Goal: Information Seeking & Learning: Learn about a topic

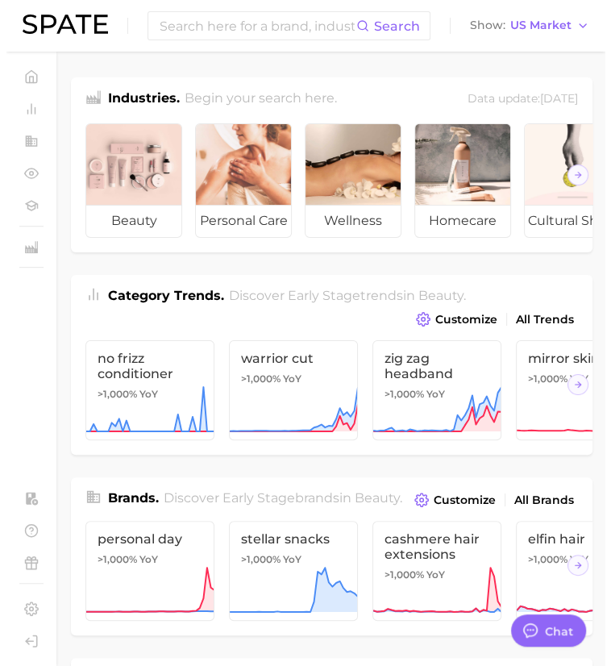
scroll to position [1692, 0]
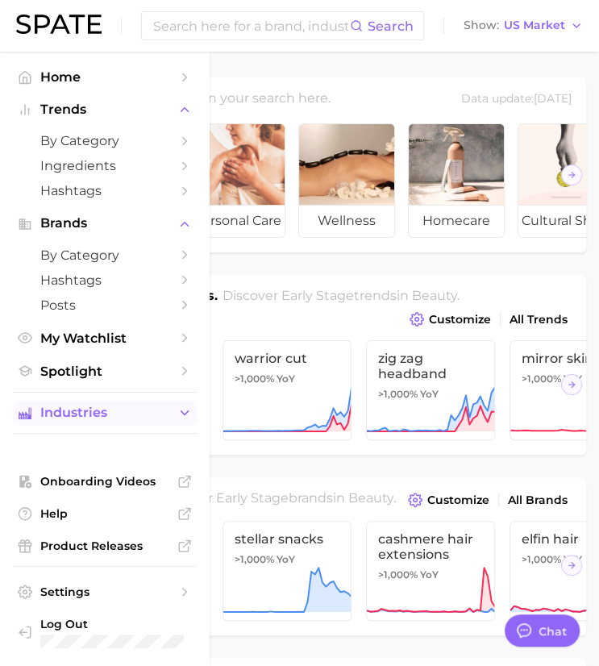
click at [97, 419] on span "Industries" at bounding box center [104, 412] width 129 height 15
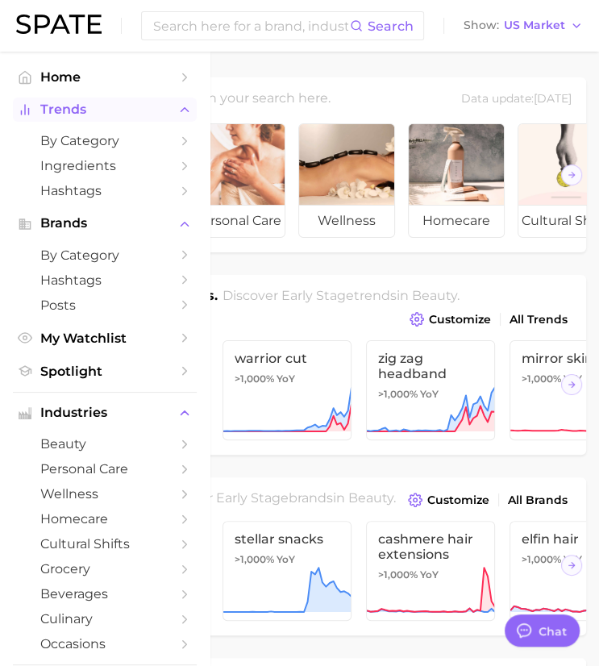
click at [95, 117] on span "Trends" at bounding box center [104, 109] width 129 height 15
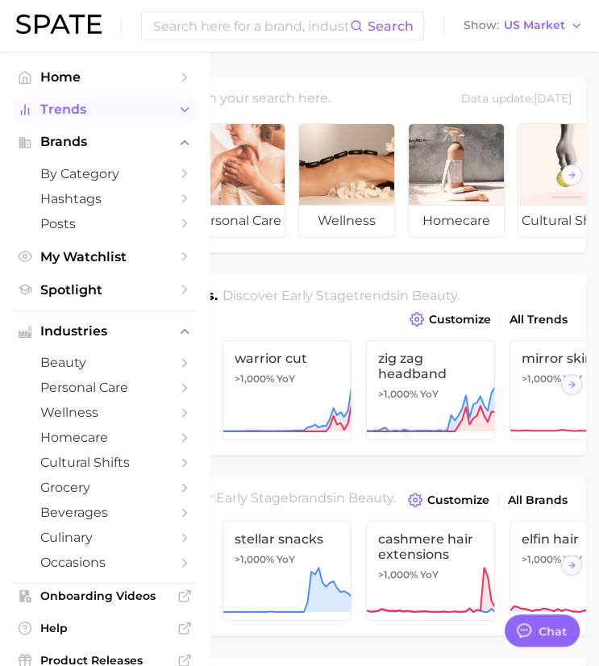
click at [98, 116] on span "Trends" at bounding box center [104, 109] width 129 height 15
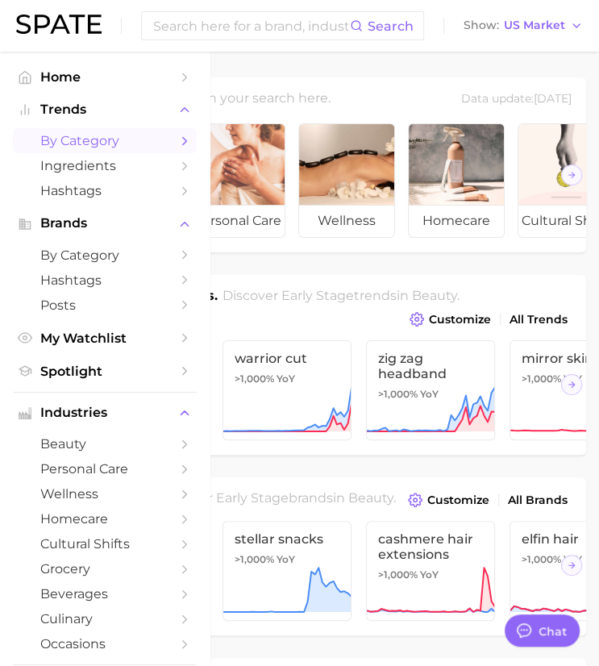
click at [98, 144] on span "by Category" at bounding box center [104, 140] width 129 height 15
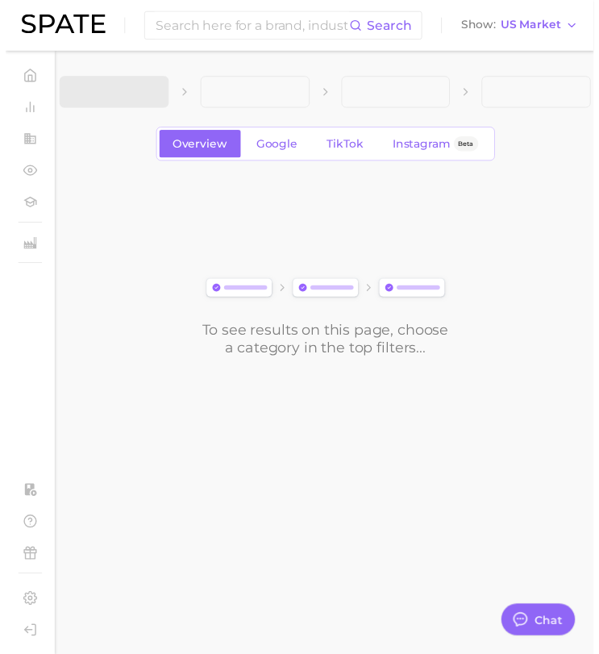
scroll to position [1659, 0]
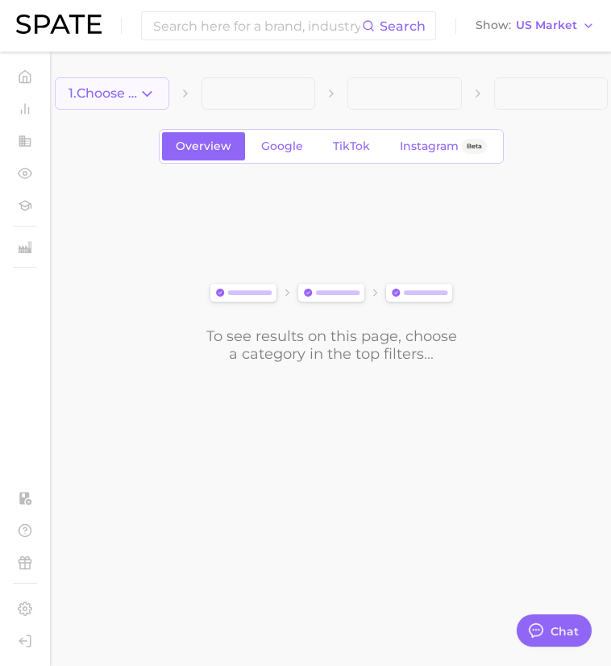
click at [156, 102] on button "1. Choose Category" at bounding box center [112, 93] width 114 height 32
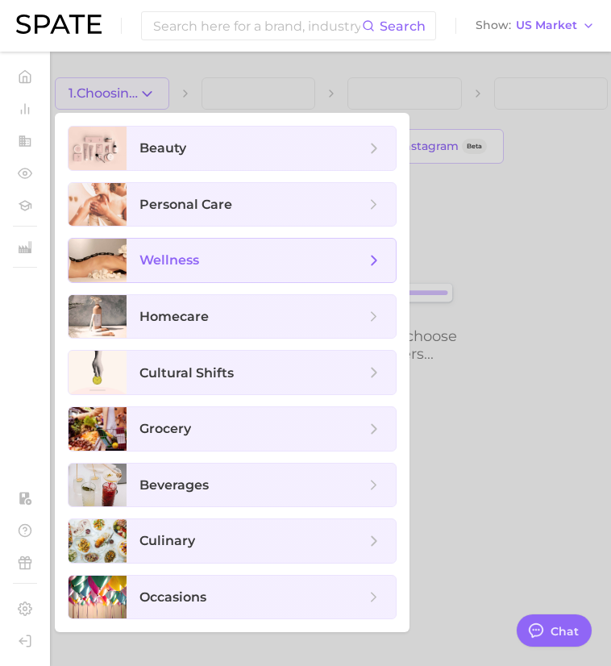
click at [187, 255] on span "wellness" at bounding box center [169, 259] width 60 height 15
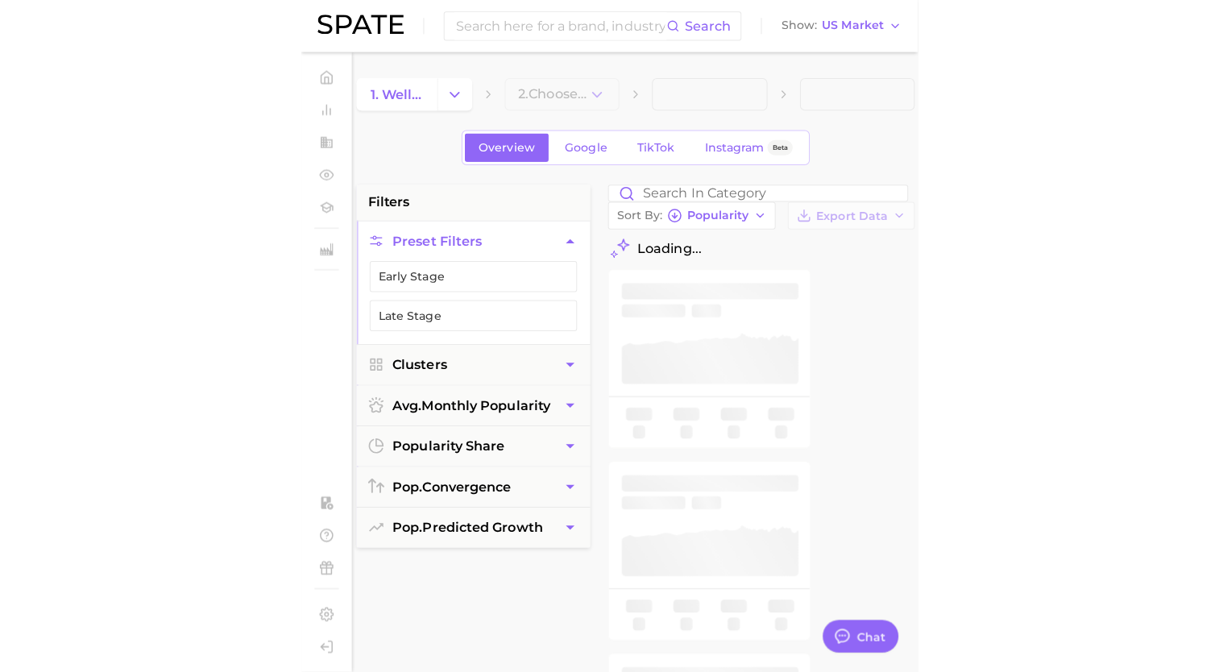
scroll to position [1692, 0]
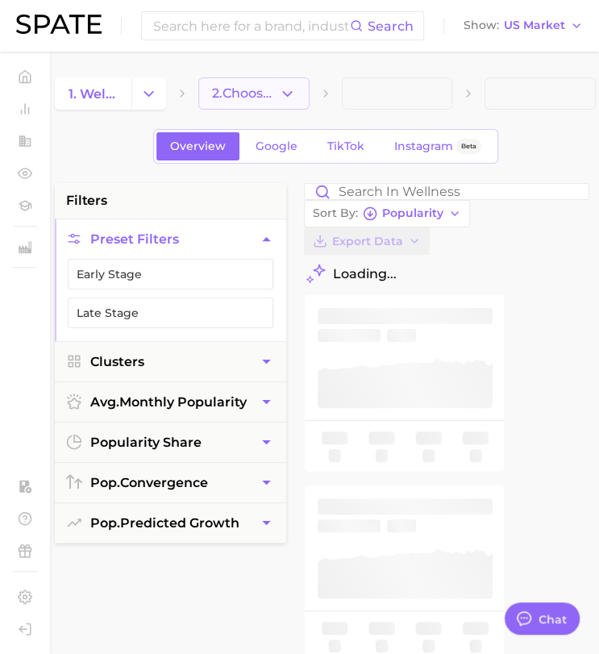
click at [274, 80] on button "2. Choose Category" at bounding box center [253, 93] width 111 height 32
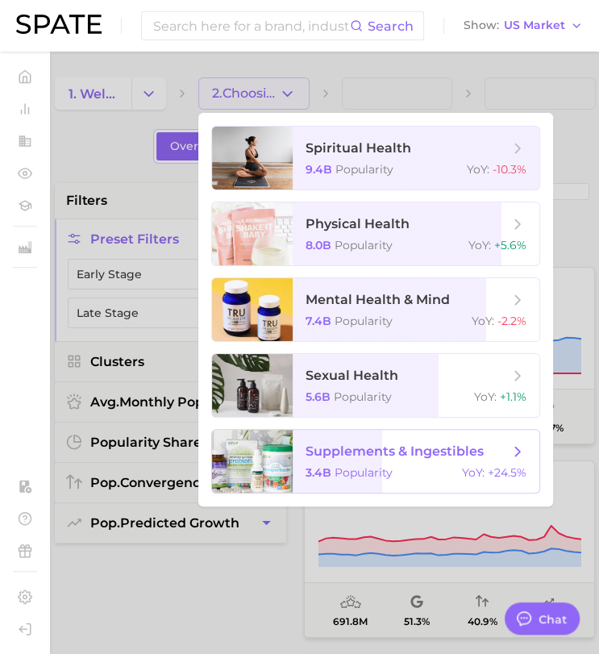
drag, startPoint x: 353, startPoint y: 475, endPoint x: 325, endPoint y: 473, distance: 28.3
click at [325, 473] on span "3.4b" at bounding box center [318, 472] width 26 height 15
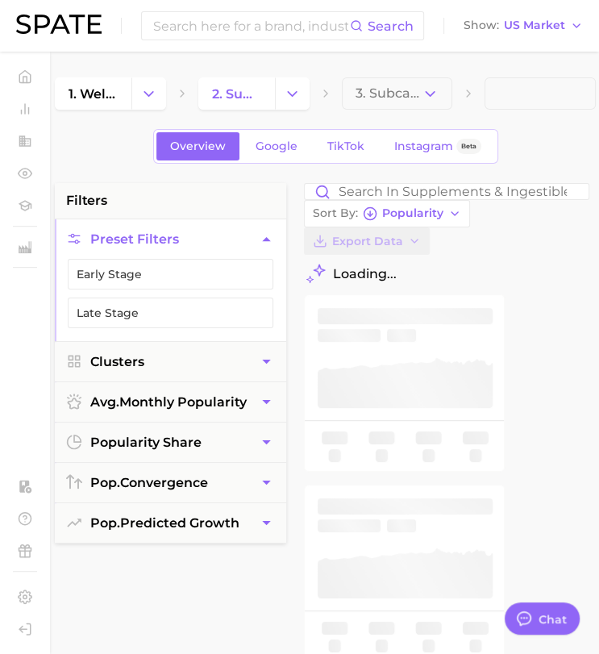
type textarea "x"
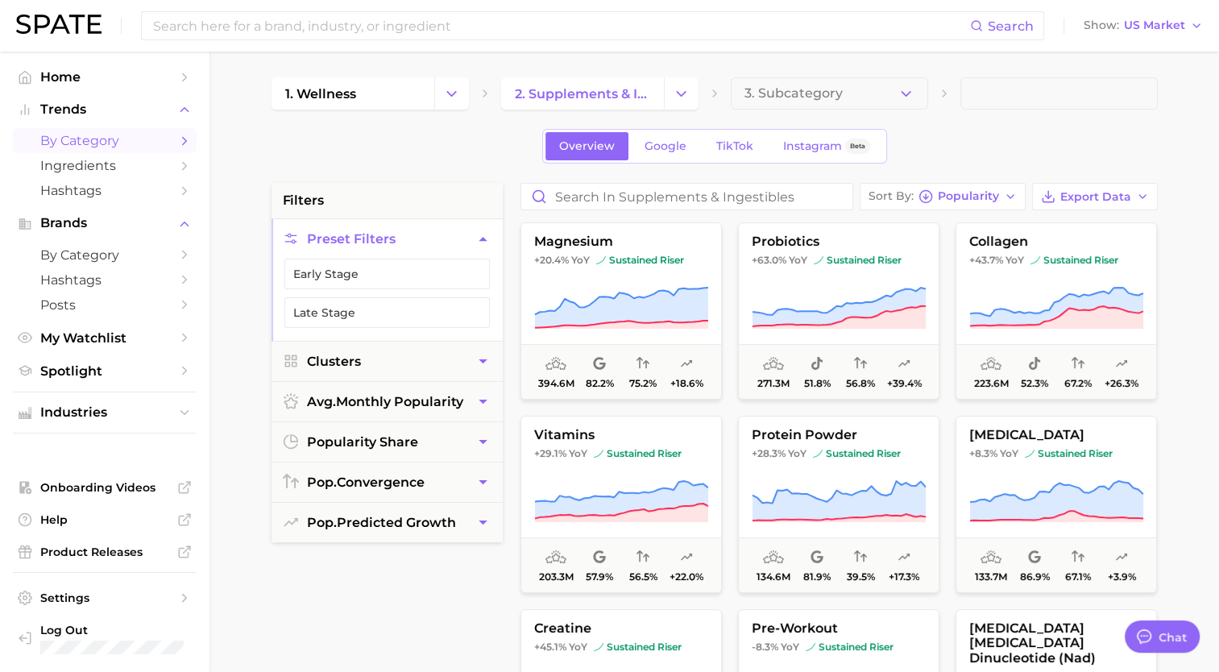
click at [330, 146] on div "Overview Google TikTok Instagram Beta" at bounding box center [715, 146] width 886 height 35
click at [598, 86] on icon "Change Category" at bounding box center [681, 93] width 17 height 17
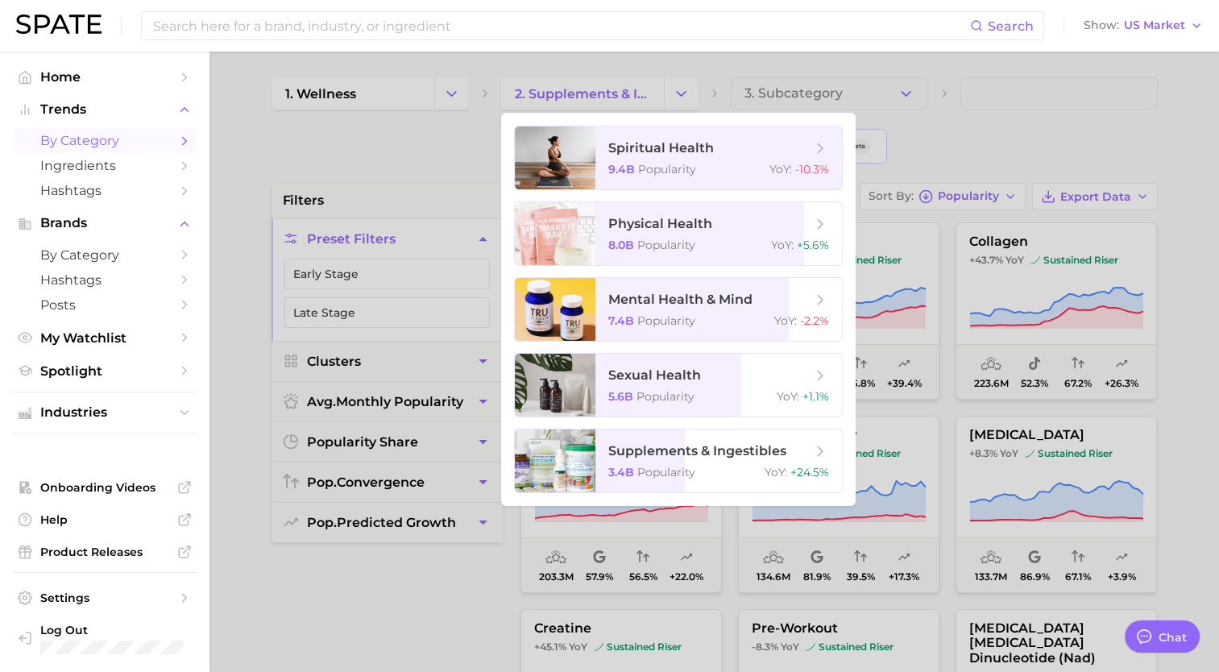
click at [598, 131] on div at bounding box center [609, 336] width 1219 height 672
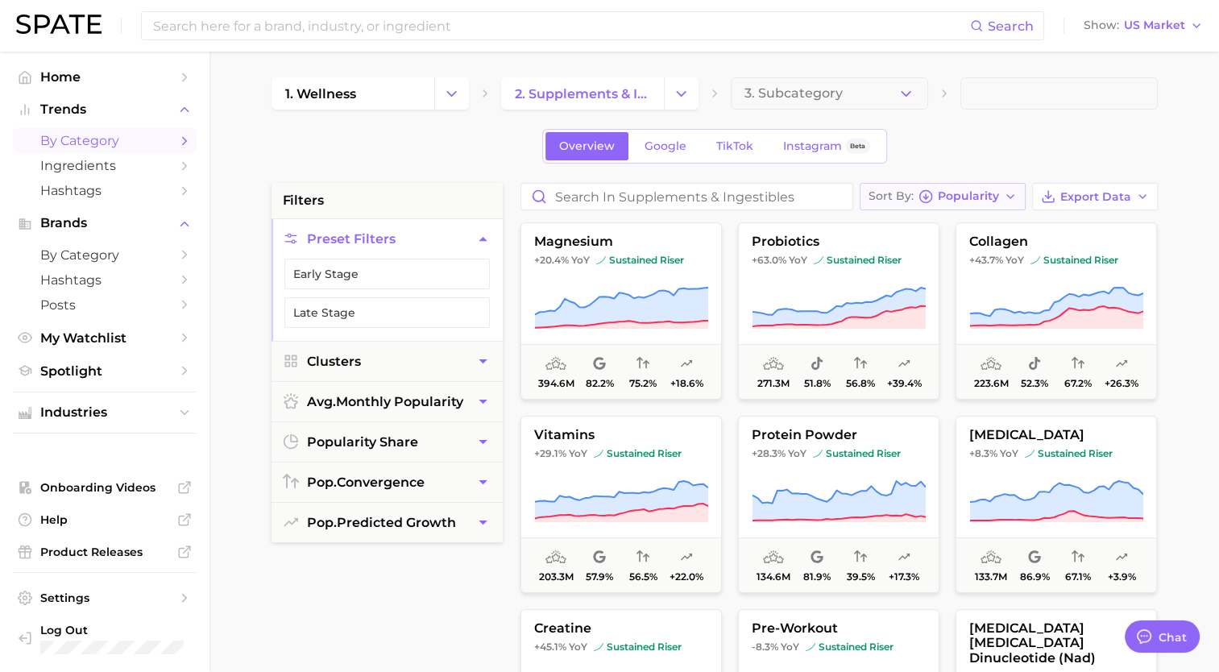
click at [598, 192] on button "Sort By Popularity" at bounding box center [943, 196] width 166 height 27
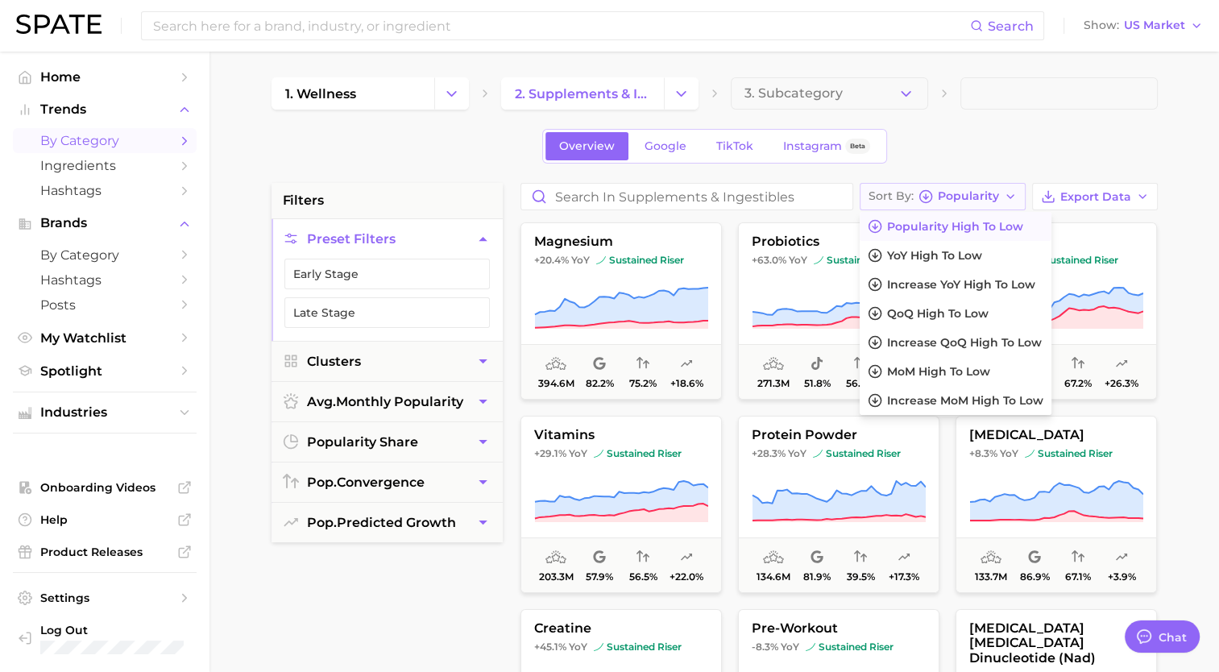
click at [598, 192] on button "Sort By Popularity" at bounding box center [943, 196] width 166 height 27
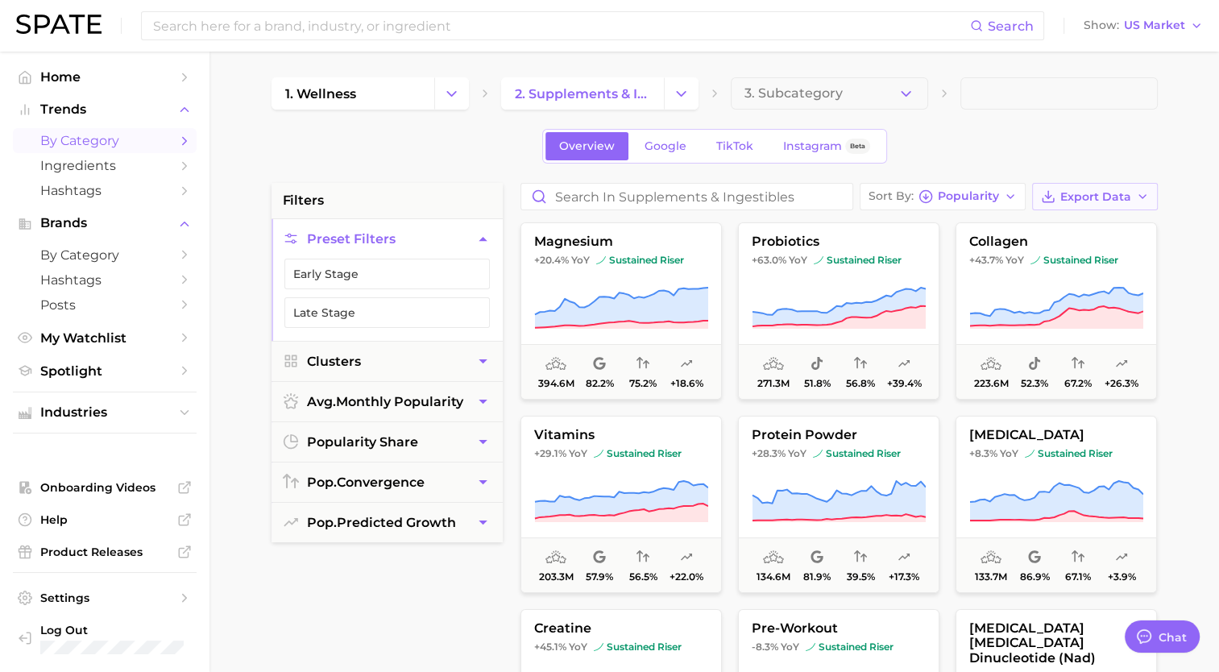
click at [598, 189] on button "Export Data" at bounding box center [1095, 196] width 126 height 27
click at [598, 147] on span "Google" at bounding box center [666, 146] width 42 height 14
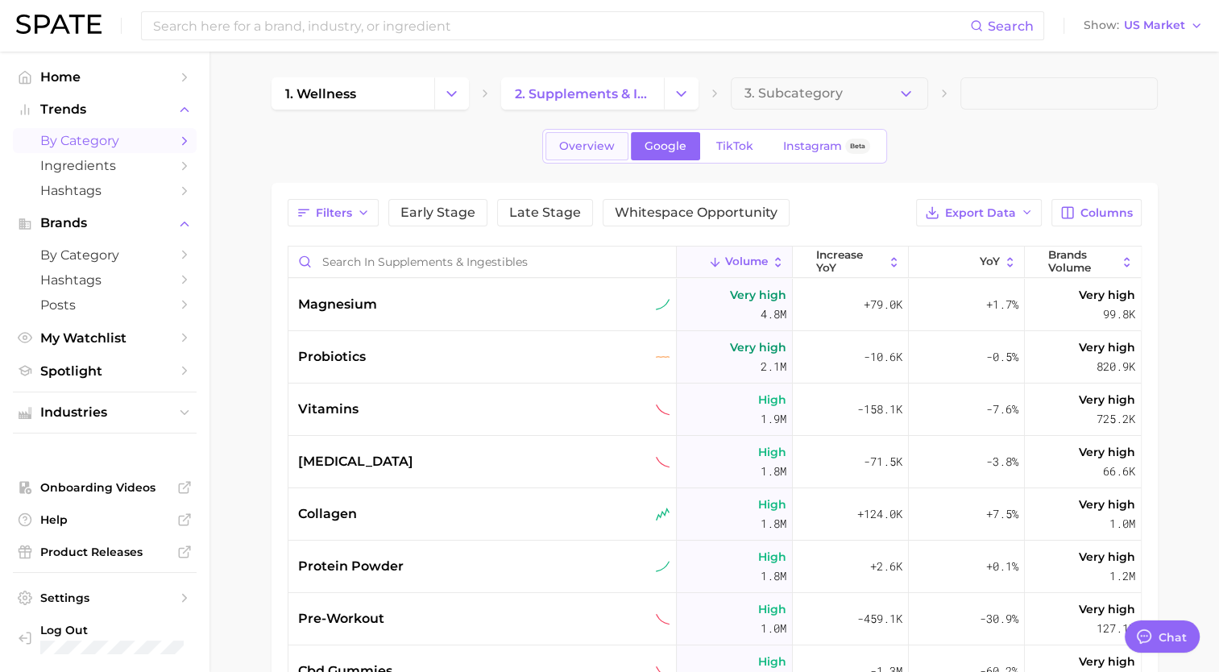
click at [562, 142] on span "Overview" at bounding box center [587, 146] width 56 height 14
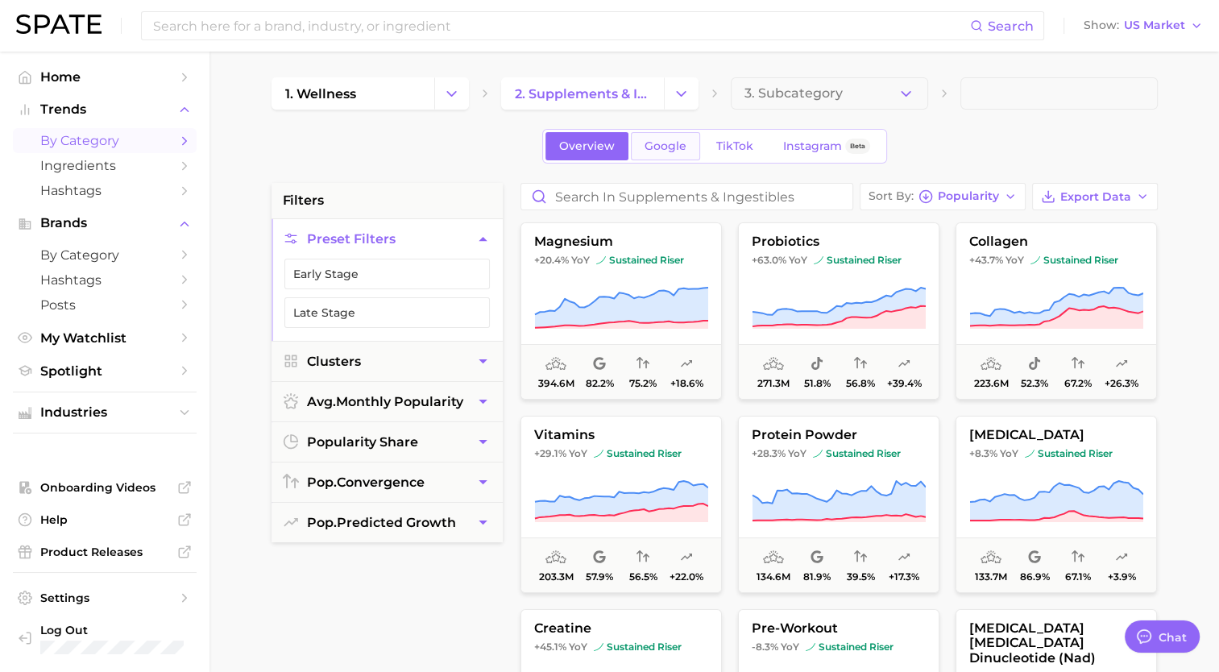
click at [598, 143] on link "Google" at bounding box center [665, 146] width 69 height 28
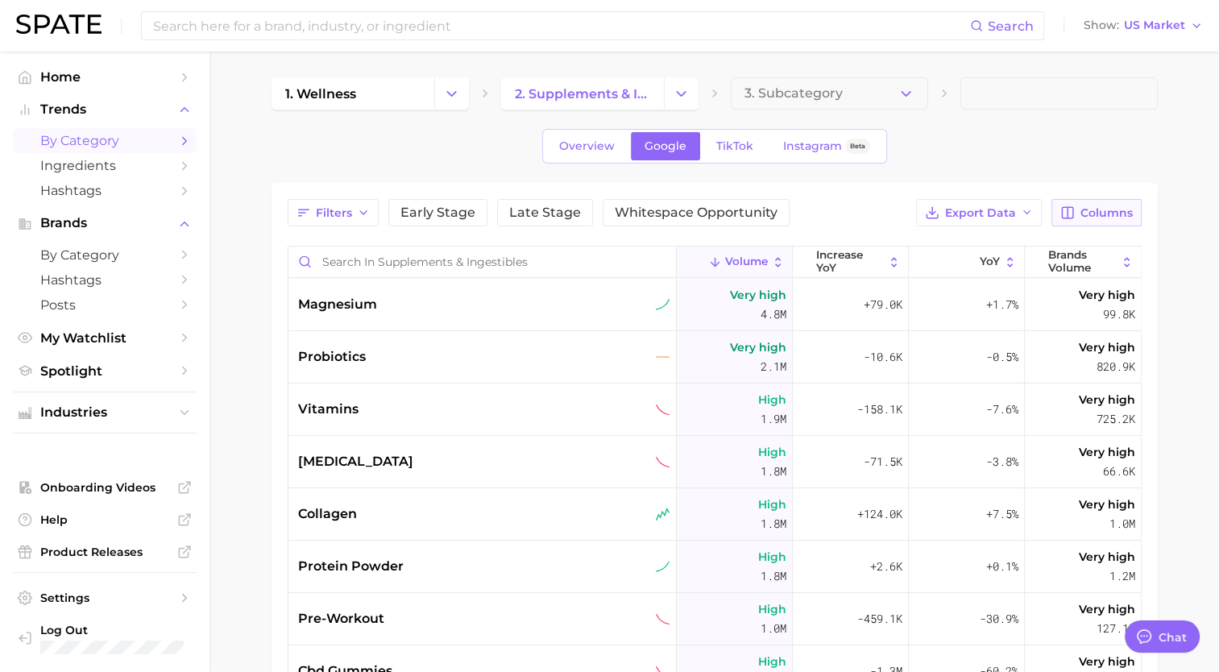
click at [598, 218] on span "Columns" at bounding box center [1107, 213] width 52 height 14
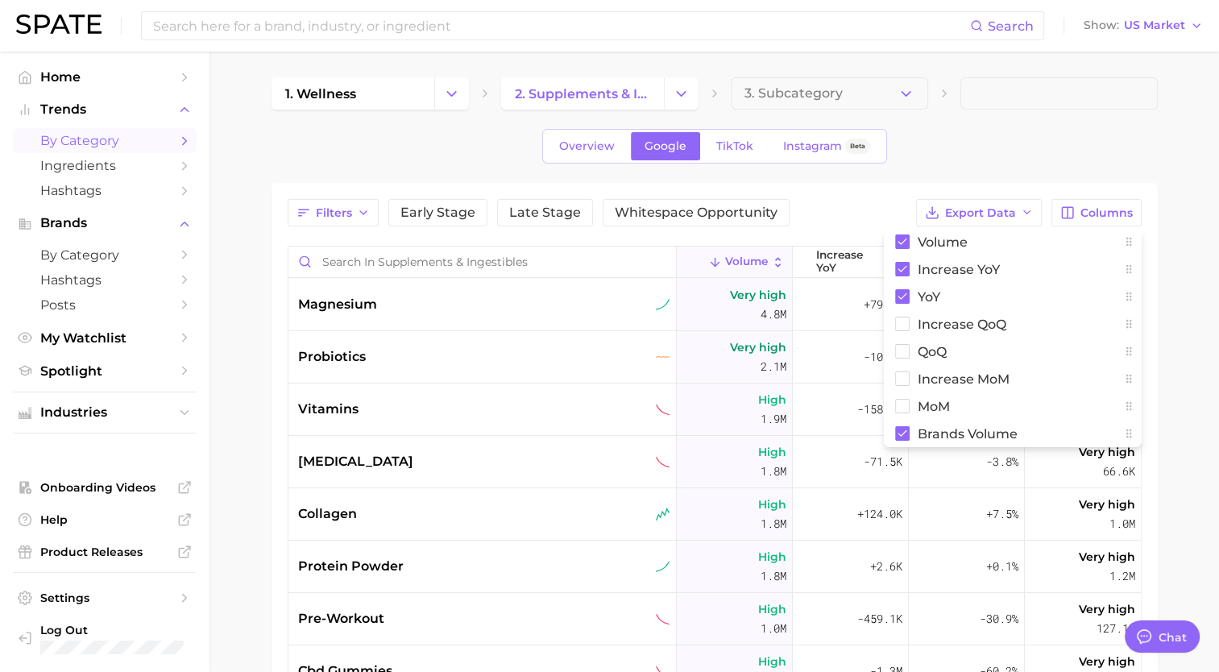
click at [598, 143] on div "Overview Google TikTok Instagram Beta" at bounding box center [715, 146] width 886 height 35
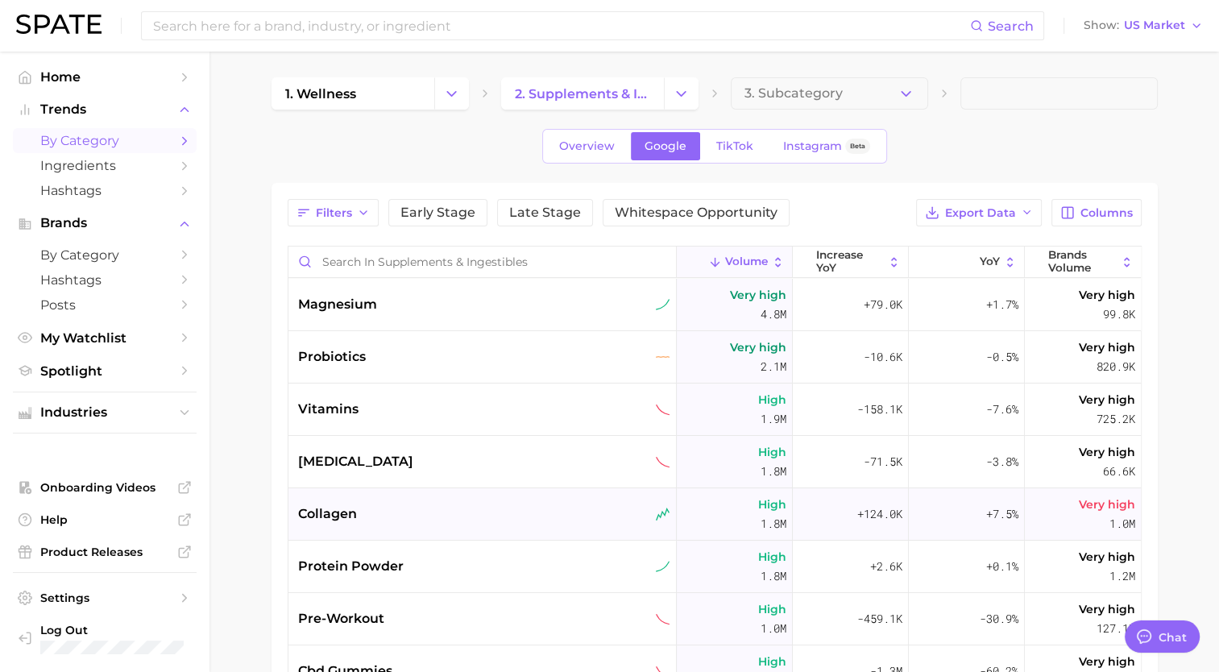
click at [598, 499] on div "+7.5%" at bounding box center [967, 514] width 116 height 52
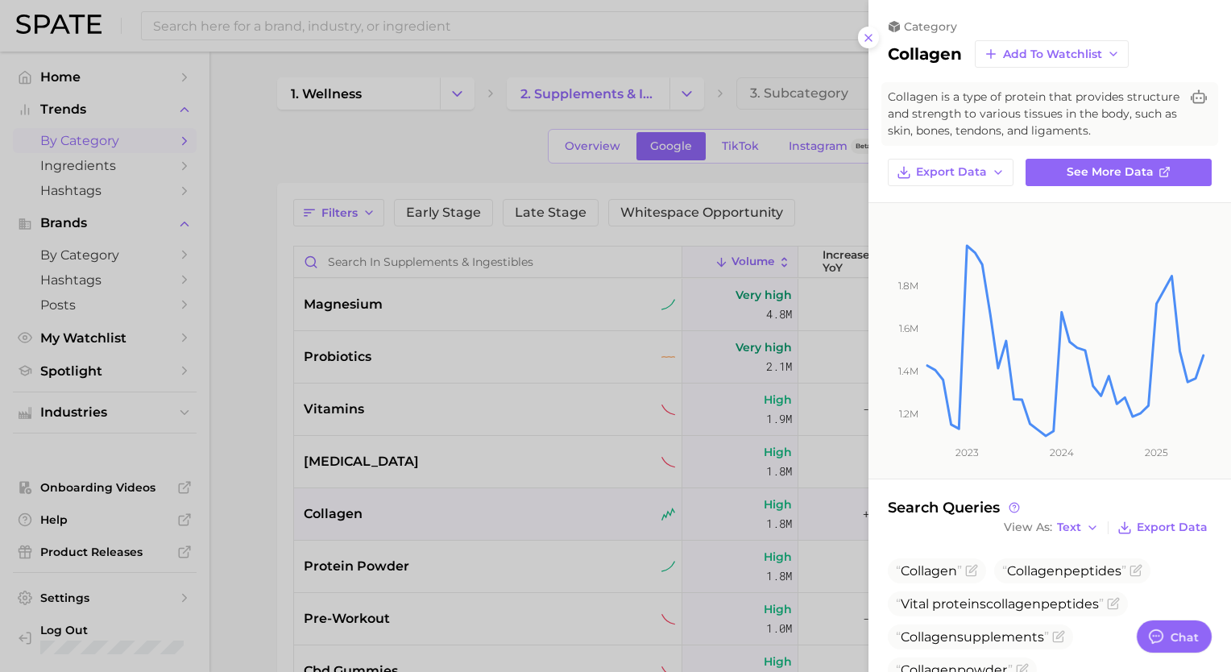
click at [598, 169] on div at bounding box center [615, 336] width 1231 height 672
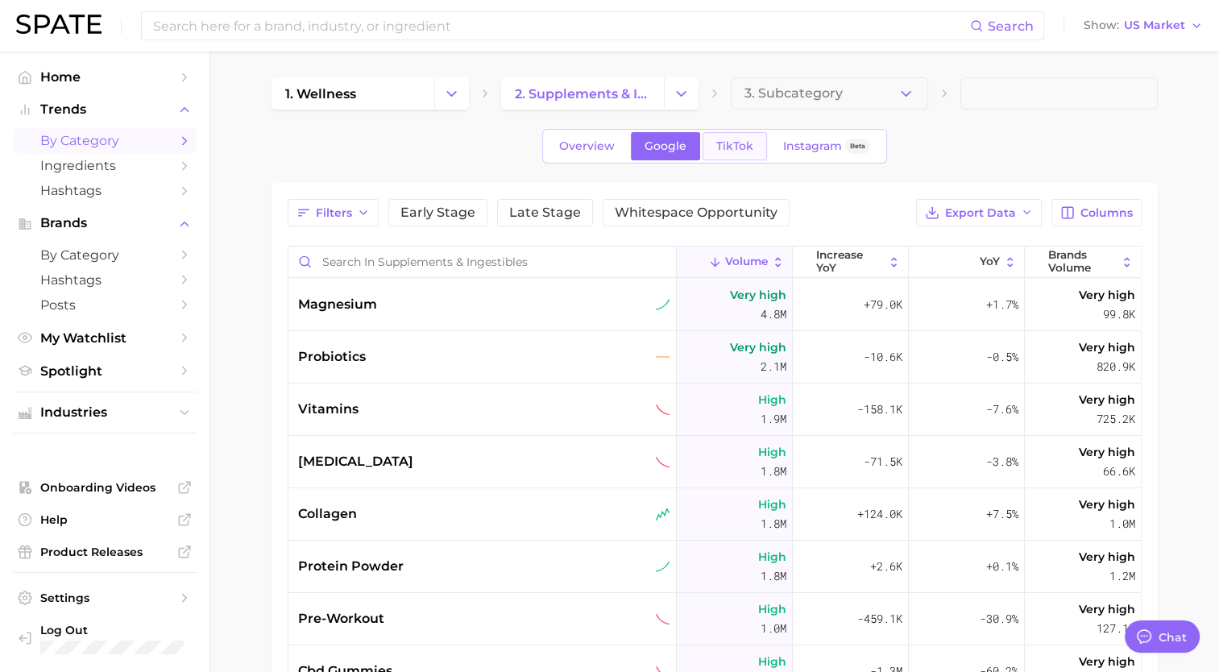
click at [598, 147] on span "TikTok" at bounding box center [734, 146] width 37 height 14
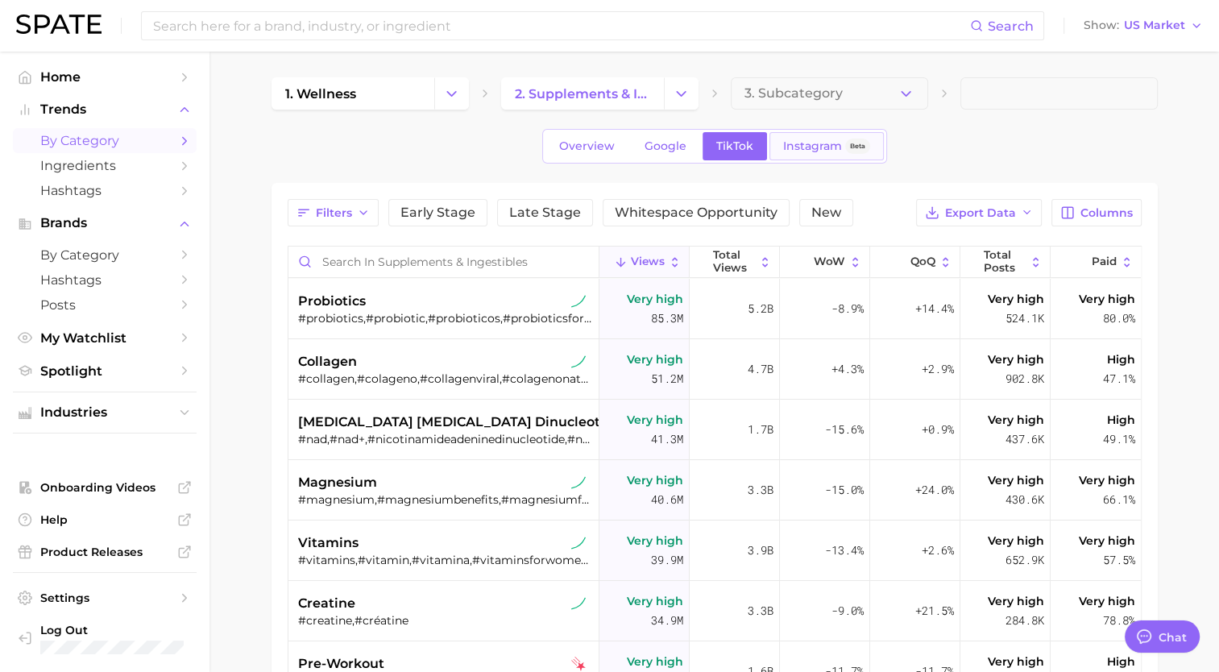
click at [598, 145] on span "Instagram" at bounding box center [812, 146] width 59 height 14
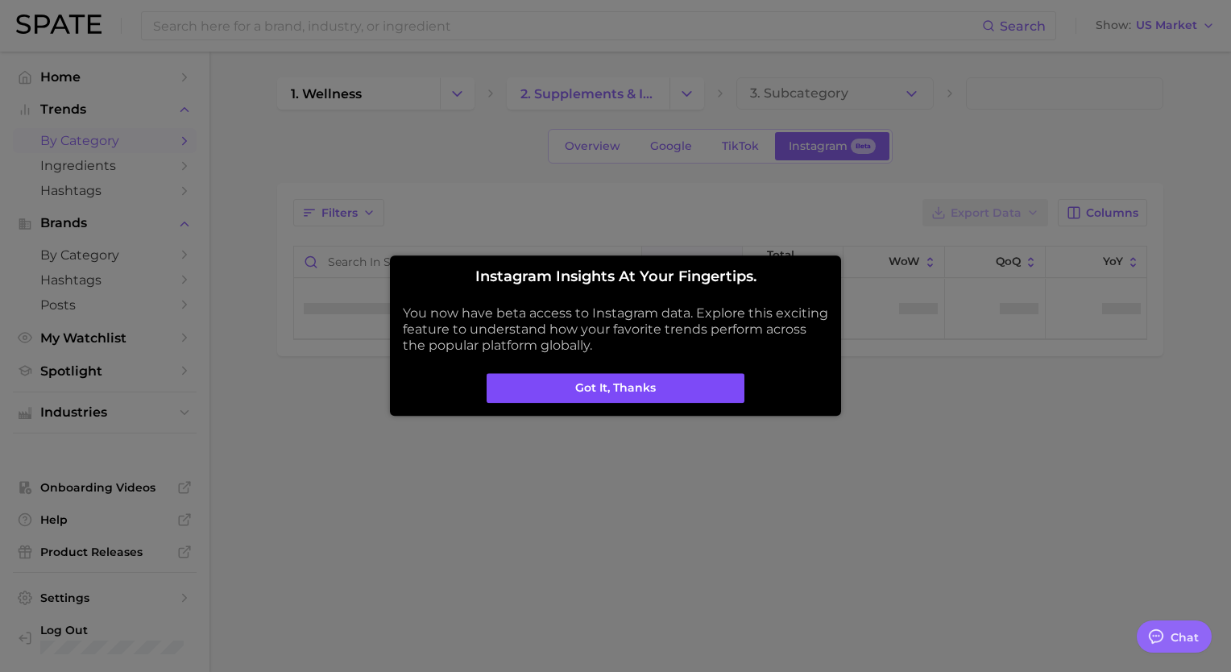
click at [598, 380] on button "Got it, thanks" at bounding box center [616, 388] width 258 height 31
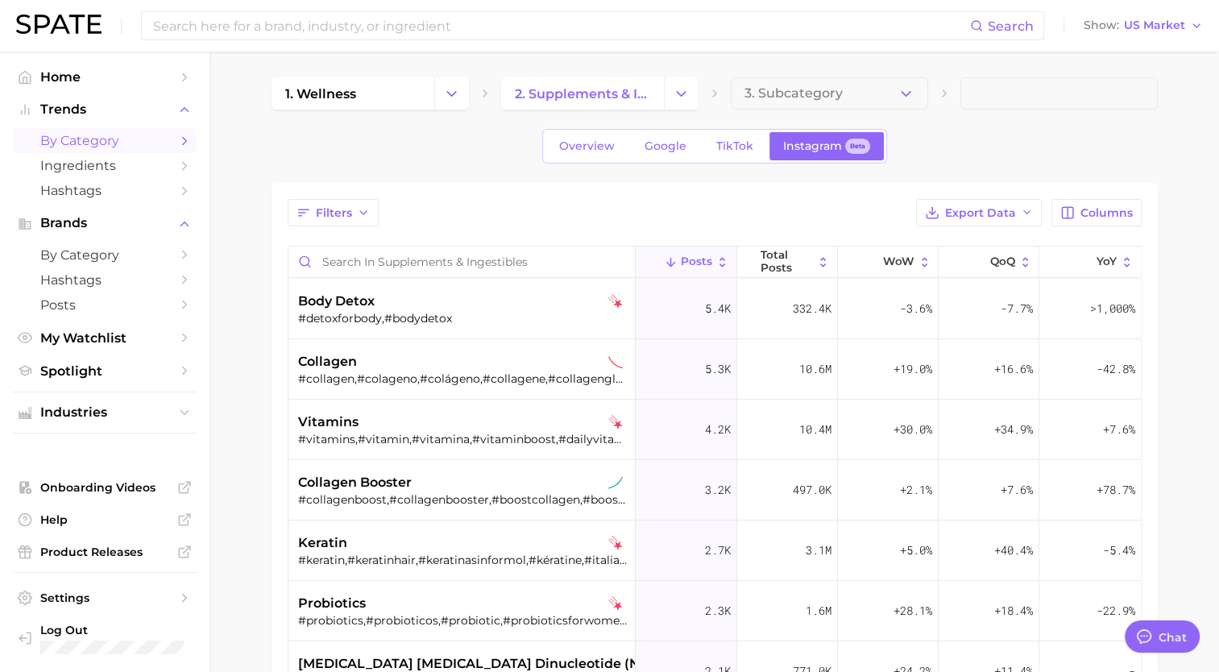
click at [406, 127] on div "1. wellness 2. supplements & ingestibles 3. Subcategory Overview Google TikTok …" at bounding box center [715, 505] width 886 height 857
click at [598, 147] on span "Google" at bounding box center [666, 146] width 42 height 14
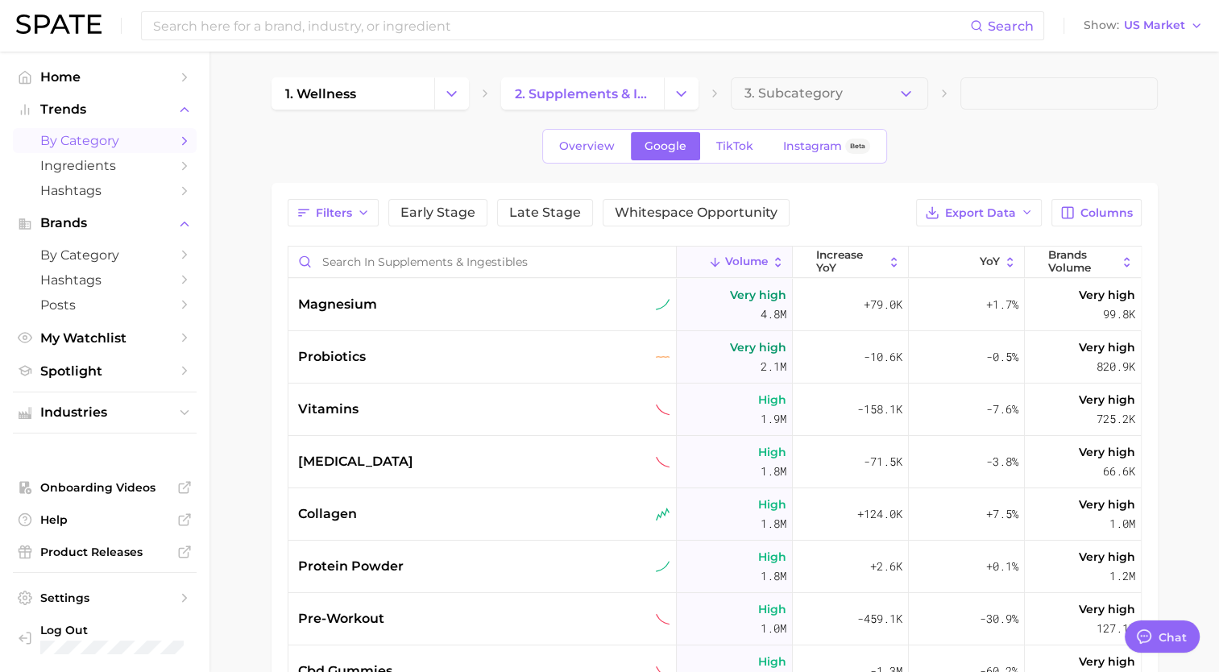
click at [598, 201] on div "Filters Early Stage Late Stage Whitespace Opportunity Export Data Columns" at bounding box center [715, 212] width 854 height 27
click at [359, 205] on button "Filters" at bounding box center [333, 212] width 91 height 27
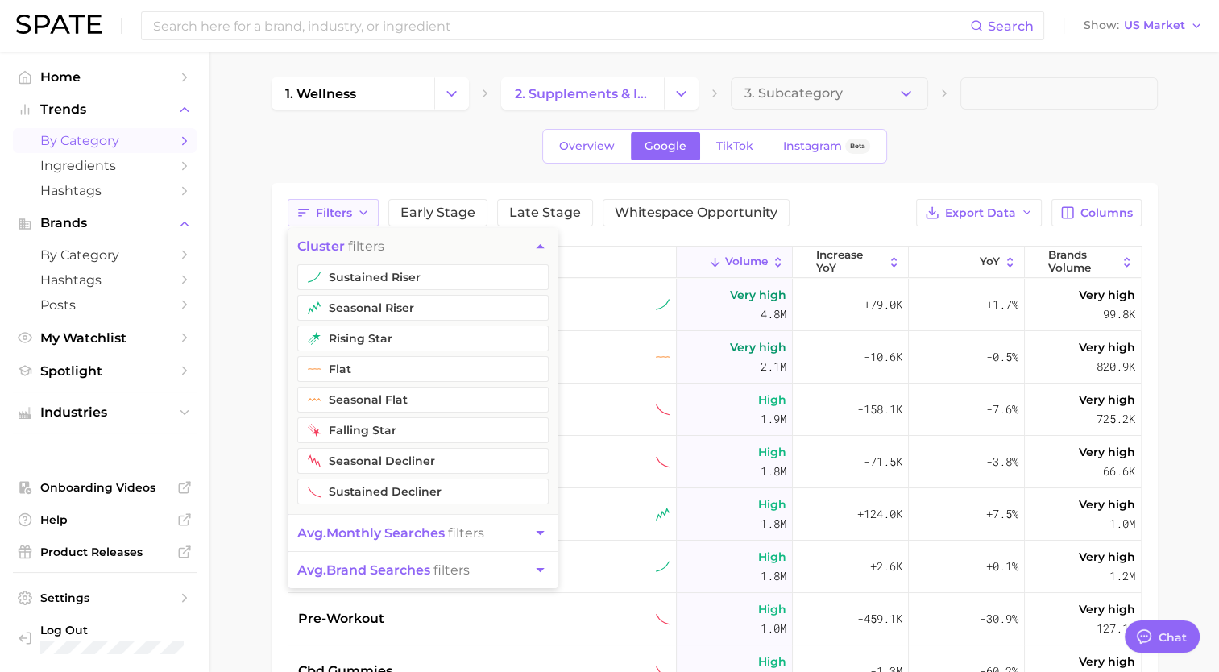
click at [359, 205] on button "Filters" at bounding box center [333, 212] width 91 height 27
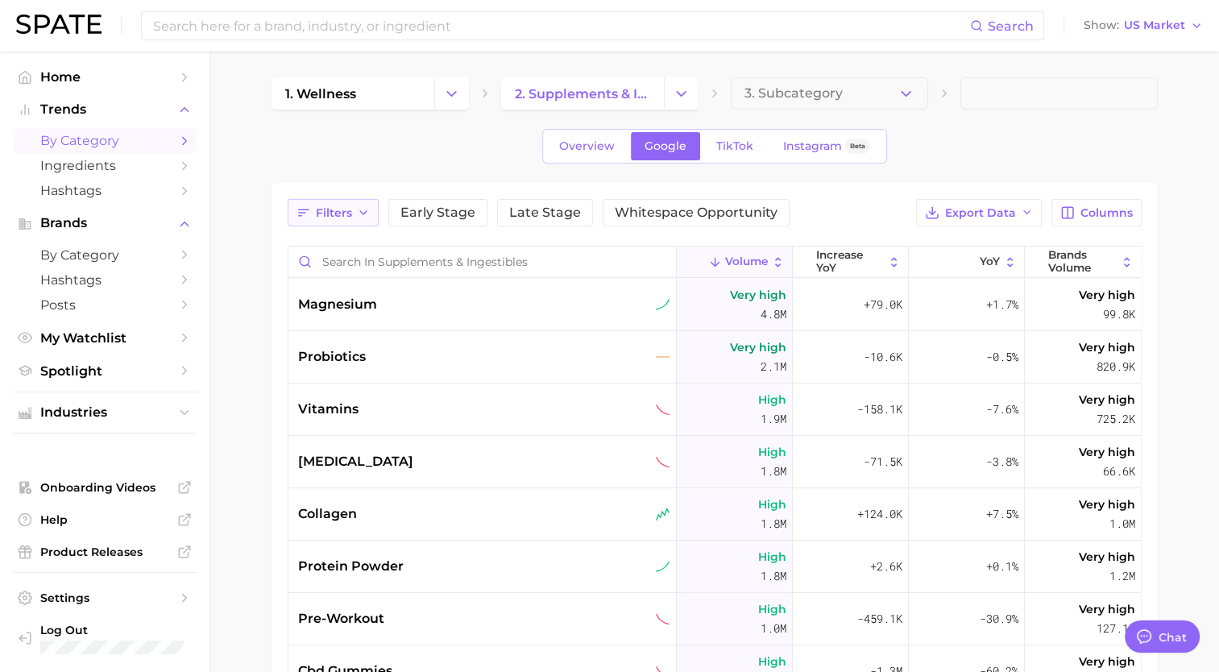
click at [311, 213] on button "Filters" at bounding box center [333, 212] width 91 height 27
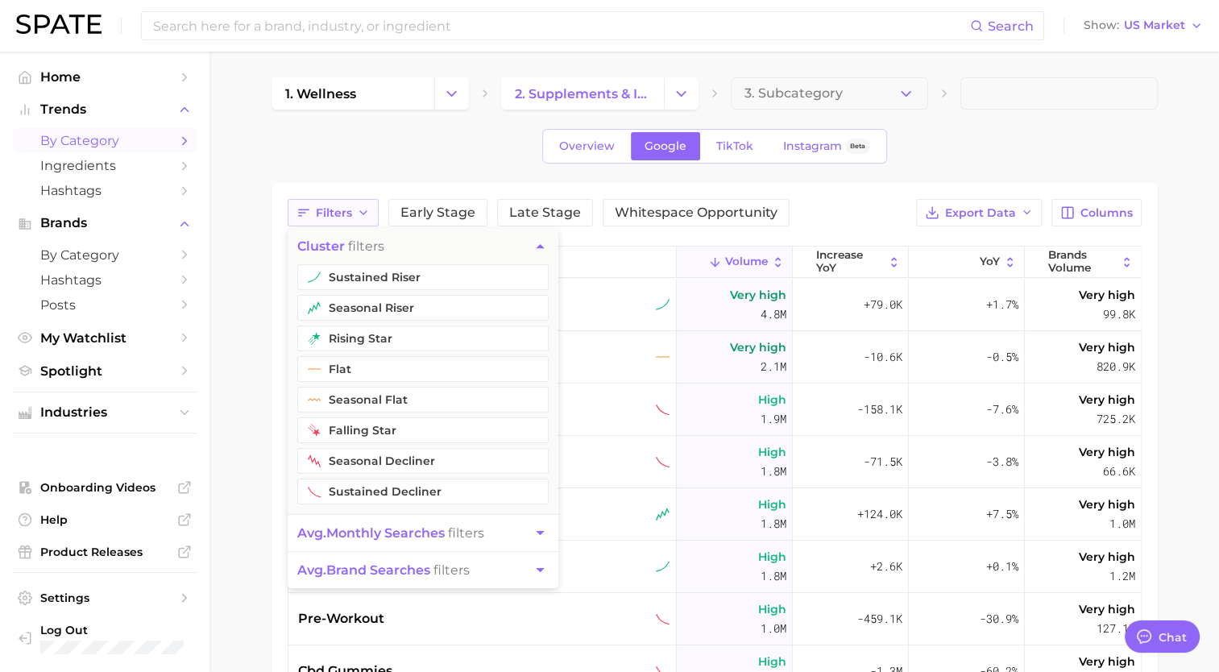
click at [311, 213] on button "Filters" at bounding box center [333, 212] width 91 height 27
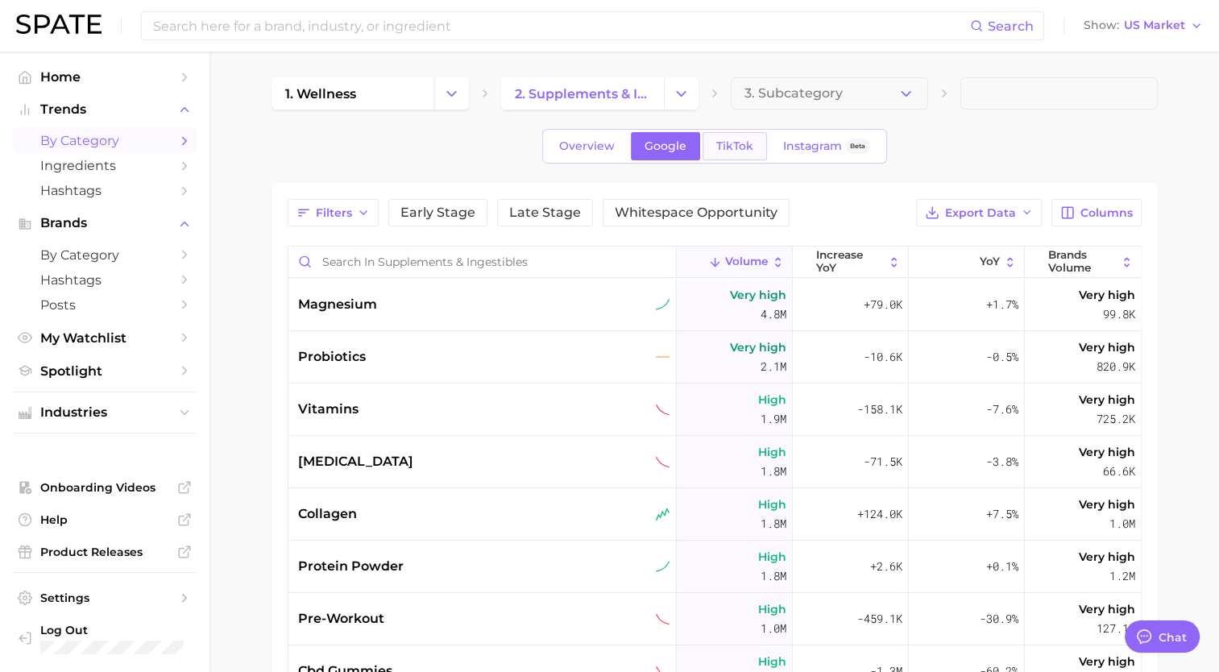
click at [598, 138] on link "TikTok" at bounding box center [735, 146] width 64 height 28
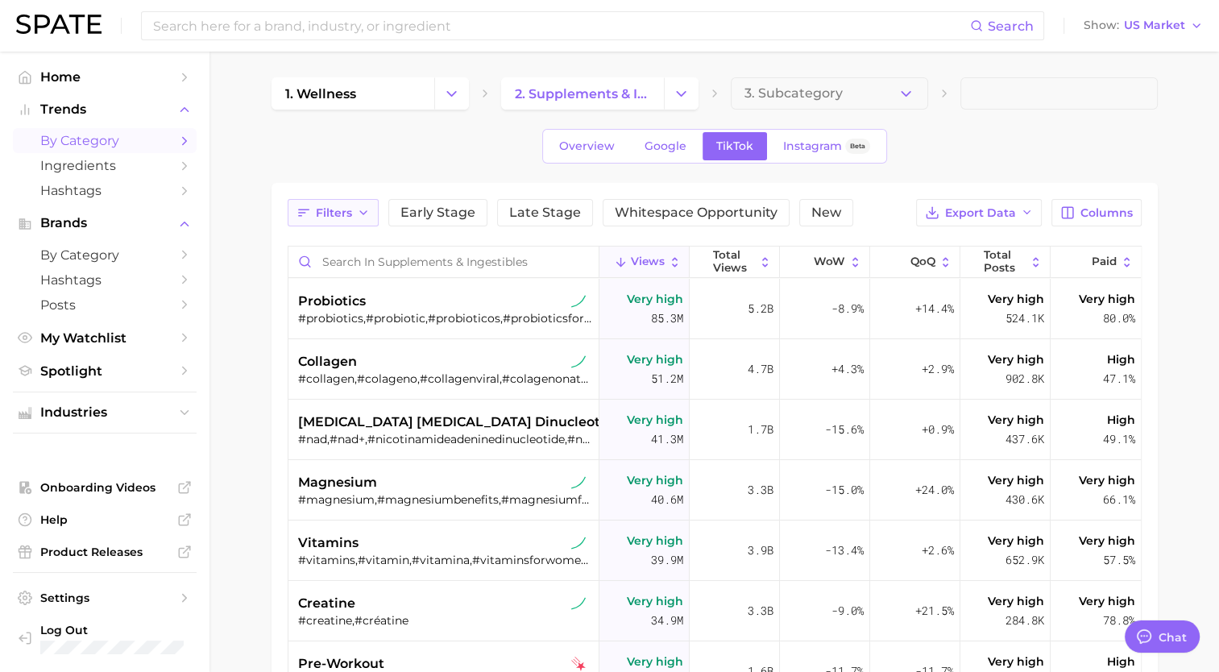
click at [330, 219] on button "Filters" at bounding box center [333, 212] width 91 height 27
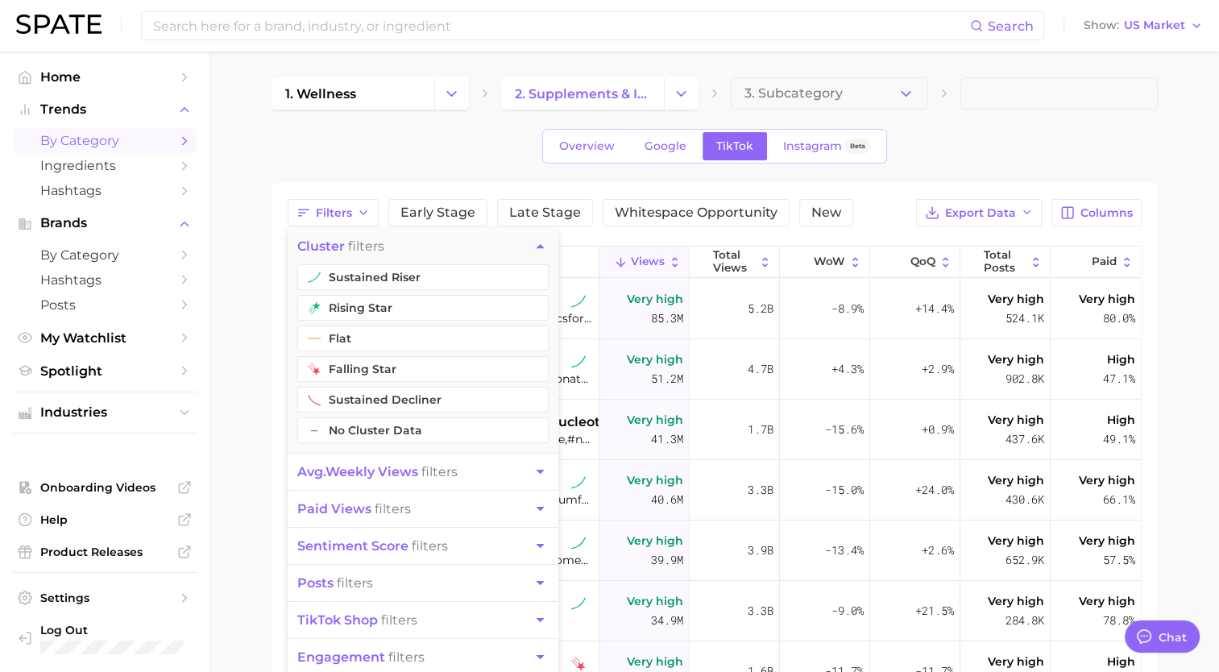
click at [343, 174] on div "1. wellness 2. supplements & ingestibles 3. Subcategory Overview Google TikTok …" at bounding box center [715, 505] width 886 height 857
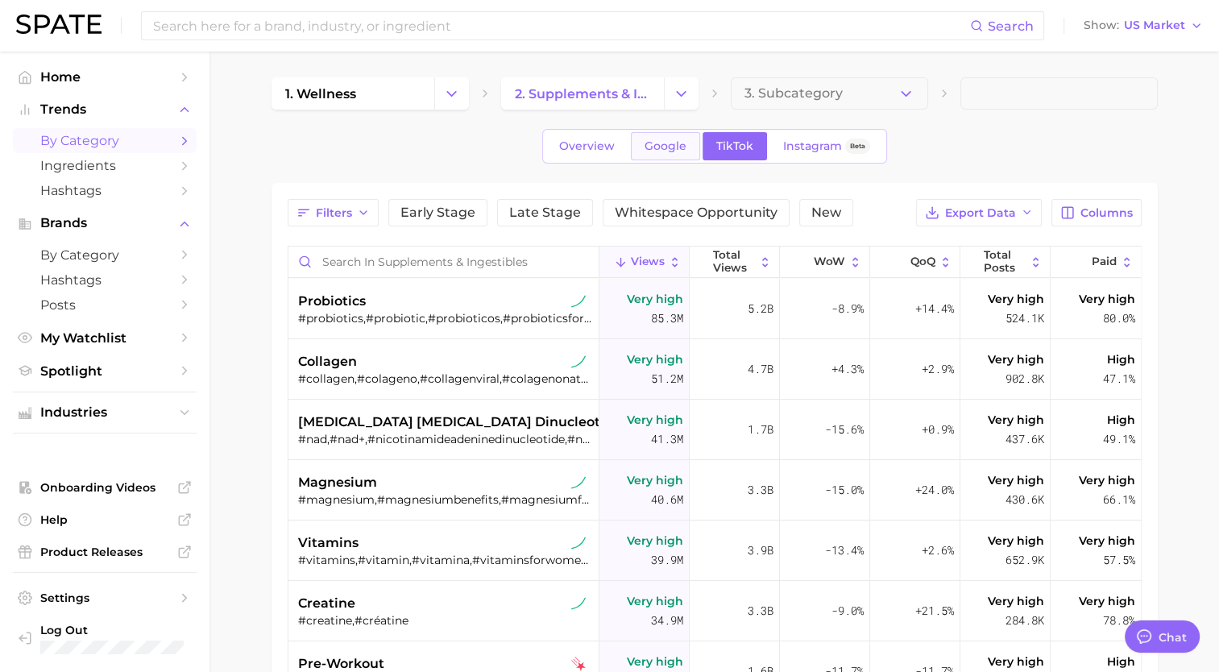
click at [598, 145] on span "Google" at bounding box center [666, 146] width 42 height 14
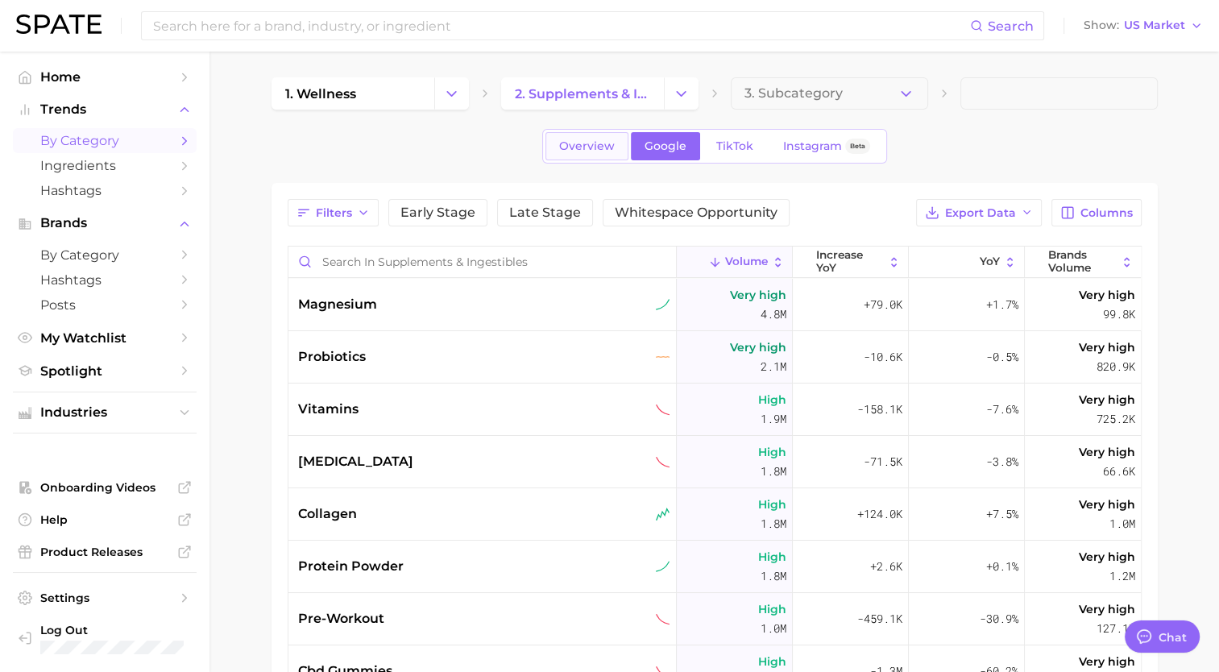
click at [584, 150] on span "Overview" at bounding box center [587, 146] width 56 height 14
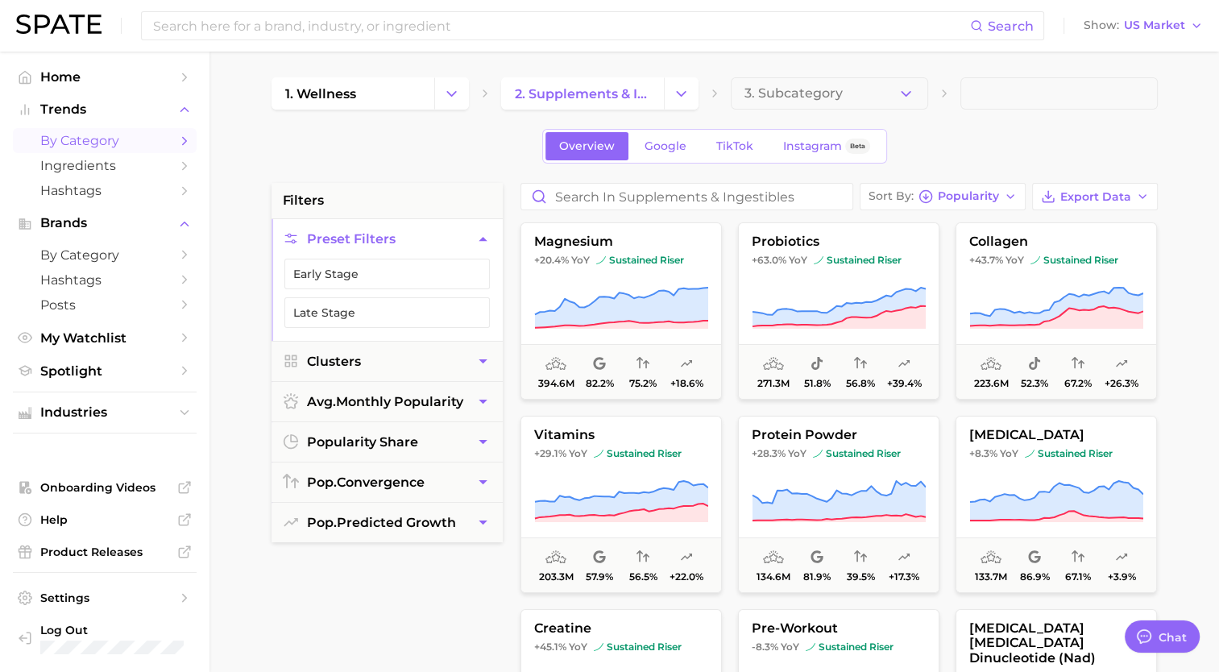
click at [145, 430] on ul "Industries" at bounding box center [105, 413] width 184 height 42
click at [119, 420] on span "Industries" at bounding box center [104, 412] width 129 height 15
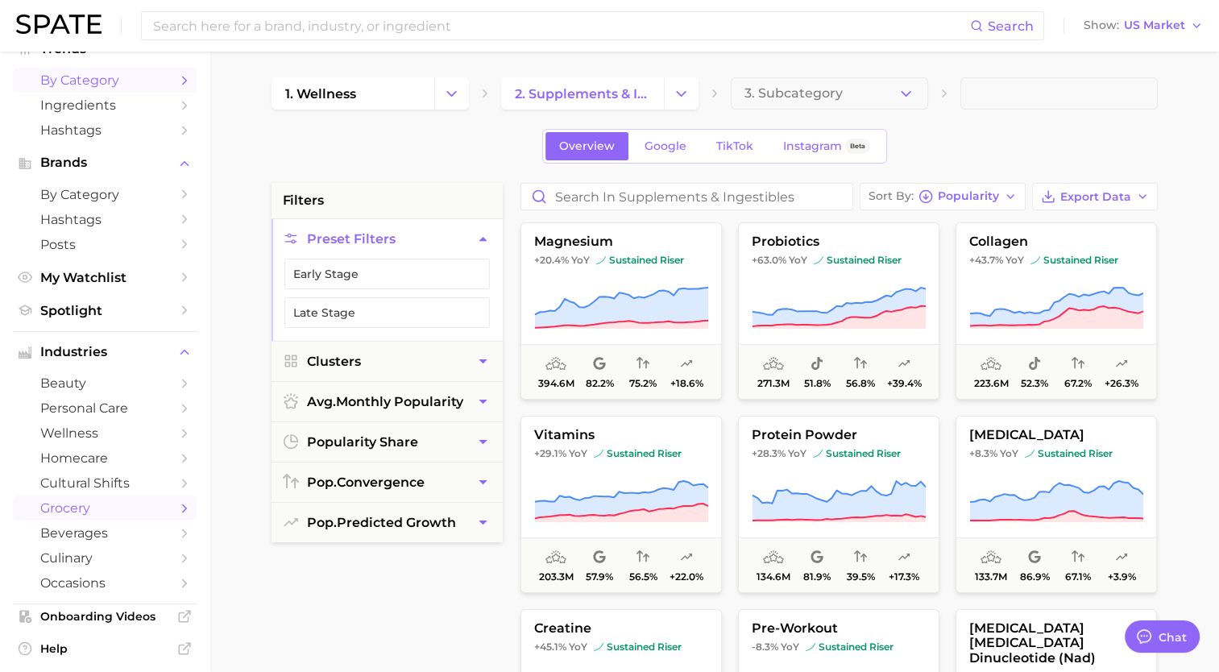
scroll to position [90, 0]
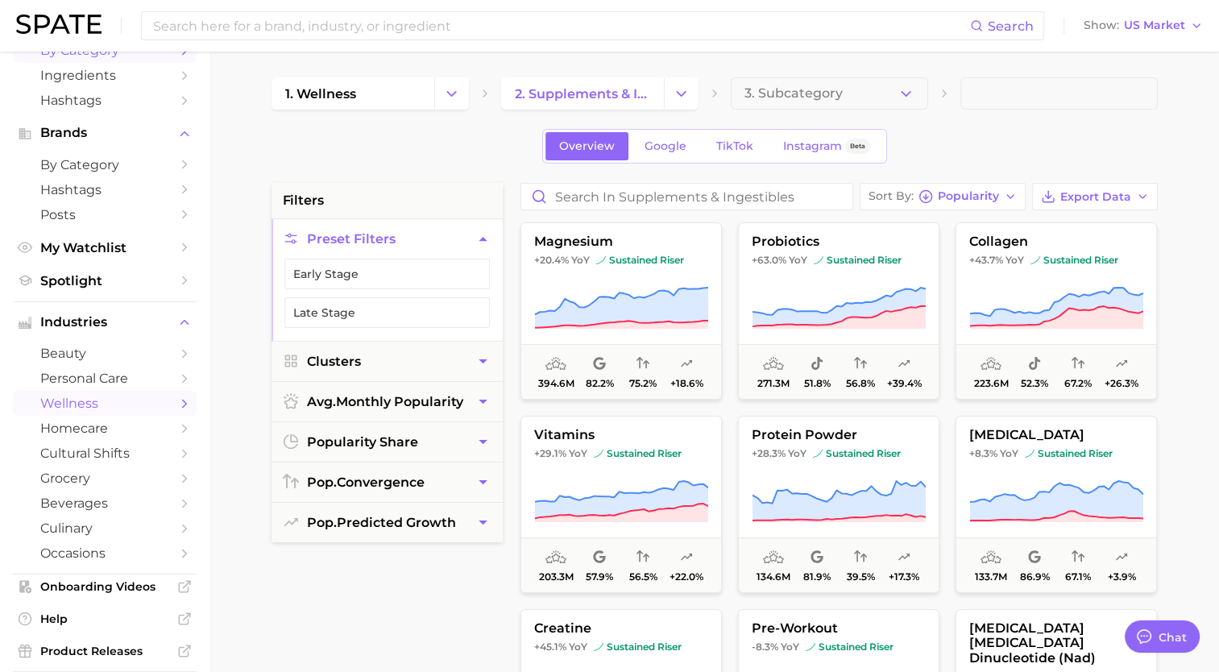
click at [106, 404] on span "wellness" at bounding box center [104, 403] width 129 height 15
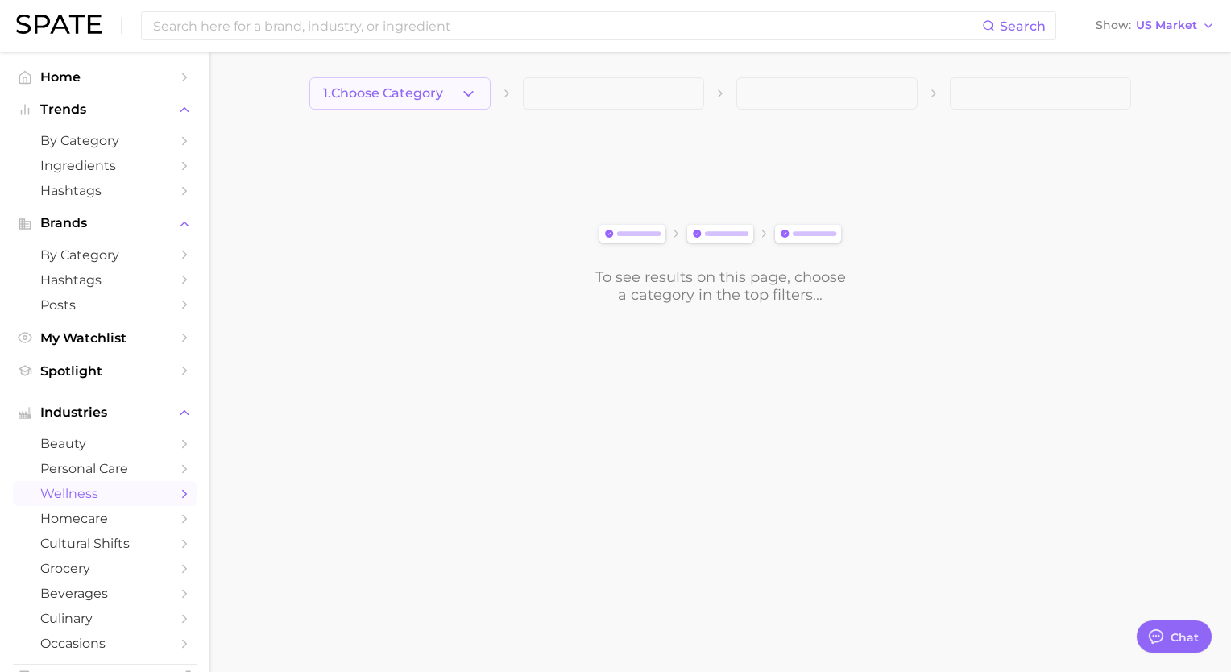
click at [432, 89] on span "1. Choose Category" at bounding box center [383, 93] width 120 height 15
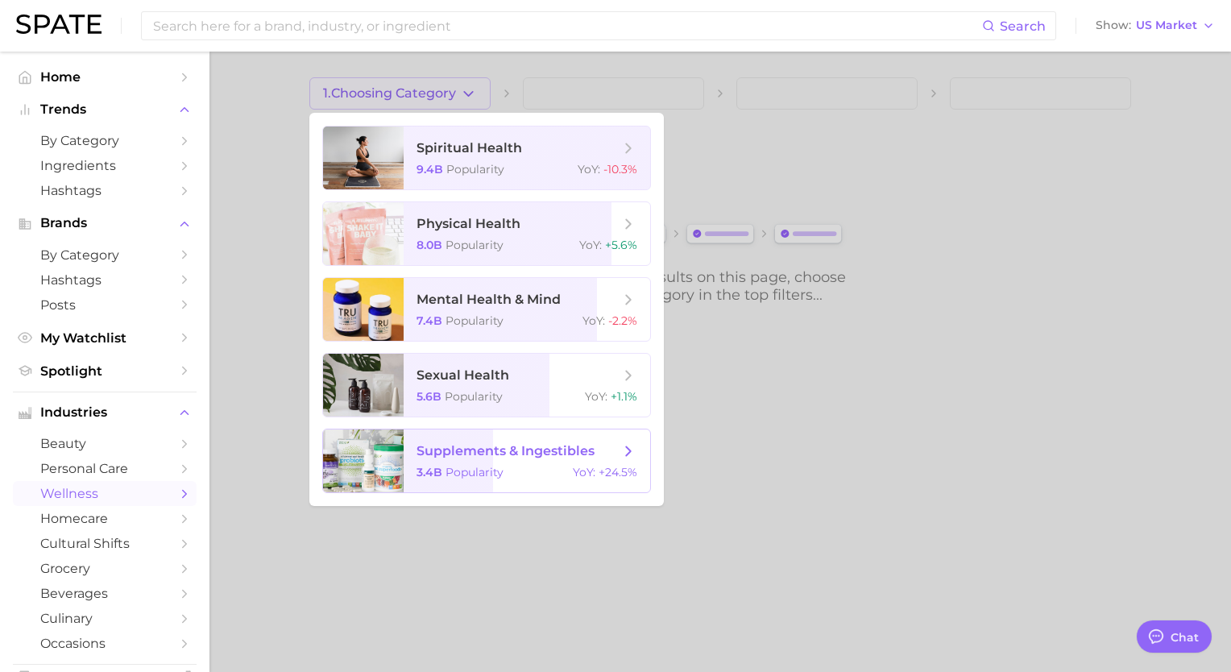
click at [493, 467] on span "Popularity" at bounding box center [475, 472] width 58 height 15
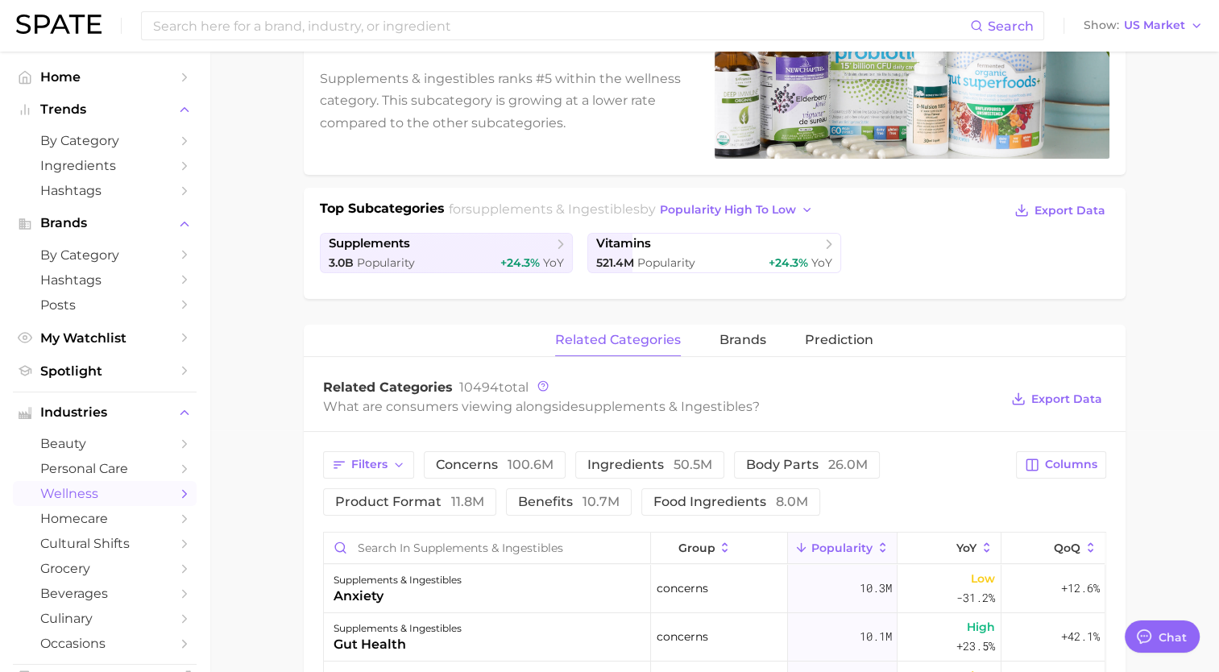
scroll to position [241, 0]
click at [598, 345] on span "brands" at bounding box center [743, 341] width 47 height 15
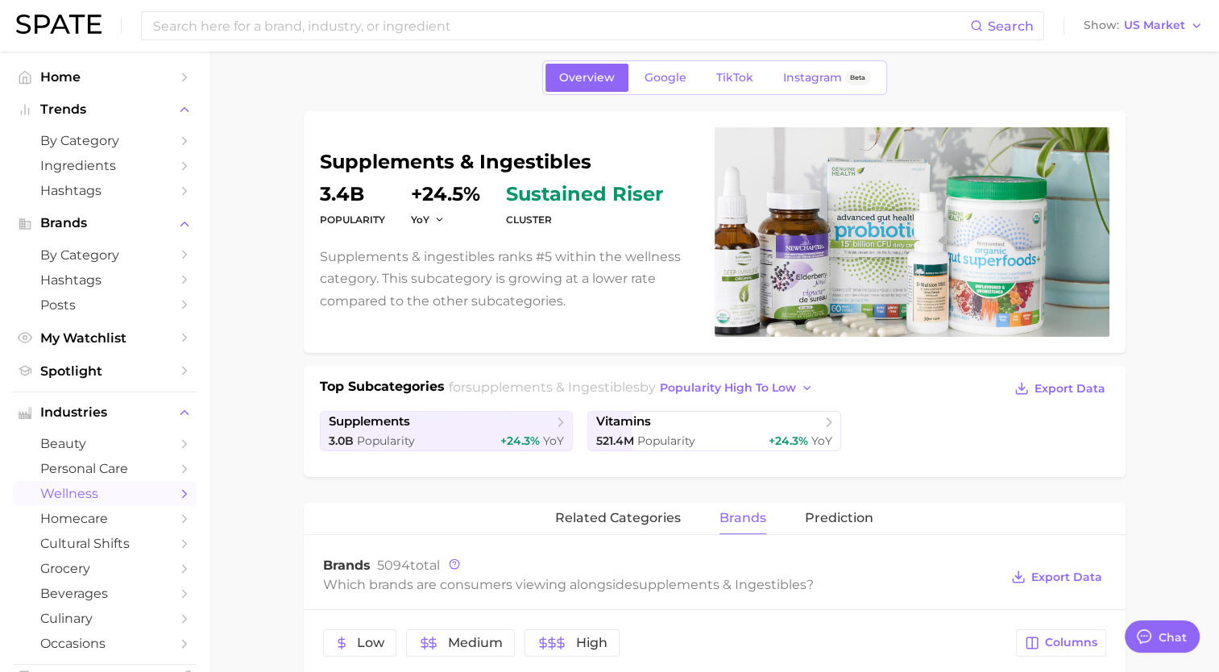
scroll to position [0, 0]
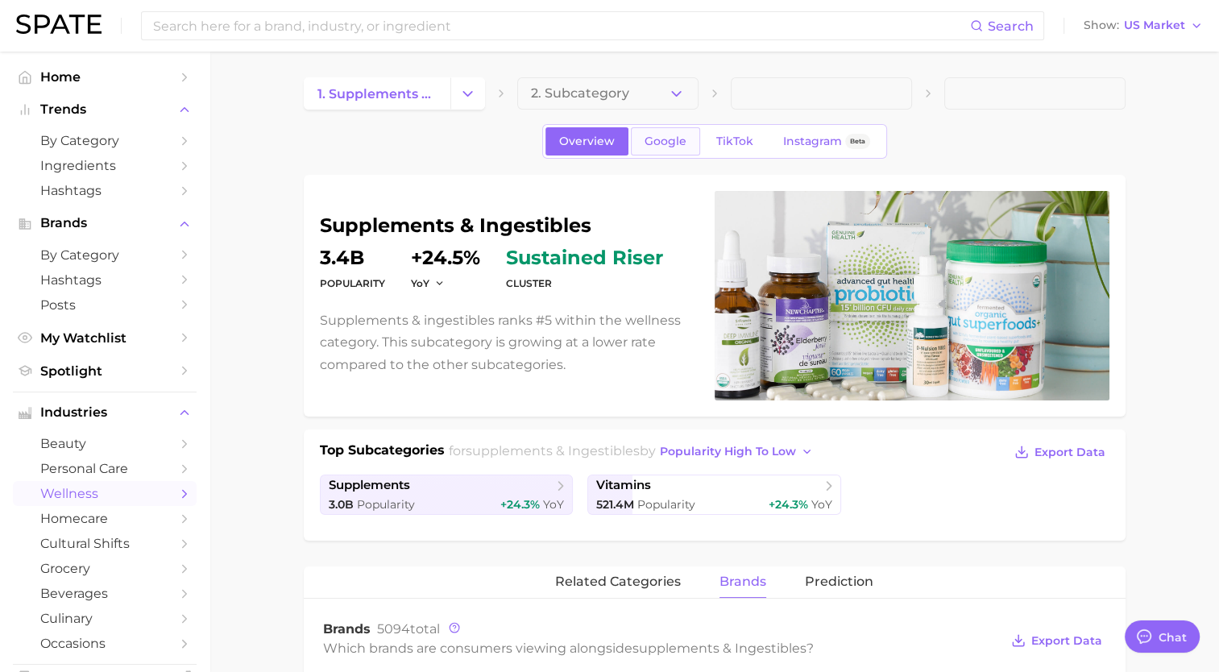
click at [598, 147] on link "Google" at bounding box center [665, 141] width 69 height 28
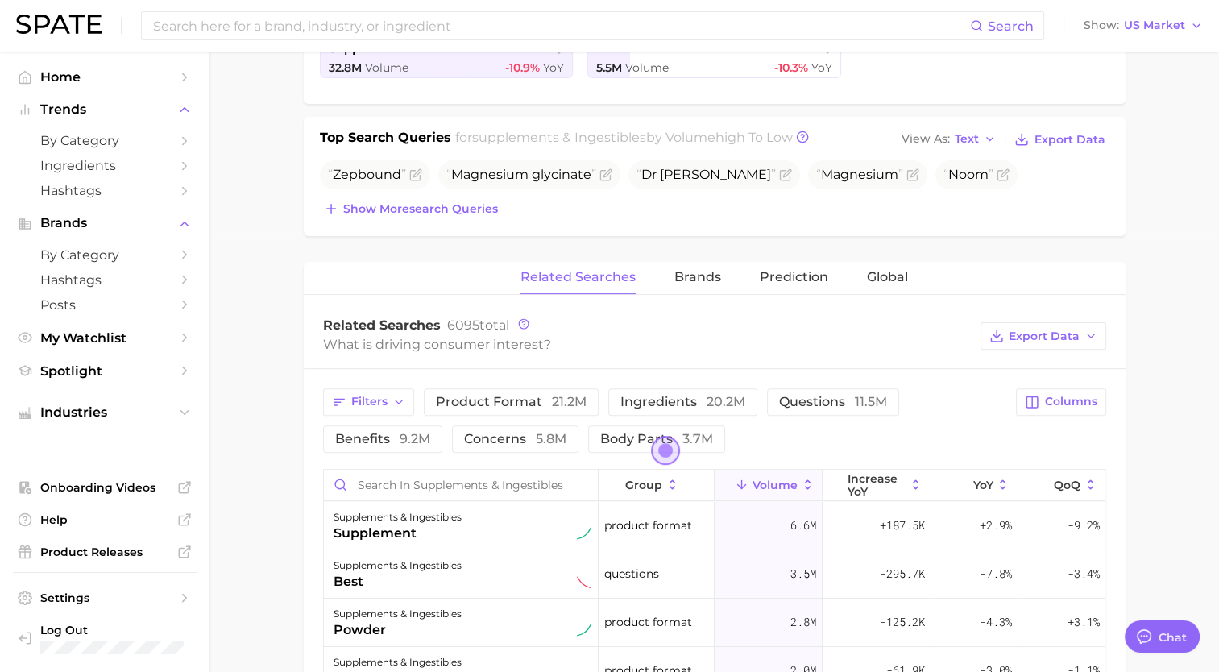
scroll to position [438, 0]
click at [598, 285] on button "Brands" at bounding box center [698, 276] width 47 height 31
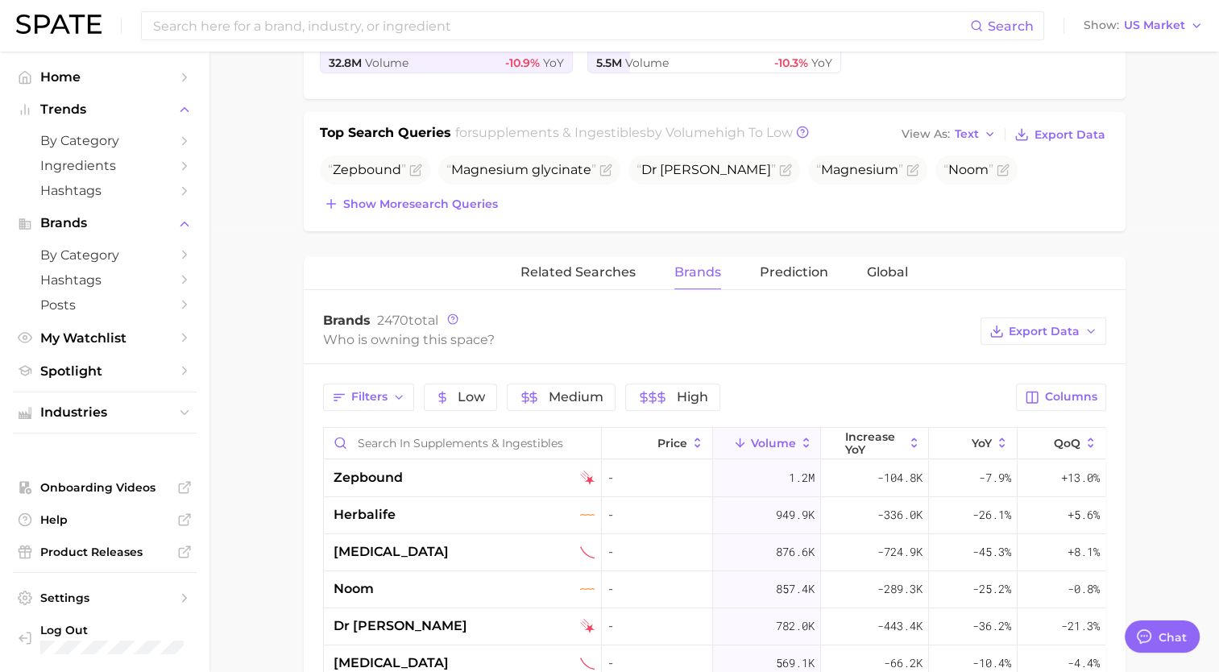
scroll to position [441, 0]
click at [598, 278] on span "Related Searches" at bounding box center [578, 273] width 115 height 15
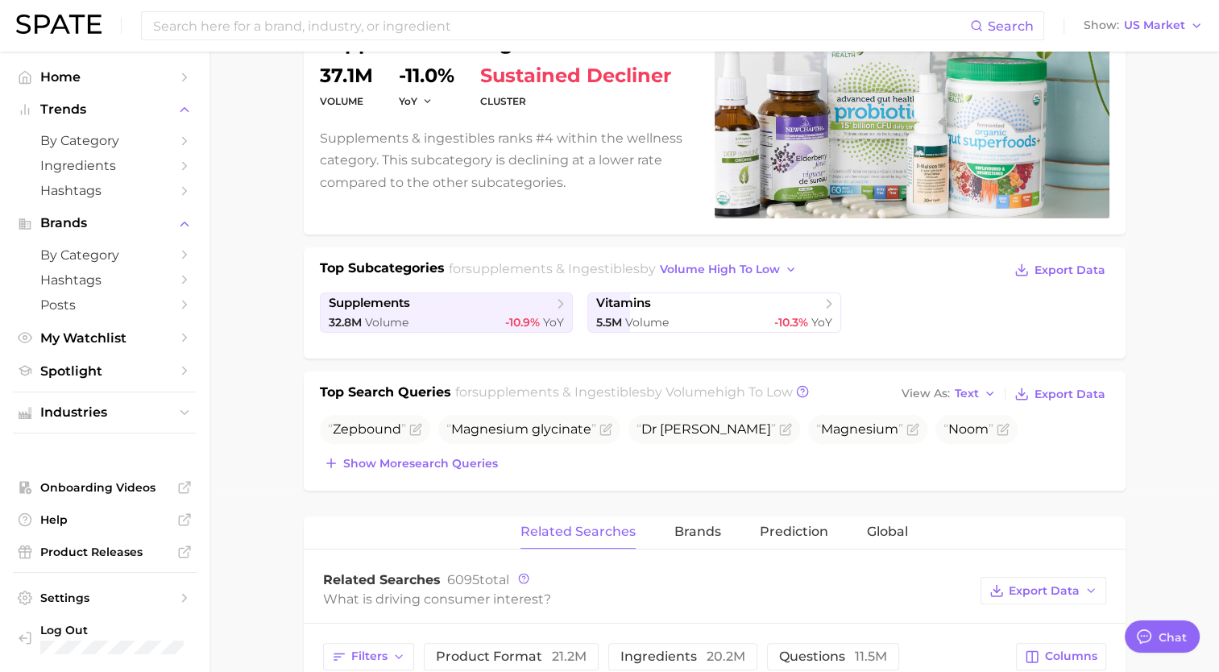
scroll to position [173, 0]
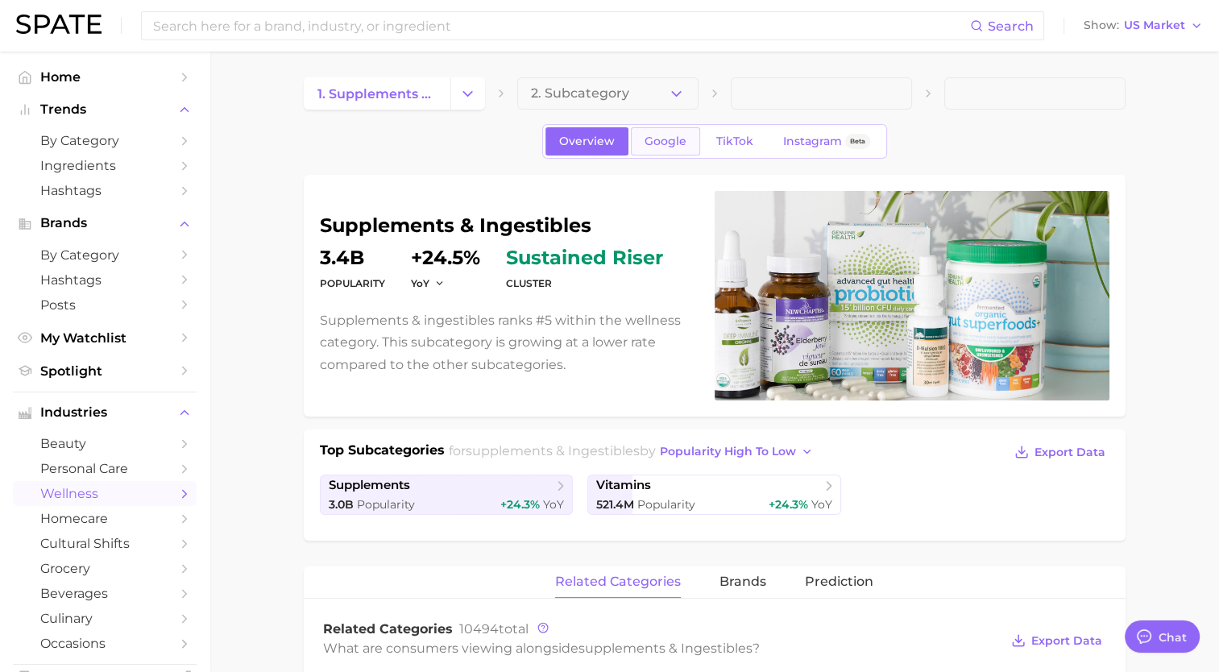
click at [598, 130] on link "Google" at bounding box center [665, 141] width 69 height 28
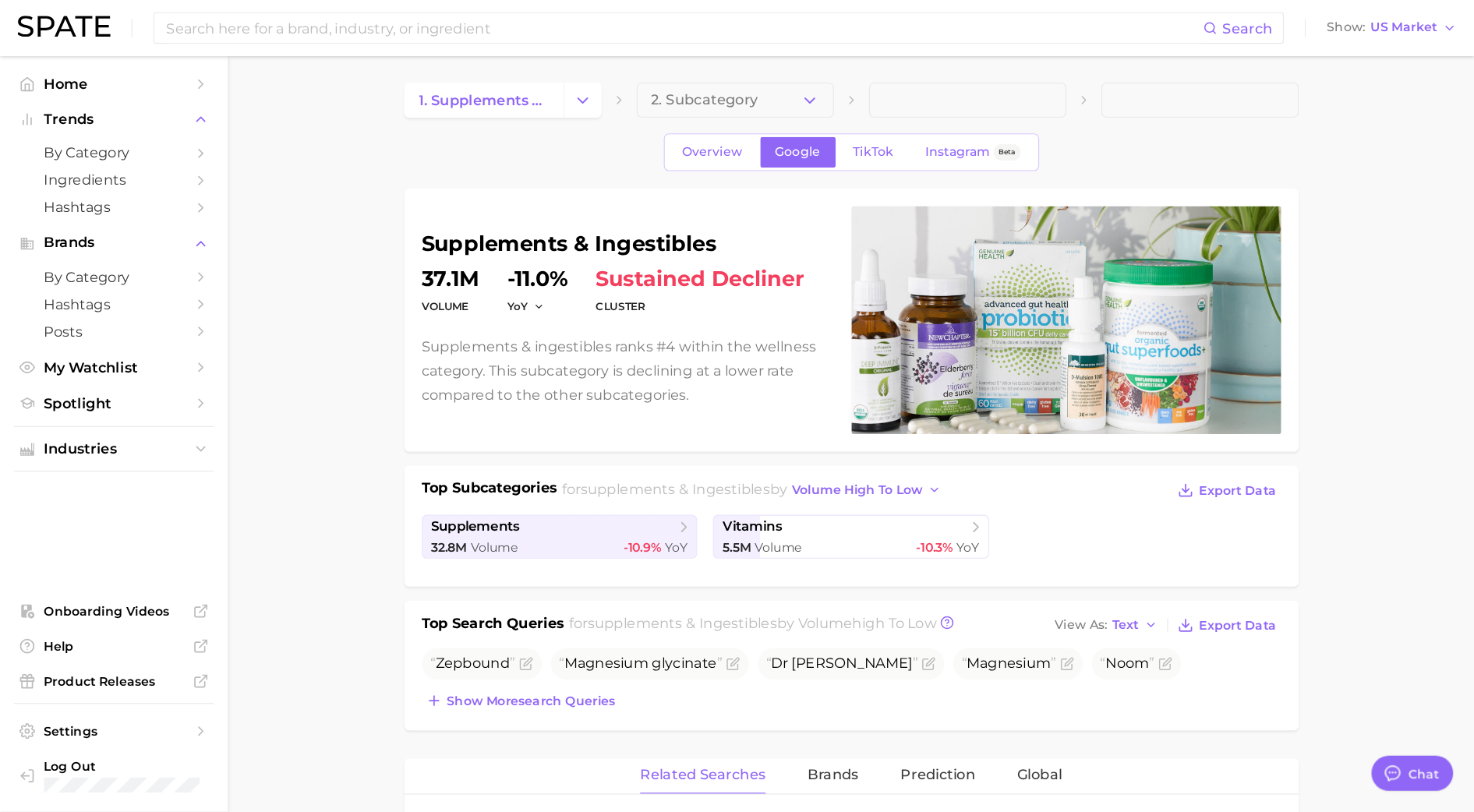
scroll to position [2, 0]
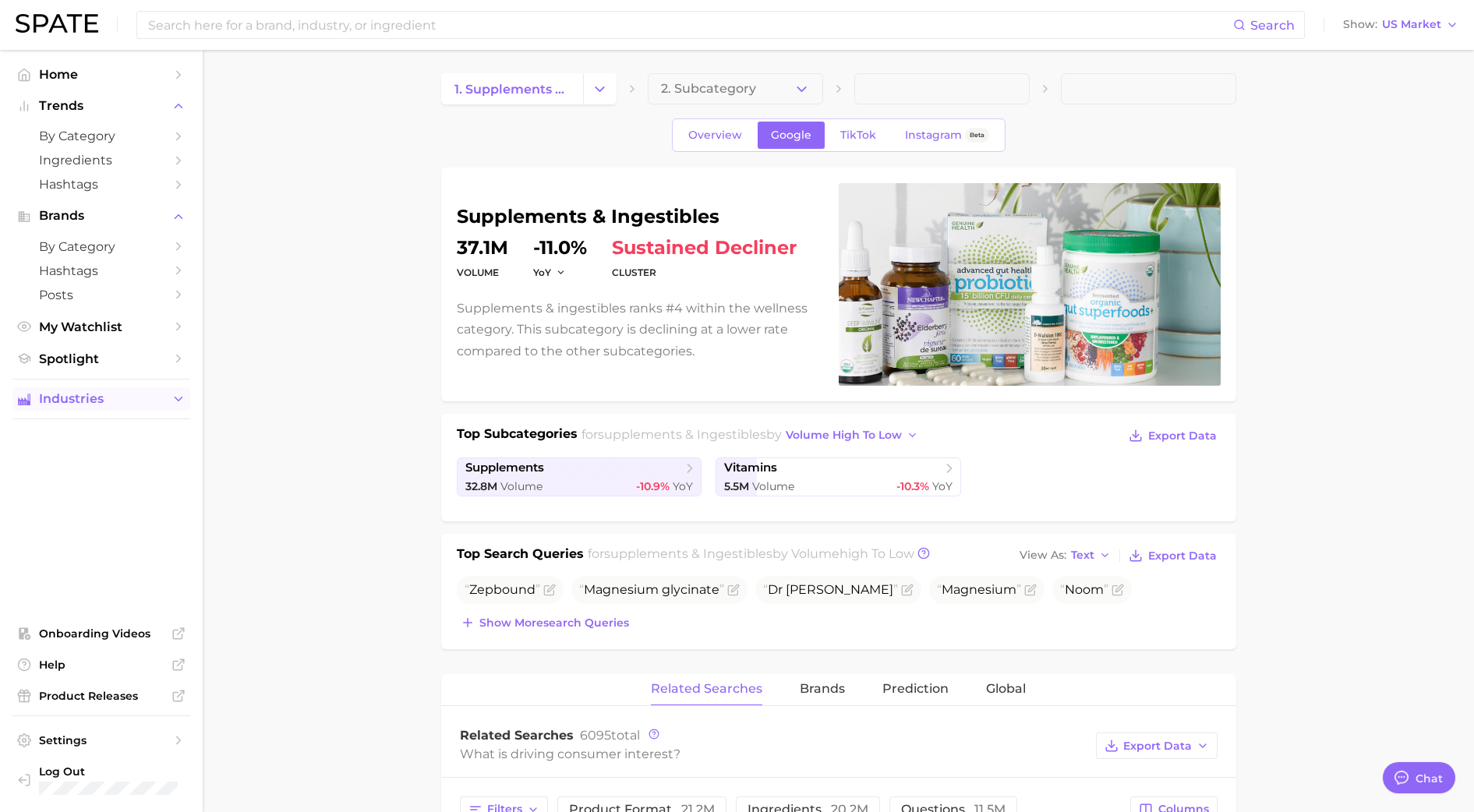
click at [176, 401] on polyline "Sidebar" at bounding box center [178, 399] width 7 height 4
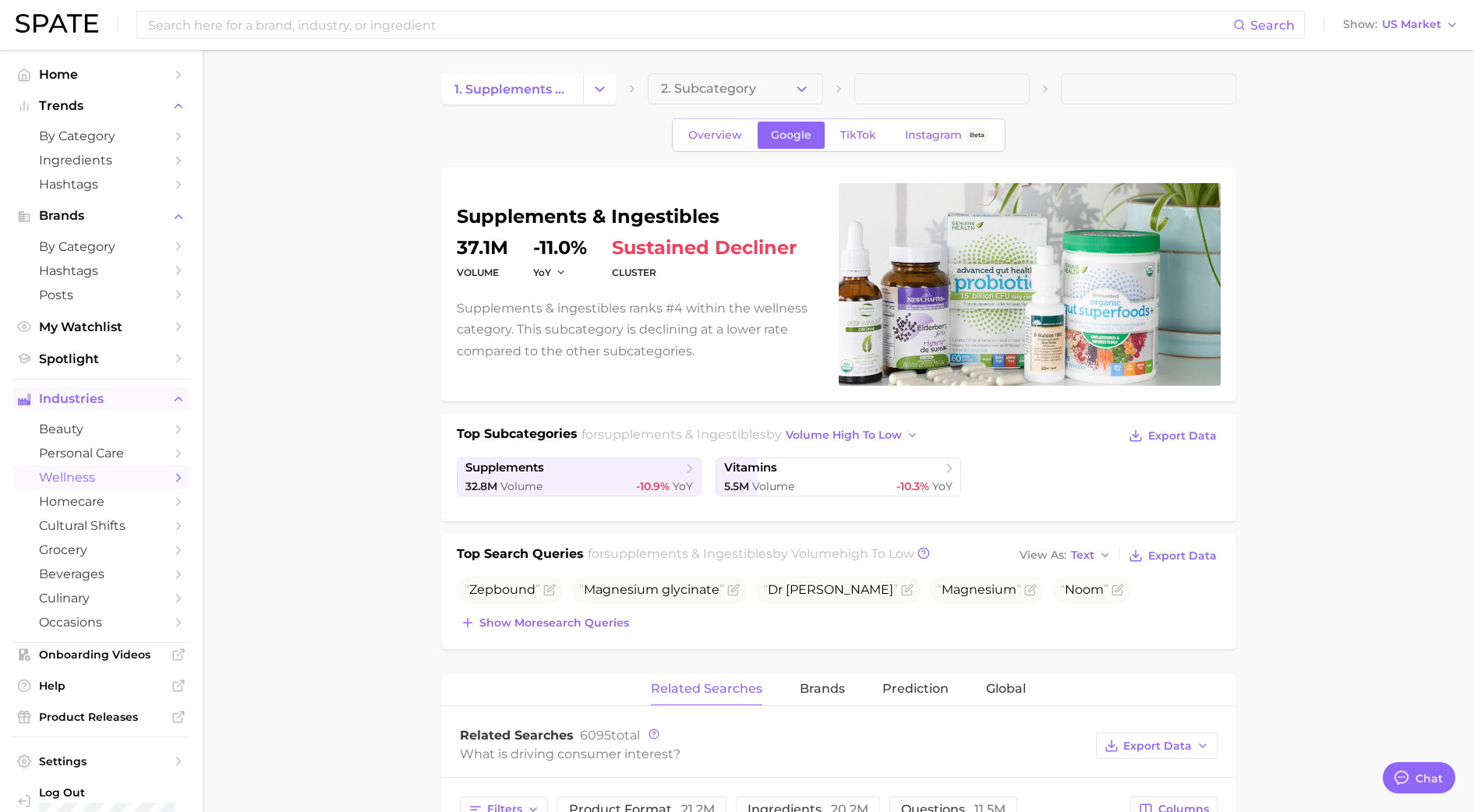
click at [177, 480] on polyline "Sidebar" at bounding box center [179, 477] width 4 height 7
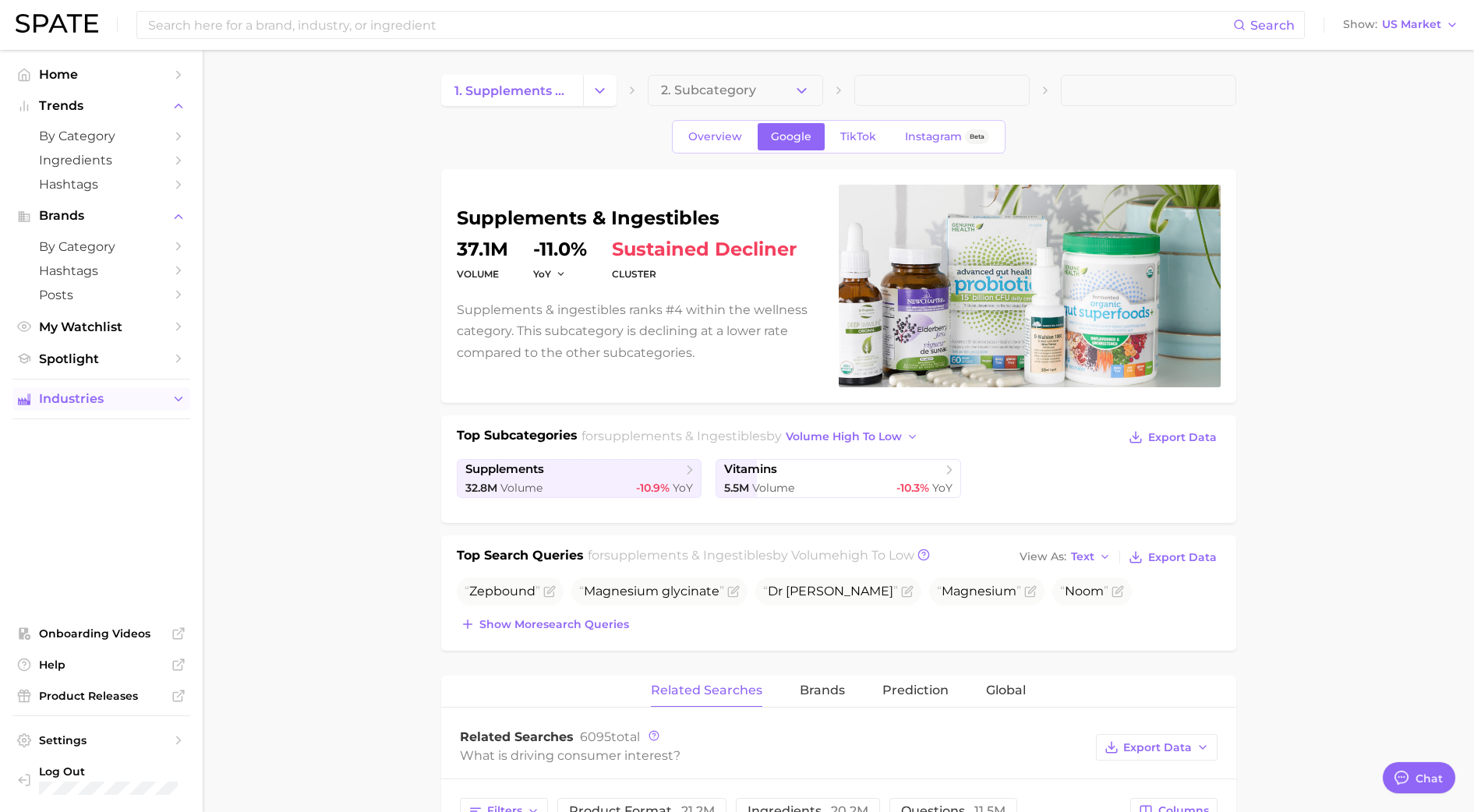
click at [182, 399] on icon "Sidebar" at bounding box center [178, 398] width 15 height 14
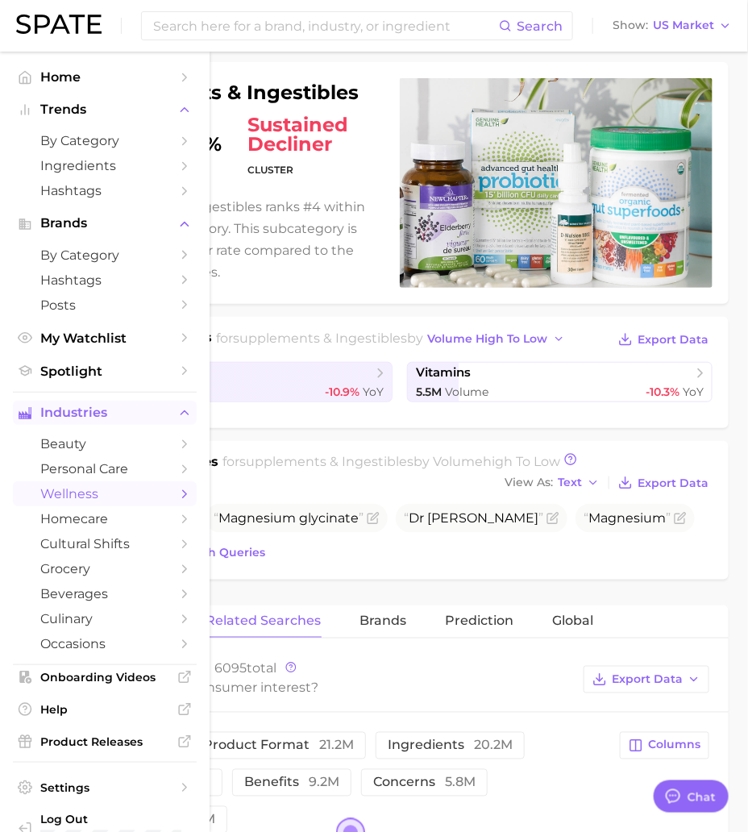
scroll to position [114, 0]
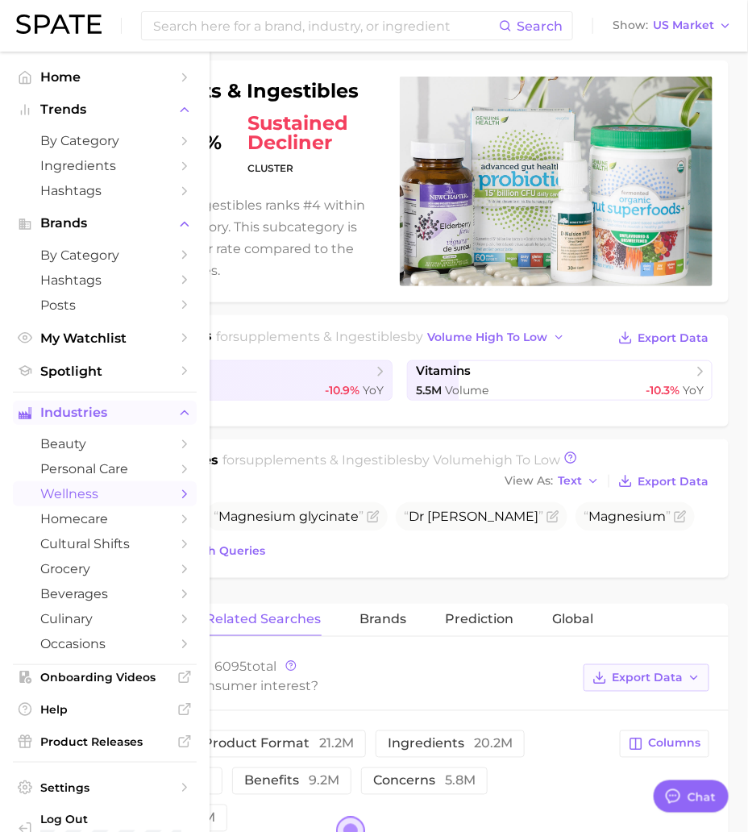
click at [598, 665] on span "Export Data" at bounding box center [647, 678] width 71 height 14
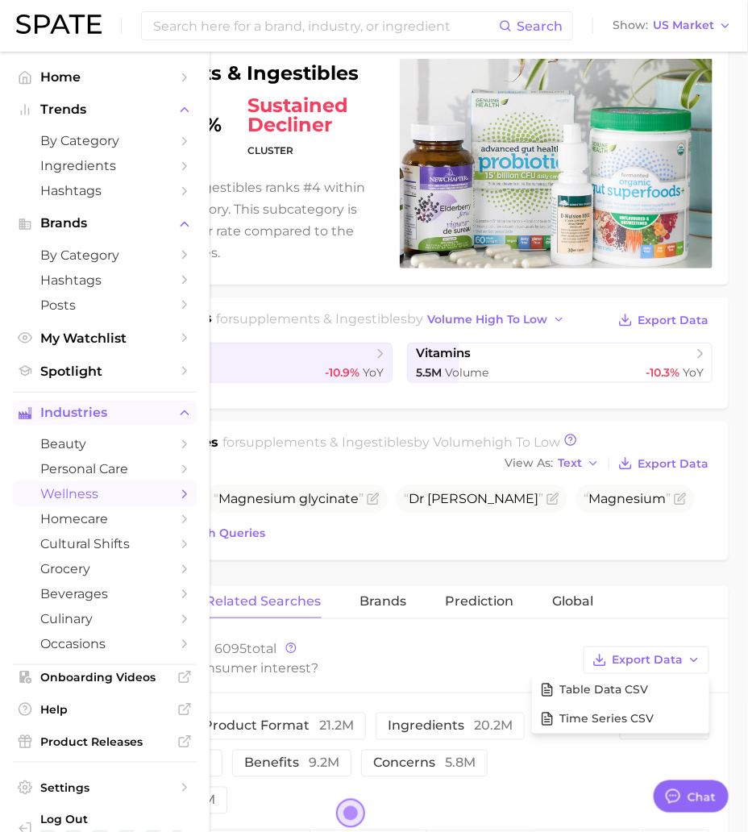
scroll to position [136, 0]
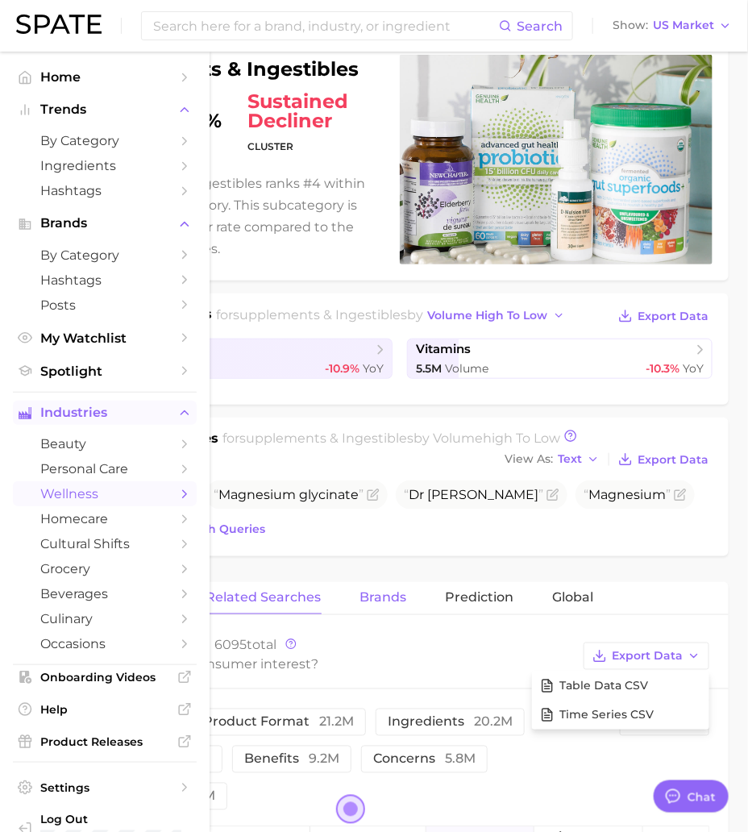
click at [377, 582] on button "Brands" at bounding box center [383, 597] width 47 height 31
click at [392, 587] on button "Brands" at bounding box center [383, 597] width 47 height 31
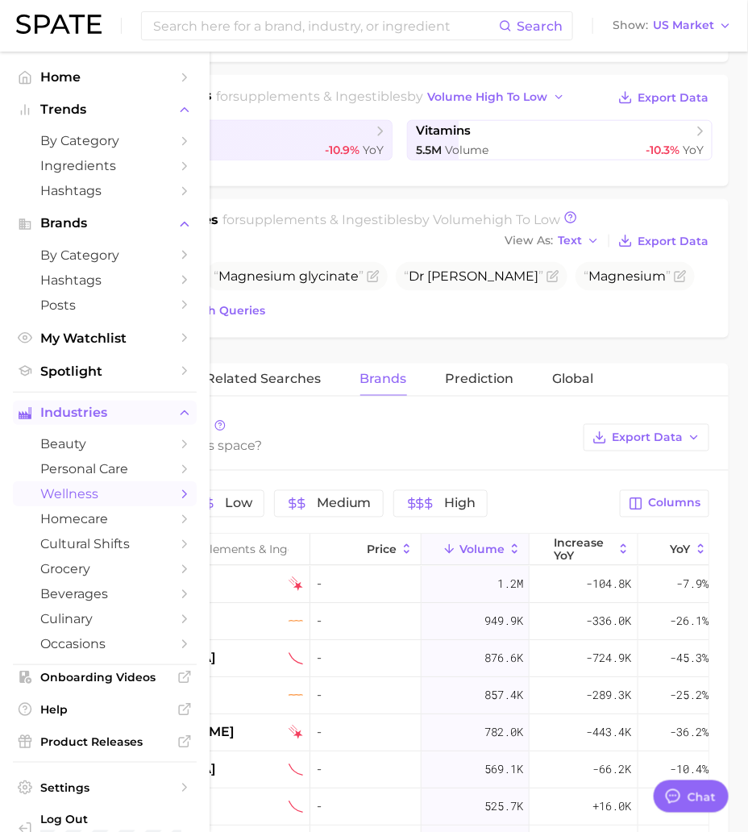
scroll to position [355, 0]
click at [598, 446] on button "Export Data" at bounding box center [646, 436] width 126 height 27
click at [598, 391] on div "Related Searches Brands Prediction Global" at bounding box center [400, 379] width 658 height 32
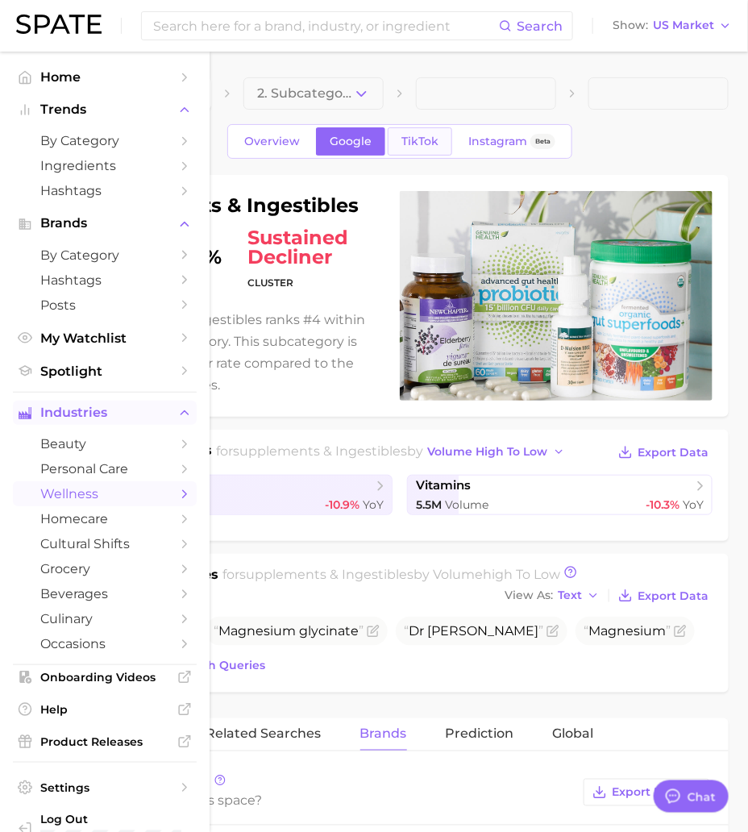
click at [438, 151] on link "TikTok" at bounding box center [420, 141] width 64 height 28
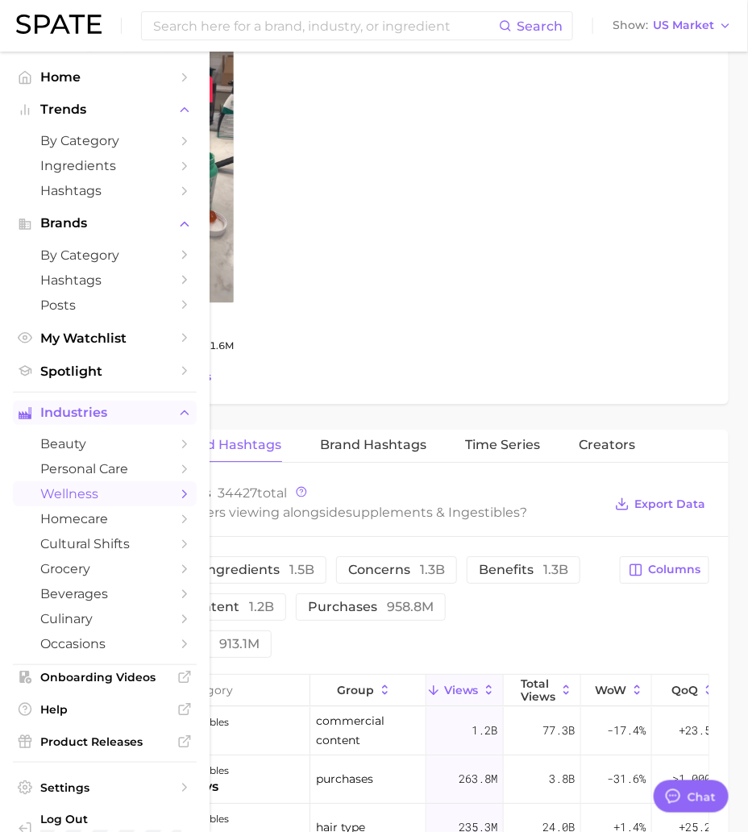
scroll to position [1120, 0]
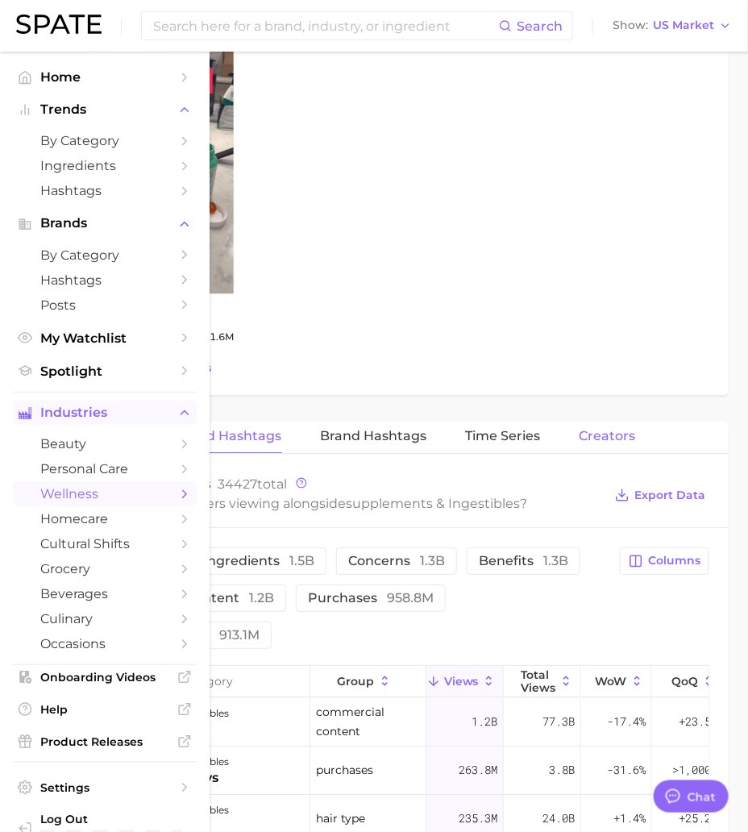
click at [598, 435] on span "Creators" at bounding box center [607, 436] width 56 height 15
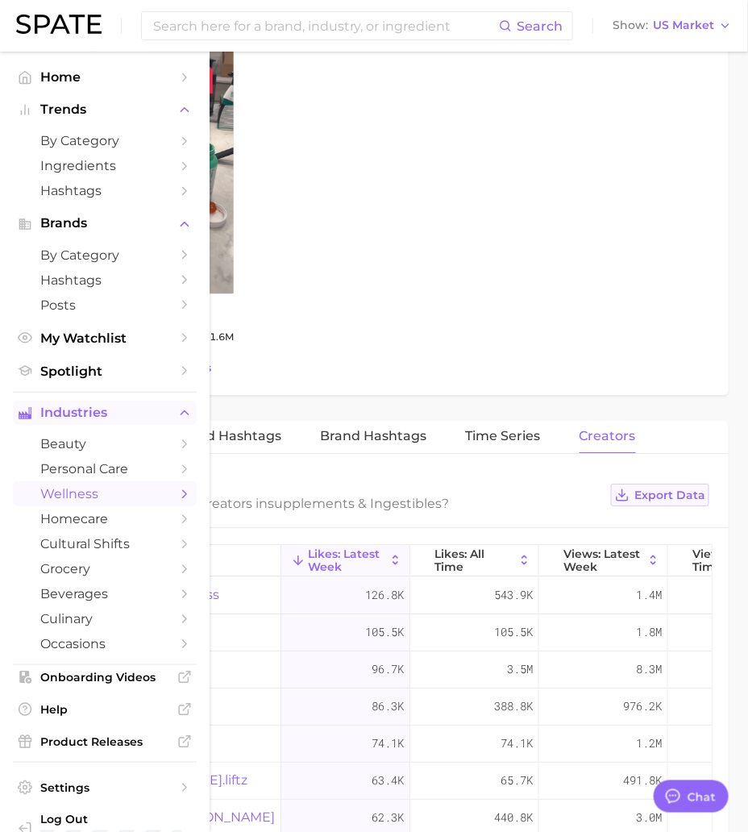
click at [598, 498] on span "Export Data" at bounding box center [669, 495] width 71 height 14
click at [598, 273] on div "view post on TikTok 5 Views 5.1m view post on TikTok 4 Views 2.4m view post on …" at bounding box center [399, 21] width 625 height 652
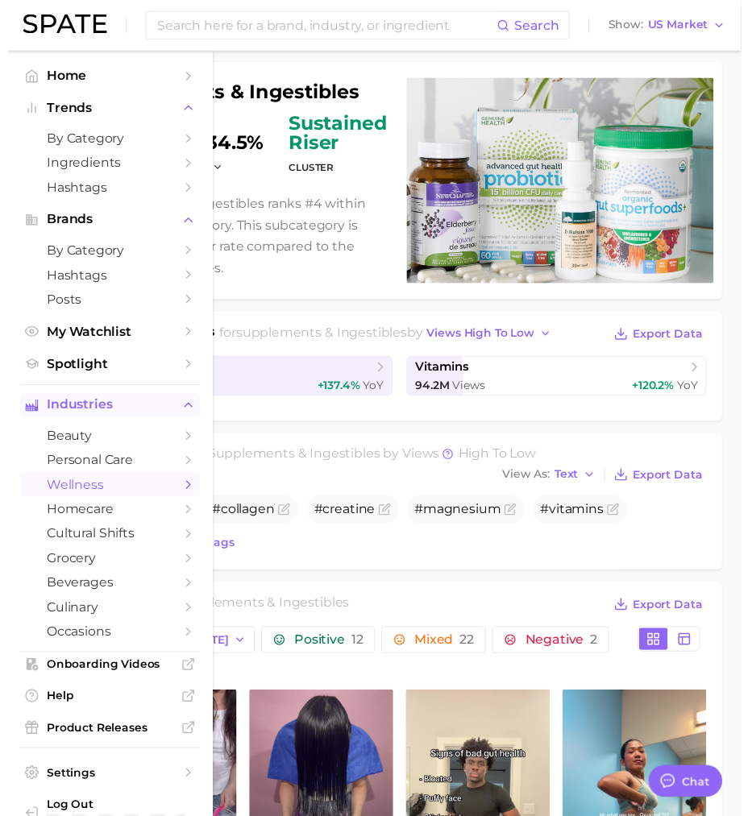
scroll to position [0, 0]
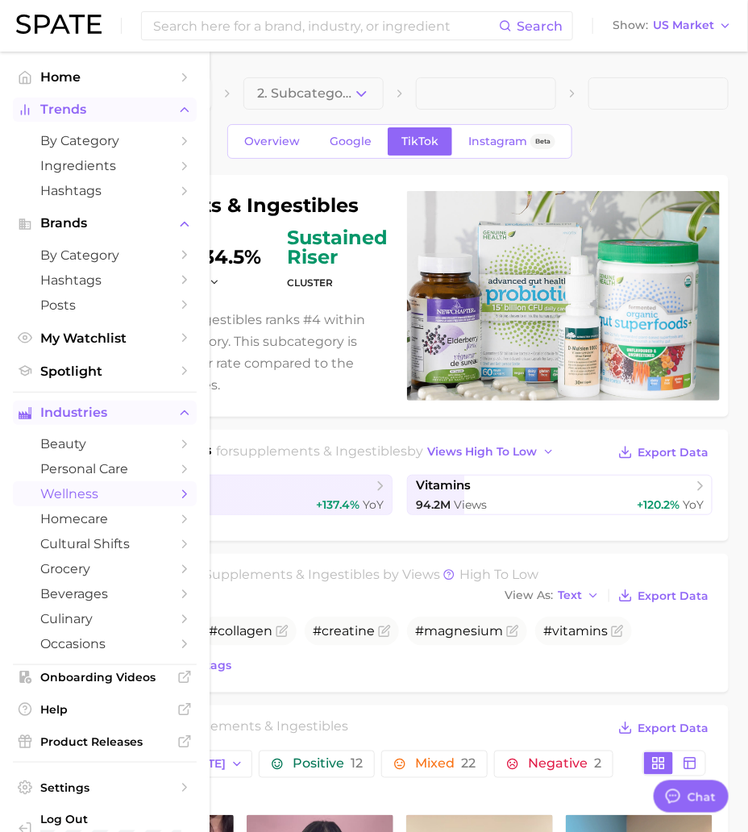
click at [77, 112] on span "Trends" at bounding box center [104, 109] width 129 height 15
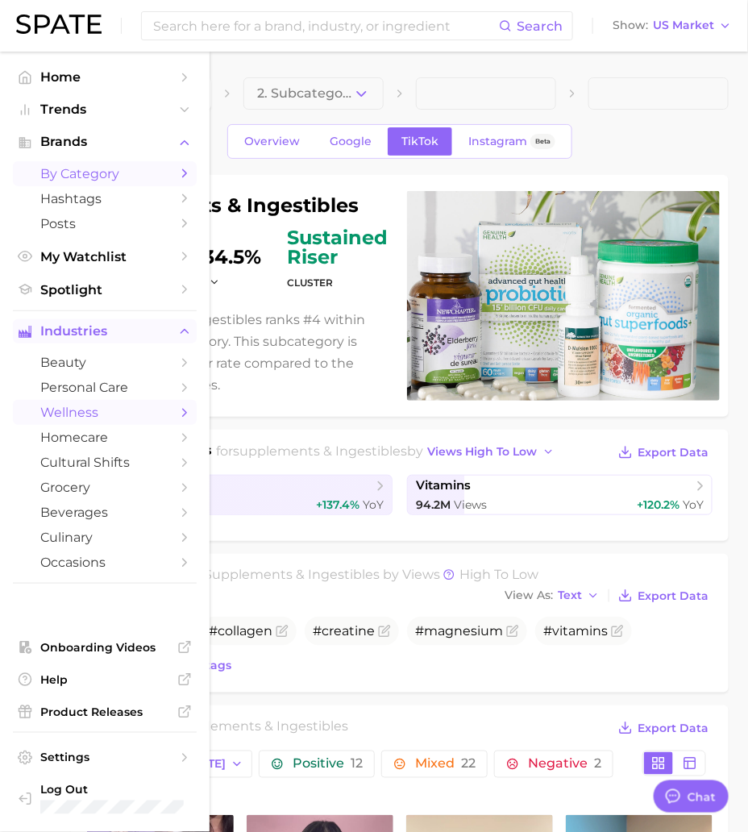
click at [117, 169] on span "by Category" at bounding box center [104, 173] width 129 height 15
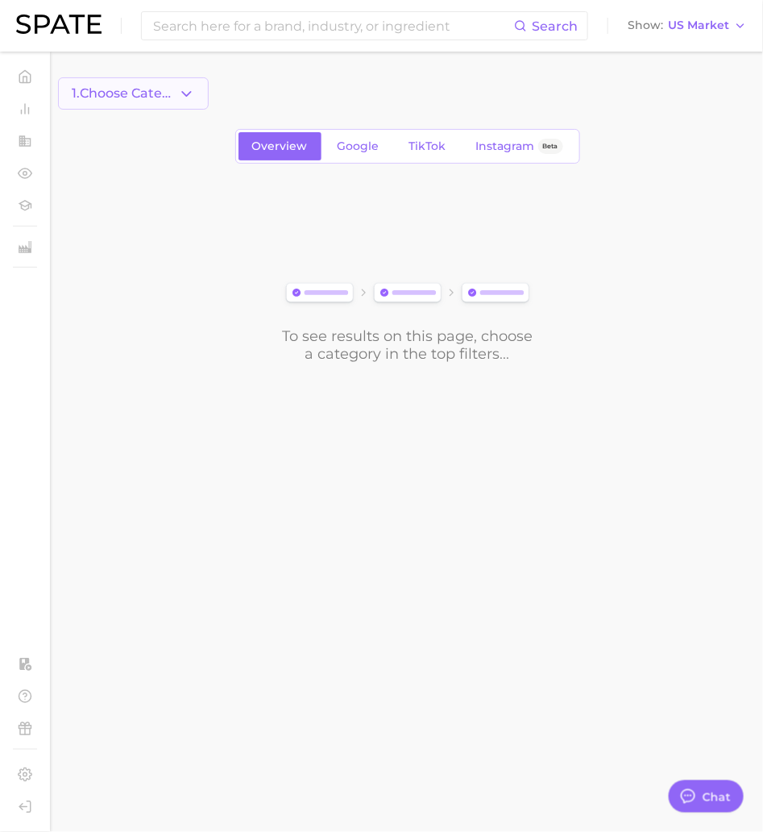
click at [194, 89] on icon "button" at bounding box center [186, 93] width 17 height 17
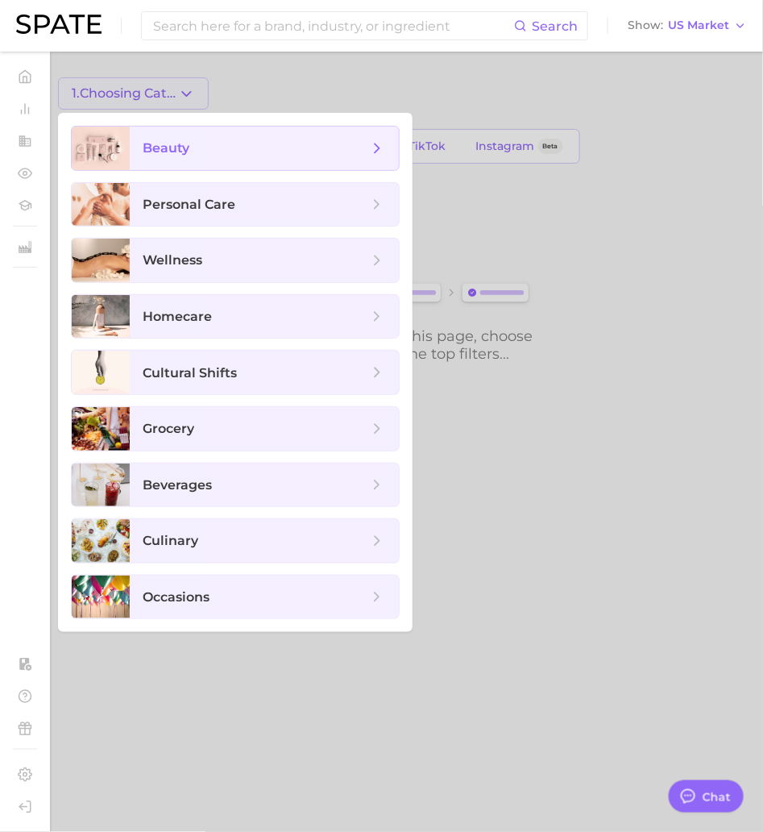
click at [191, 154] on span "beauty" at bounding box center [256, 148] width 226 height 18
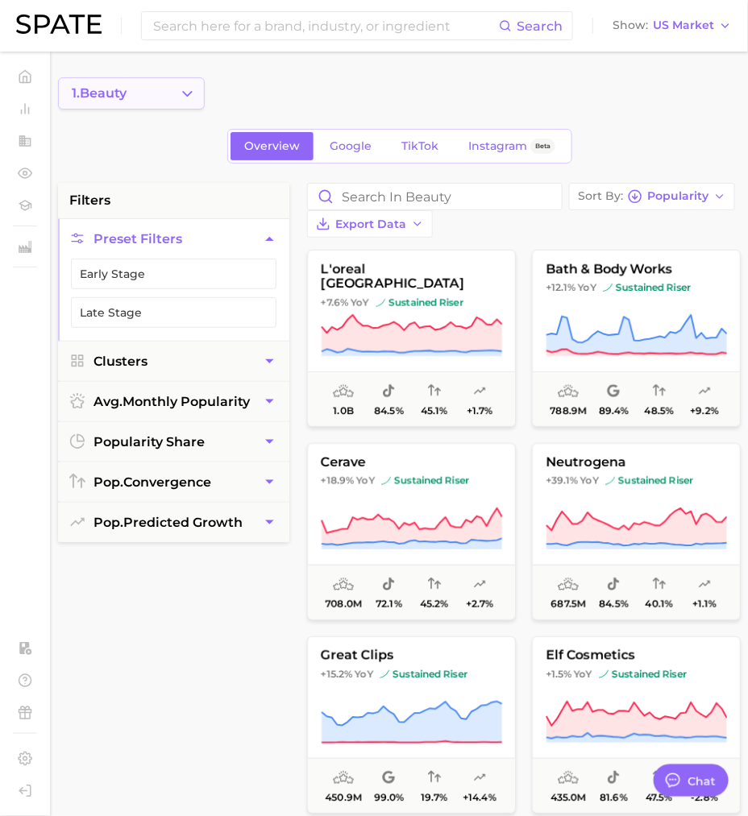
click at [159, 94] on button "1. beauty" at bounding box center [131, 93] width 147 height 32
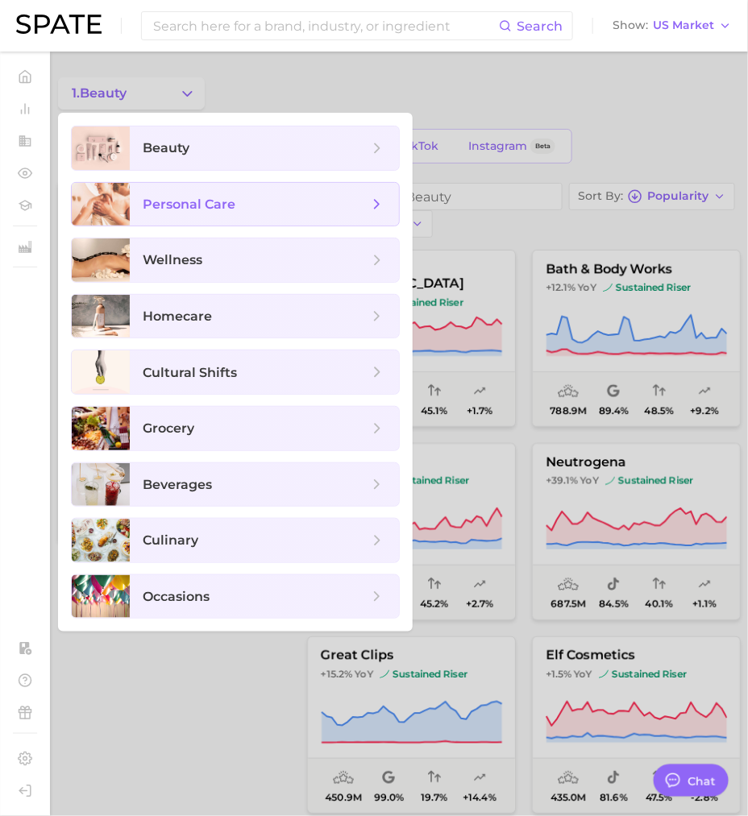
click at [203, 210] on span "personal care" at bounding box center [189, 204] width 93 height 15
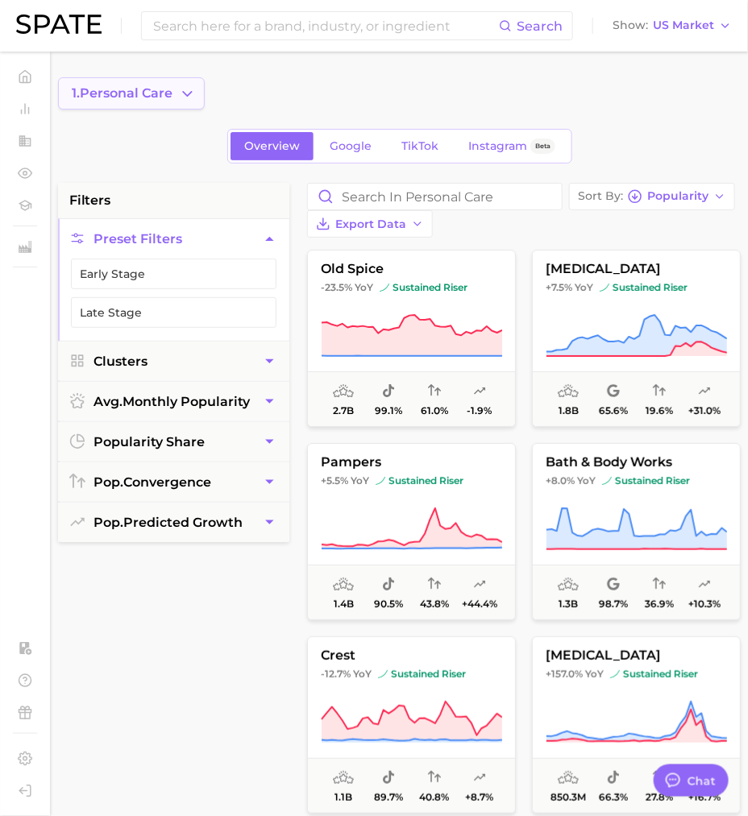
click at [148, 86] on span "1. personal care" at bounding box center [122, 93] width 101 height 15
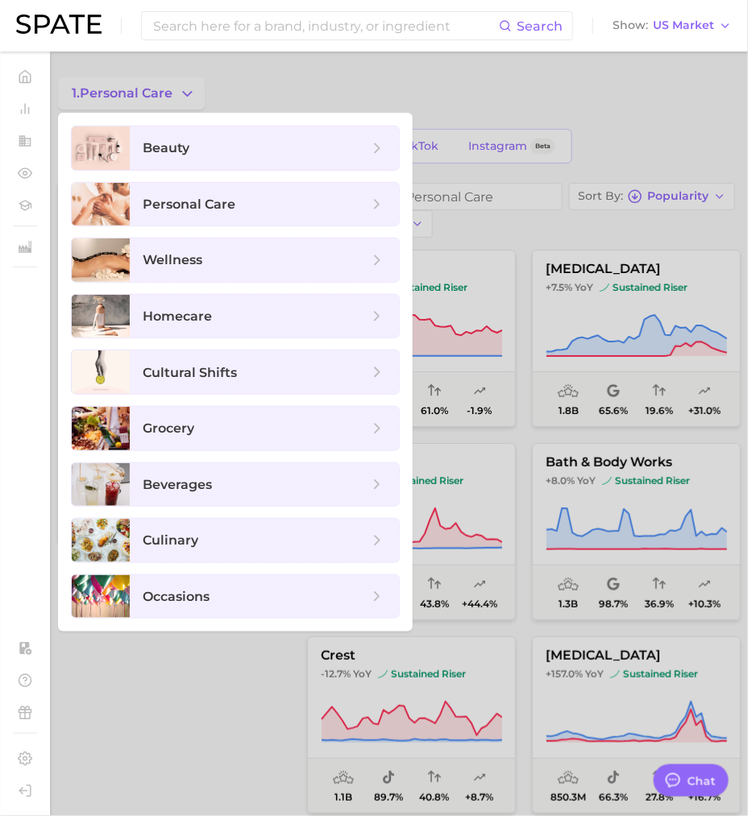
click at [143, 84] on div at bounding box center [374, 408] width 748 height 816
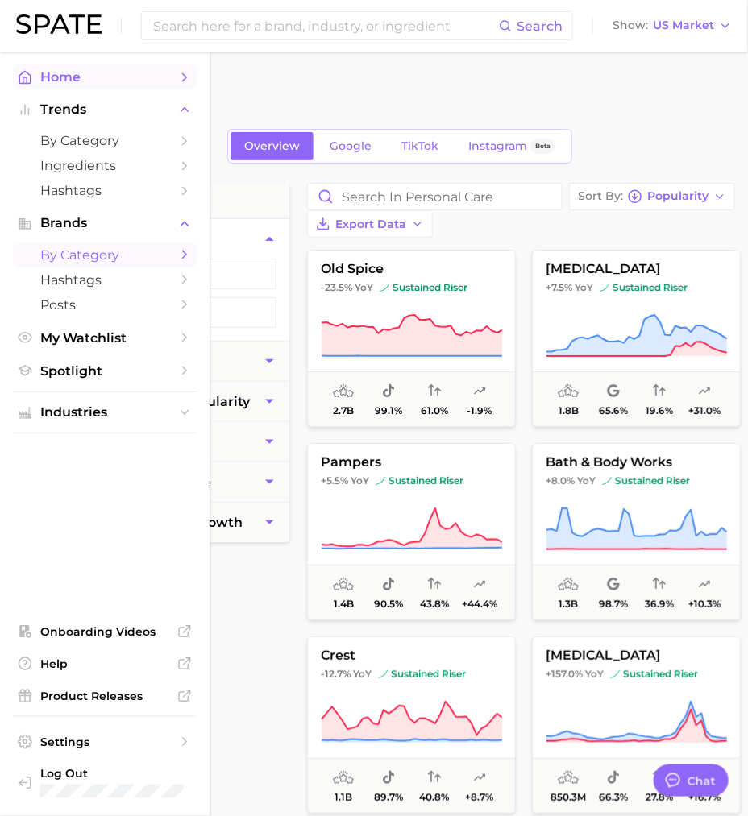
click at [23, 72] on icon "Sidebar" at bounding box center [24, 77] width 11 height 12
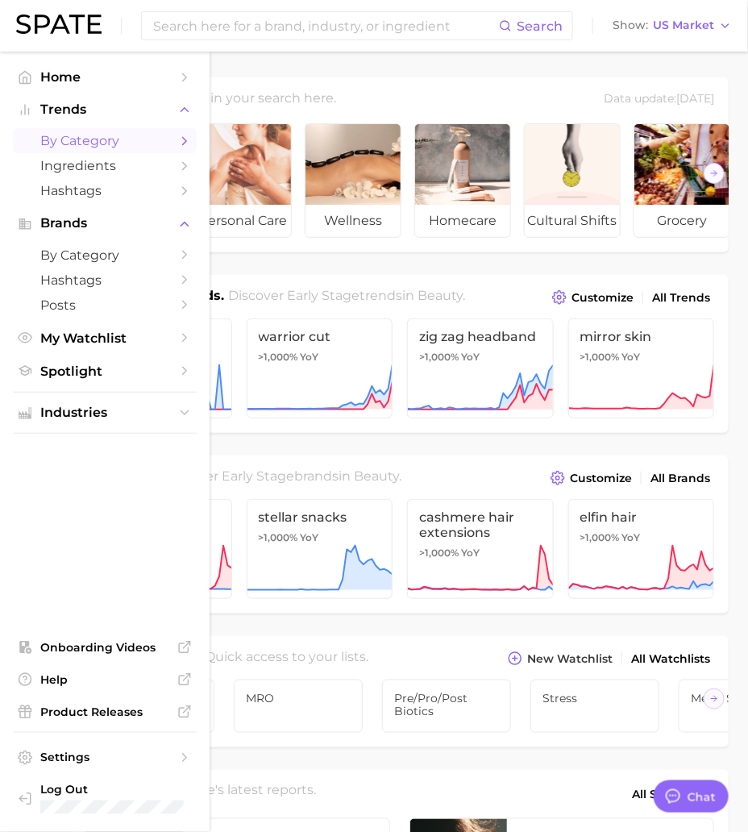
click at [92, 147] on span "by Category" at bounding box center [104, 140] width 129 height 15
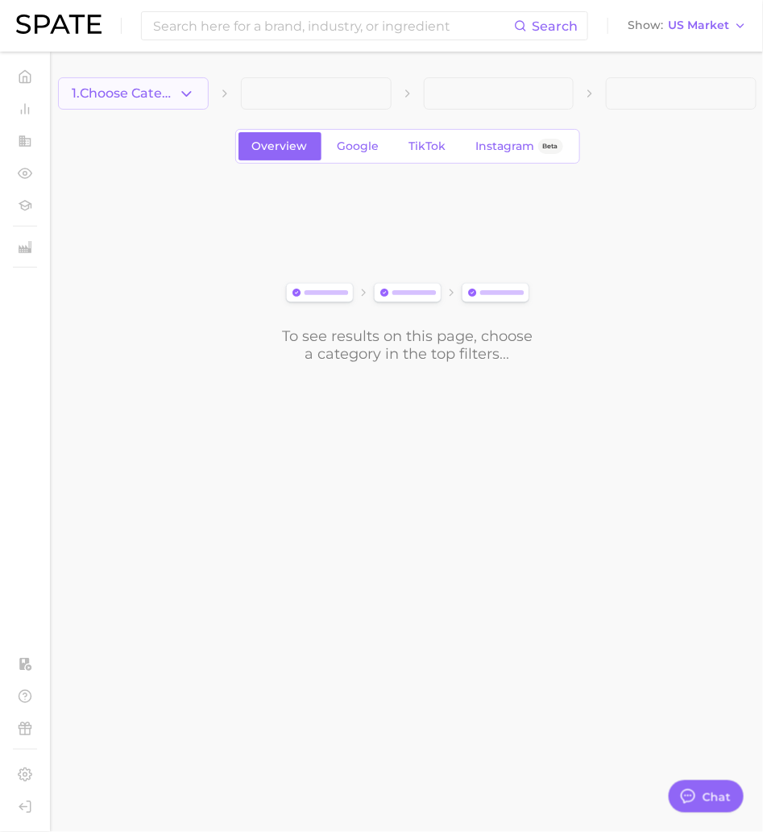
click at [189, 93] on polyline "button" at bounding box center [186, 93] width 9 height 4
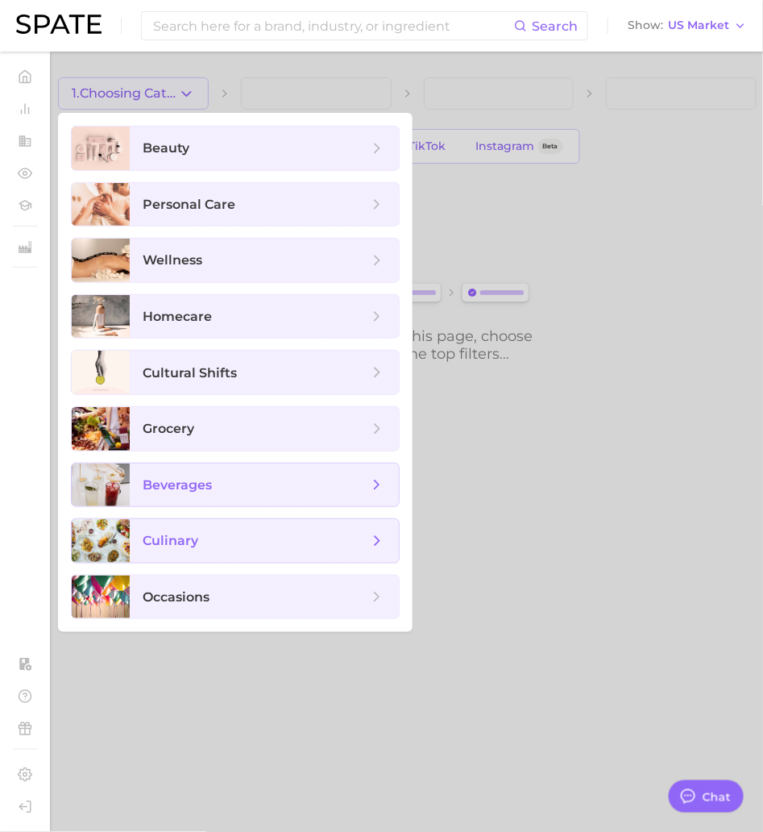
click at [241, 539] on span "culinary" at bounding box center [256, 541] width 226 height 18
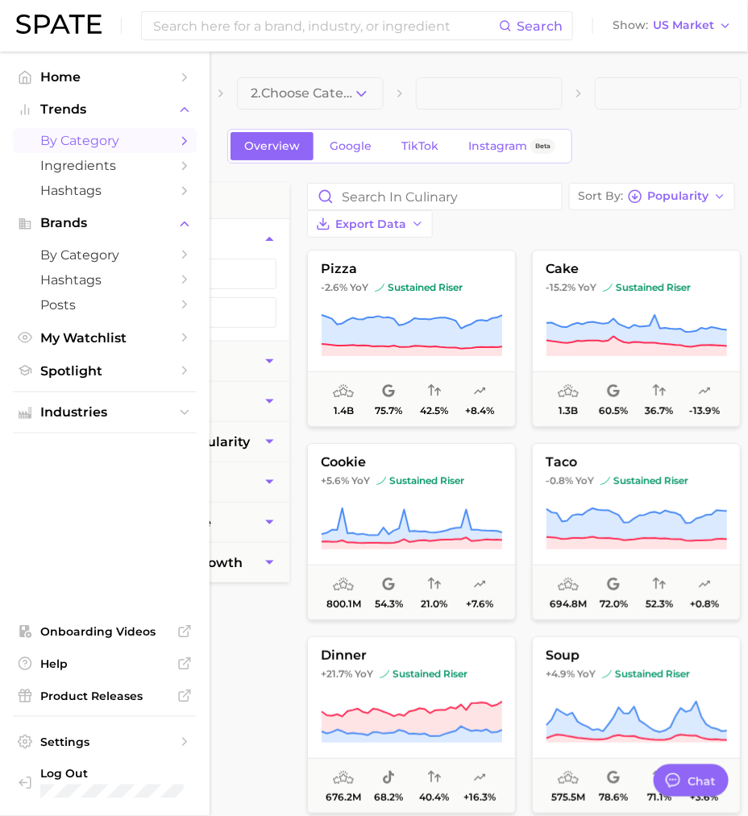
click at [85, 428] on ul "Industries" at bounding box center [105, 413] width 184 height 42
click at [84, 415] on span "Industries" at bounding box center [104, 412] width 129 height 15
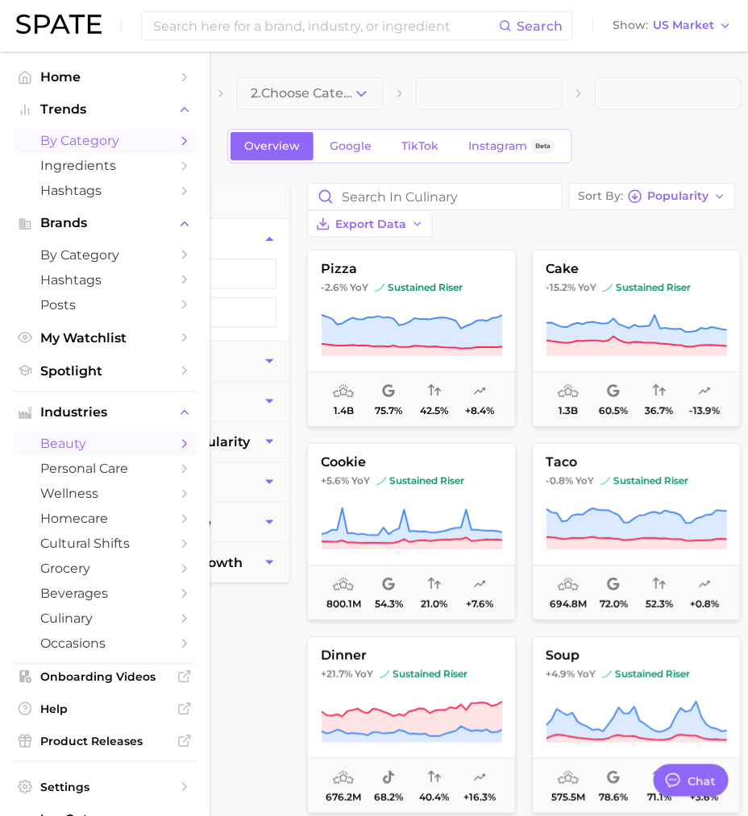
click at [85, 440] on span "beauty" at bounding box center [104, 443] width 129 height 15
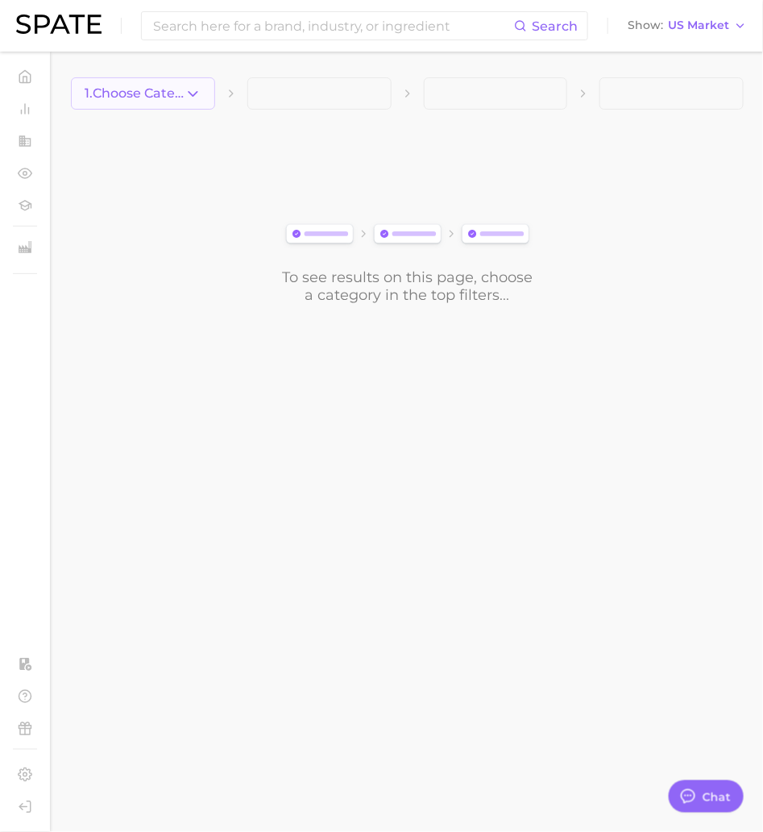
click at [185, 103] on button "1. Choose Category" at bounding box center [143, 93] width 144 height 32
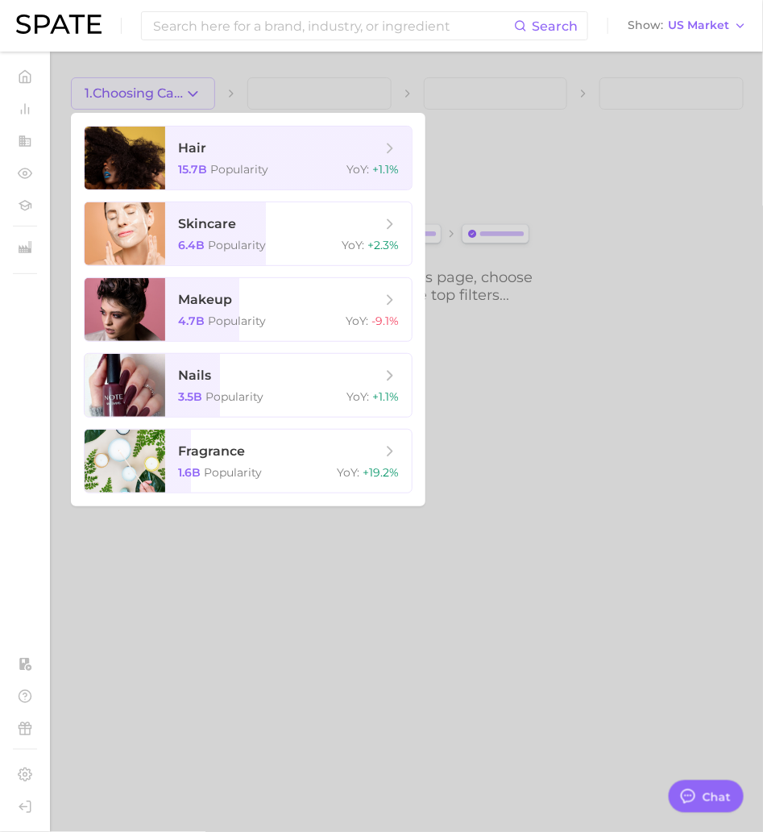
click at [185, 103] on div at bounding box center [381, 416] width 763 height 832
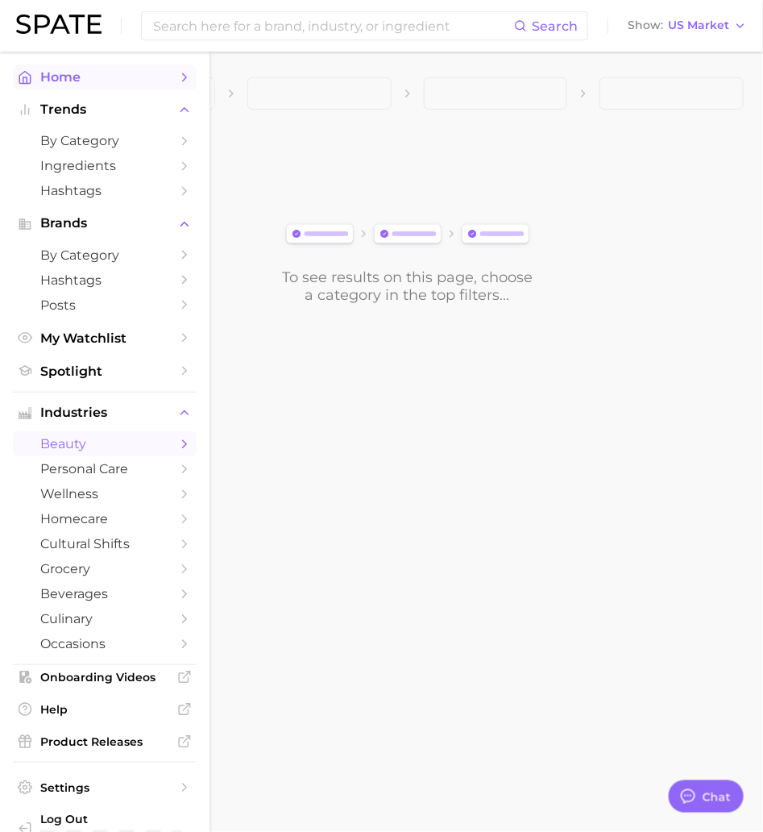
click at [18, 77] on icon "Sidebar" at bounding box center [25, 77] width 15 height 15
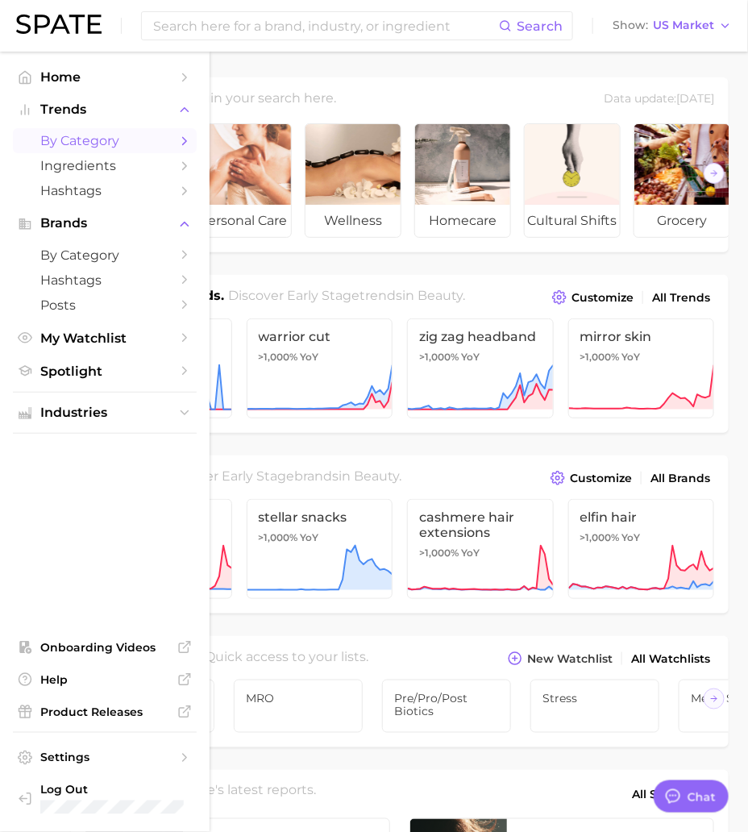
click at [121, 139] on span "by Category" at bounding box center [104, 140] width 129 height 15
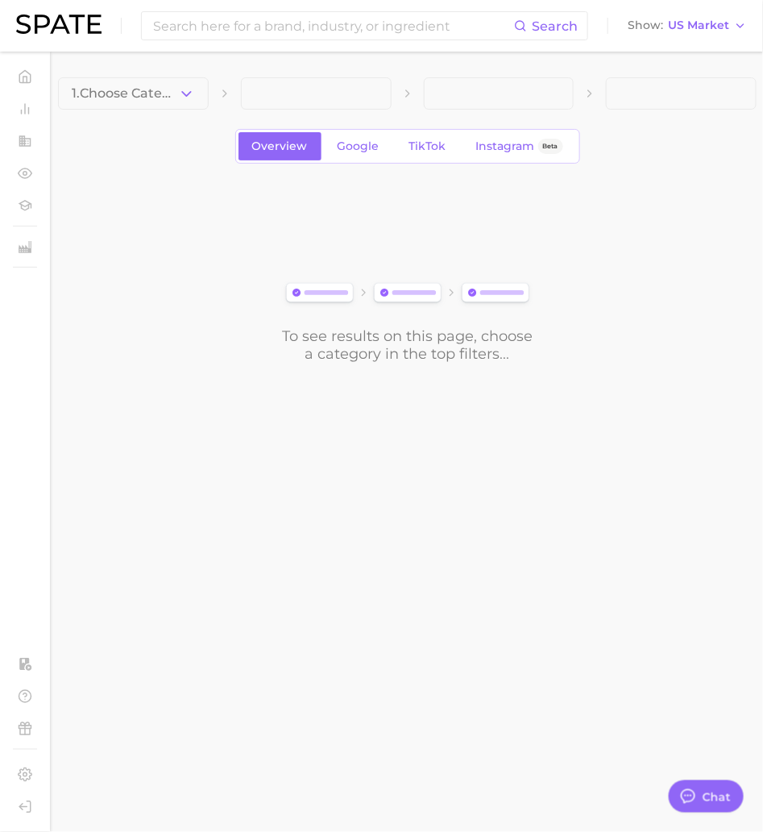
click at [158, 110] on div "1. Choose Category Overview Google TikTok Instagram Beta To see results on this…" at bounding box center [407, 219] width 699 height 285
click at [157, 104] on button "1. Choose Category" at bounding box center [133, 93] width 151 height 32
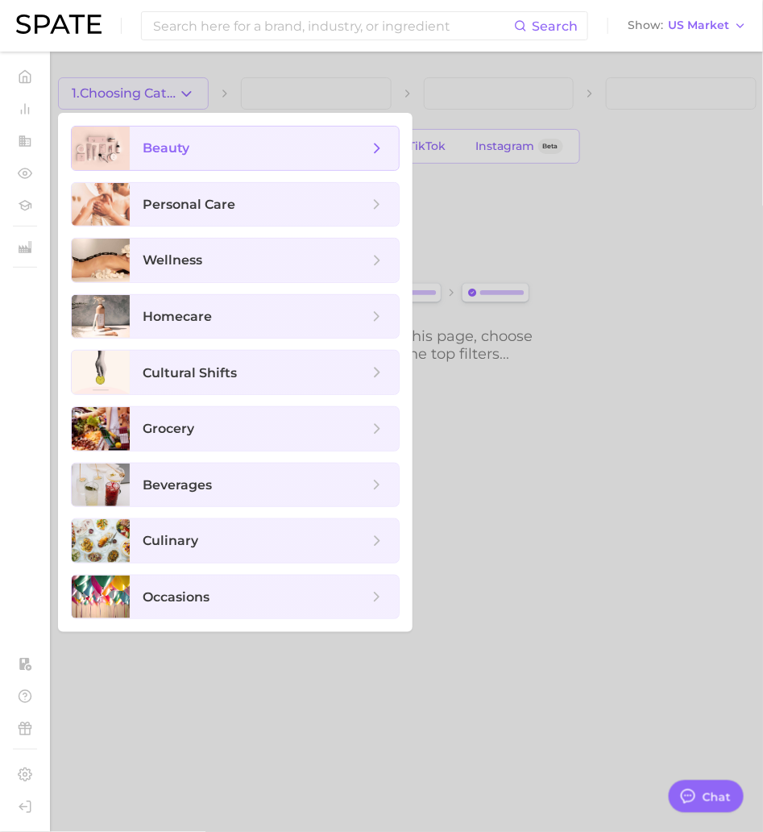
click at [163, 143] on span "beauty" at bounding box center [166, 147] width 47 height 15
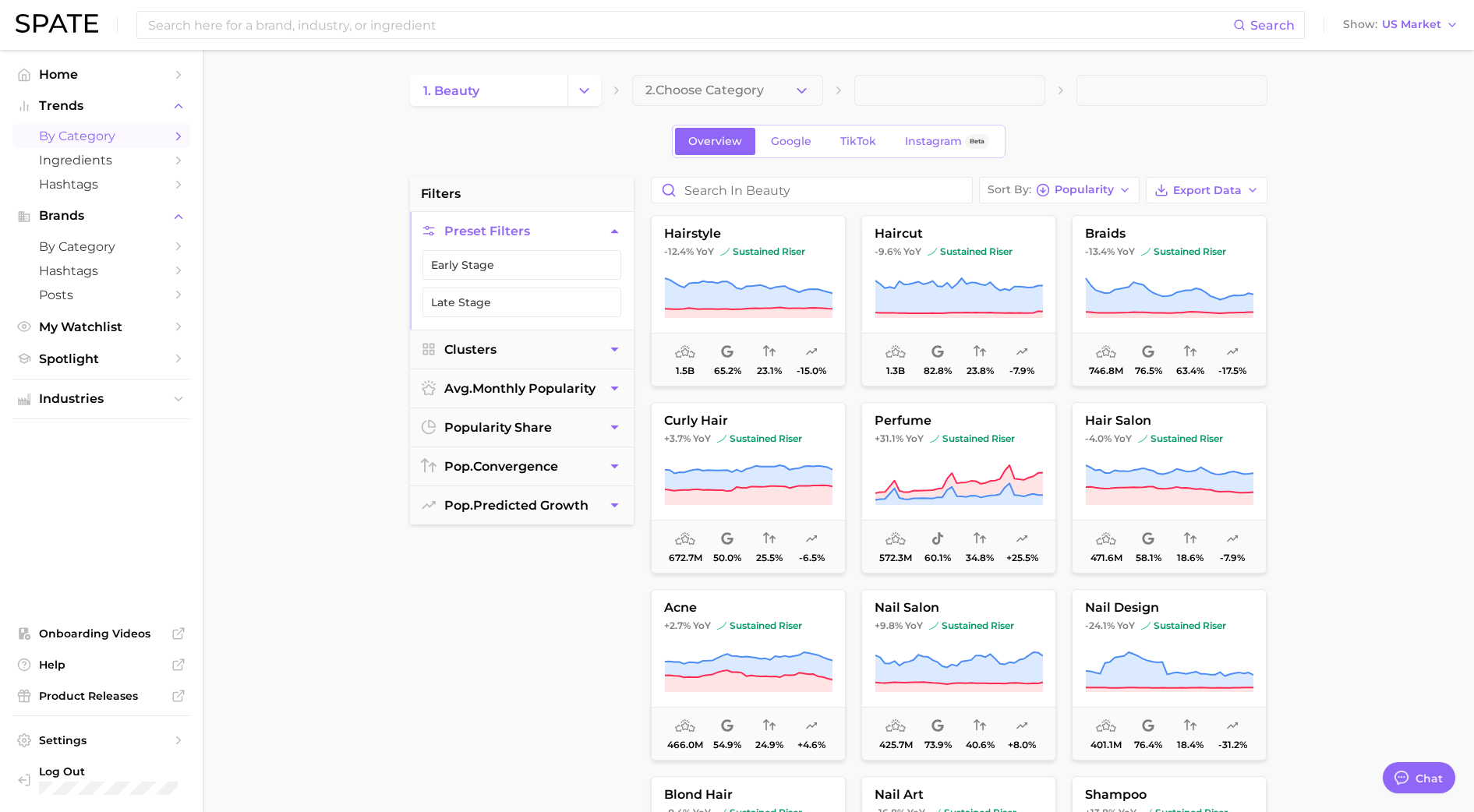
click at [349, 123] on main "1. beauty 2. Choose Category Overview Google TikTok Instagram Beta filters Pres…" at bounding box center [839, 641] width 1271 height 1181
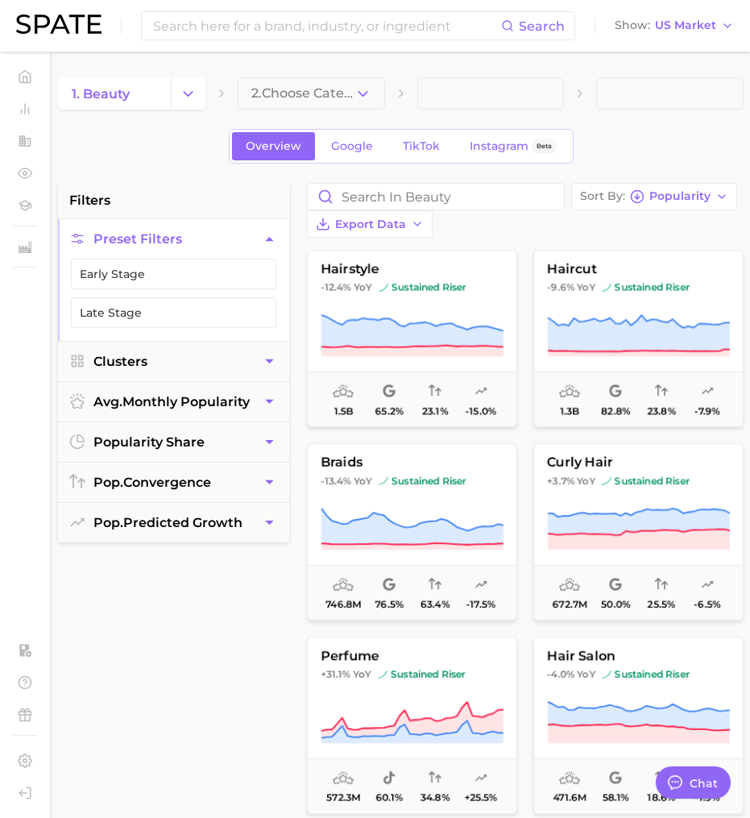
type textarea "x"
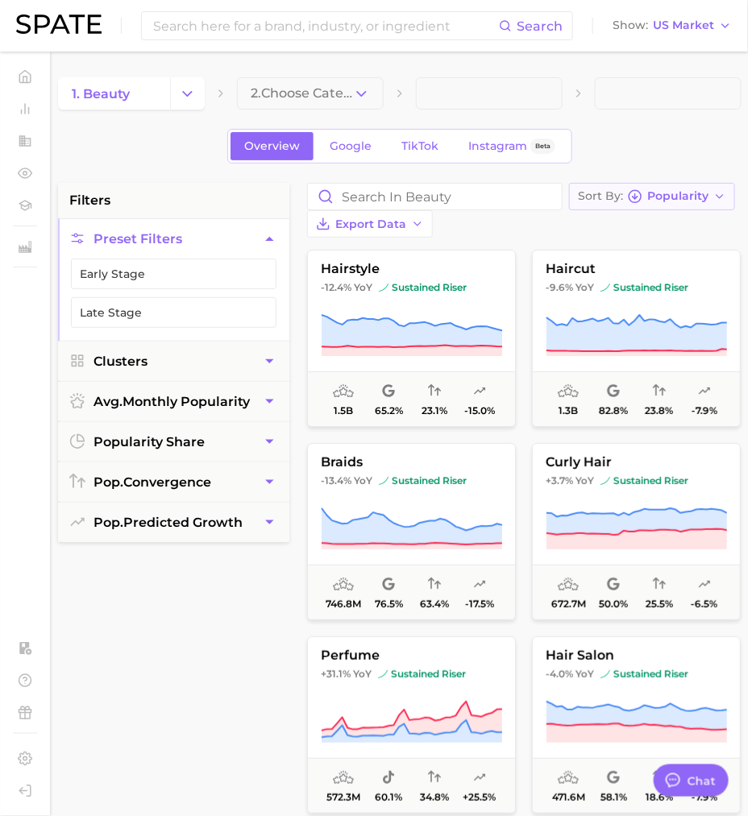
click at [598, 193] on span "Popularity" at bounding box center [677, 196] width 61 height 9
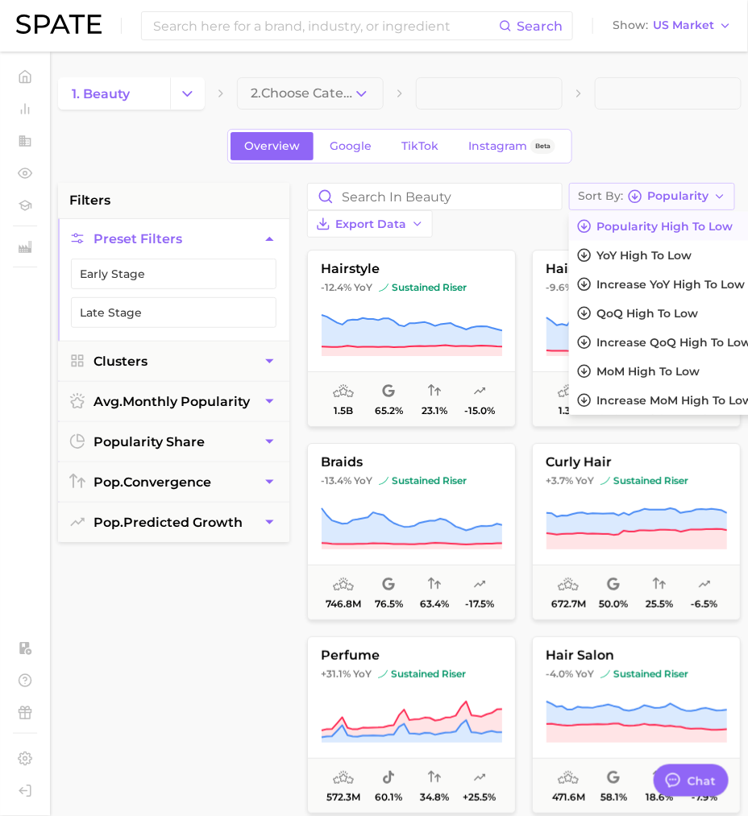
scroll to position [0, 15]
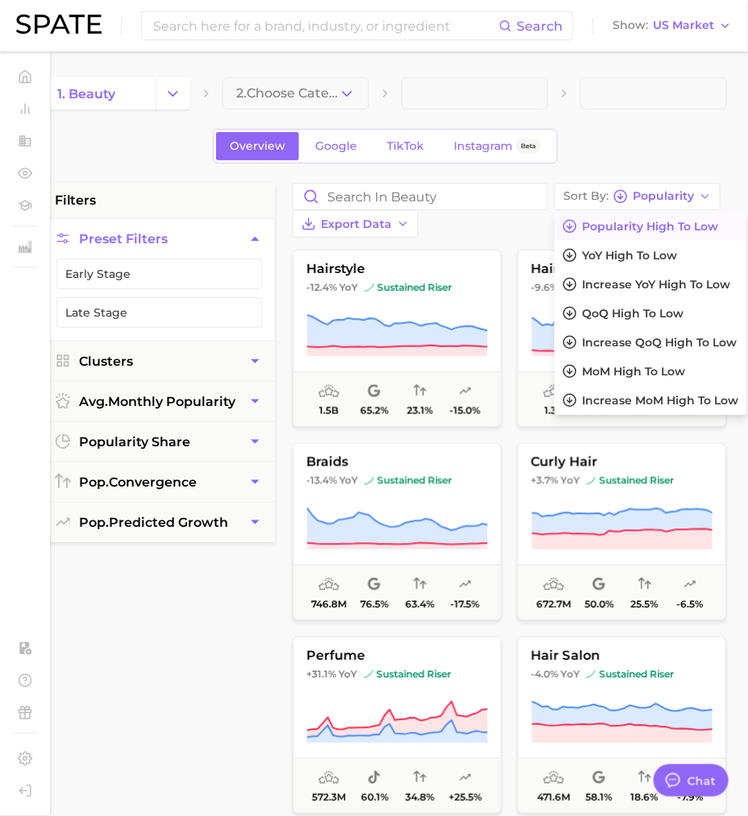
click at [598, 149] on div "Overview Google TikTok Instagram Beta" at bounding box center [385, 146] width 683 height 35
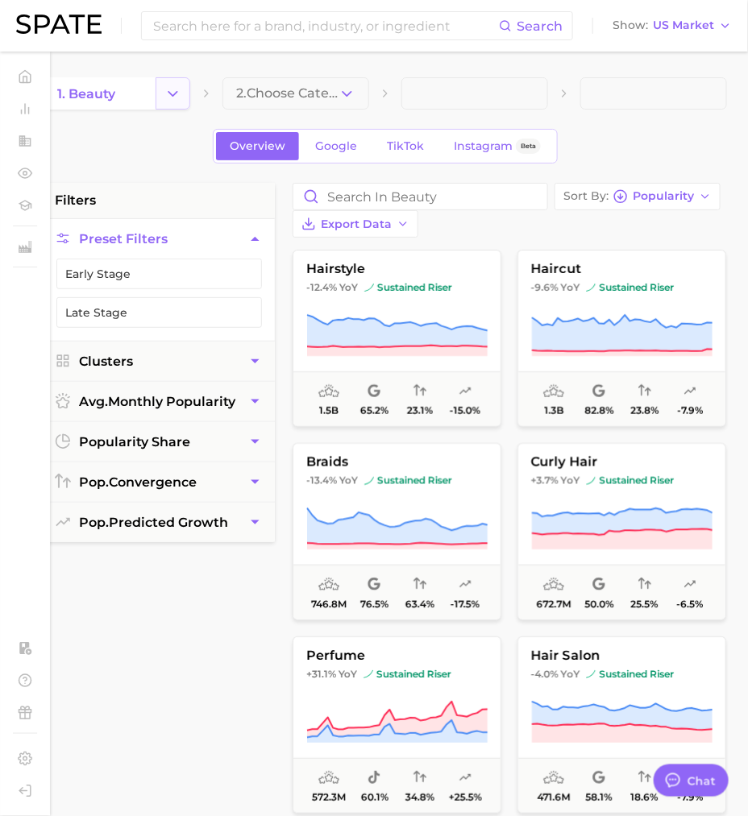
click at [181, 97] on icon "Change Category" at bounding box center [172, 93] width 17 height 17
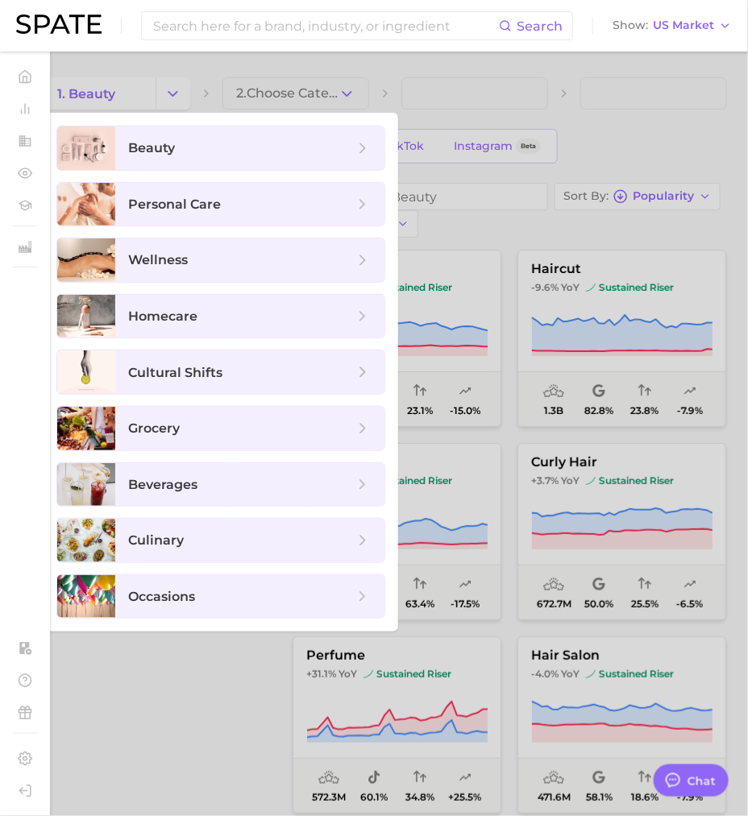
click at [598, 104] on div at bounding box center [374, 408] width 748 height 816
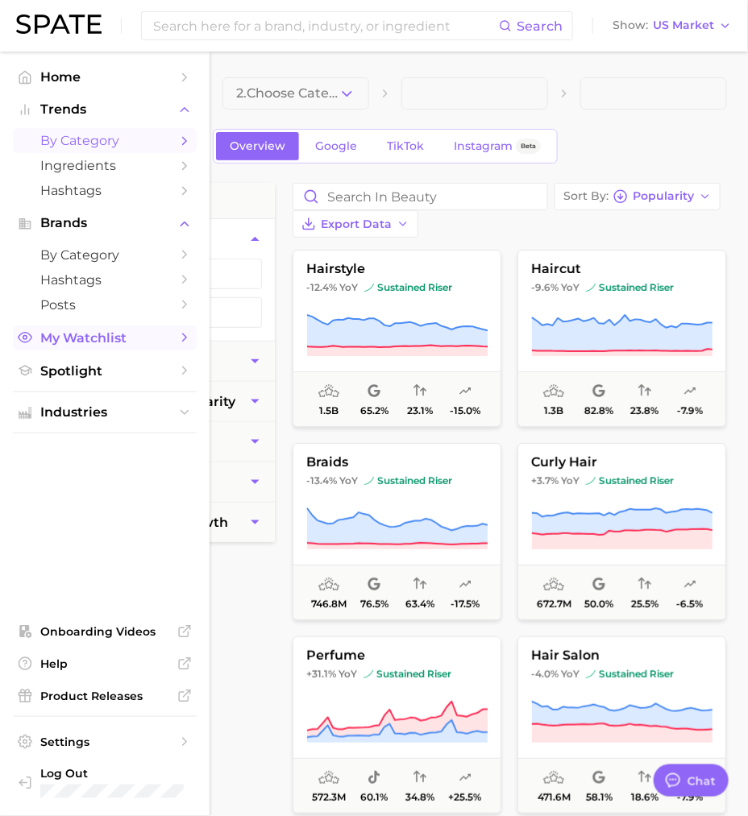
click at [76, 343] on span "My Watchlist" at bounding box center [104, 337] width 129 height 15
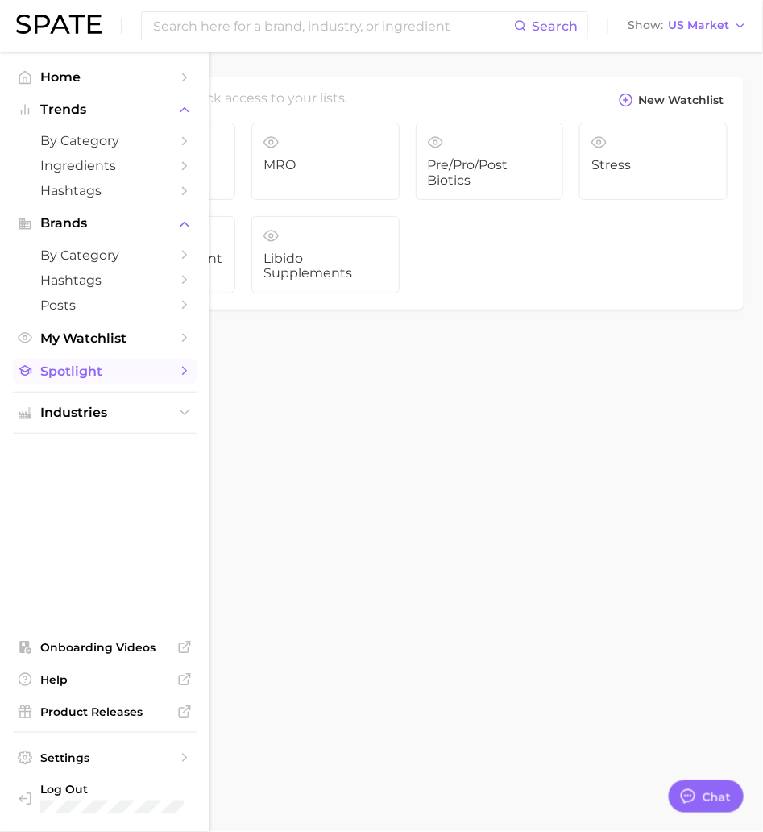
click at [74, 379] on span "Spotlight" at bounding box center [104, 370] width 129 height 15
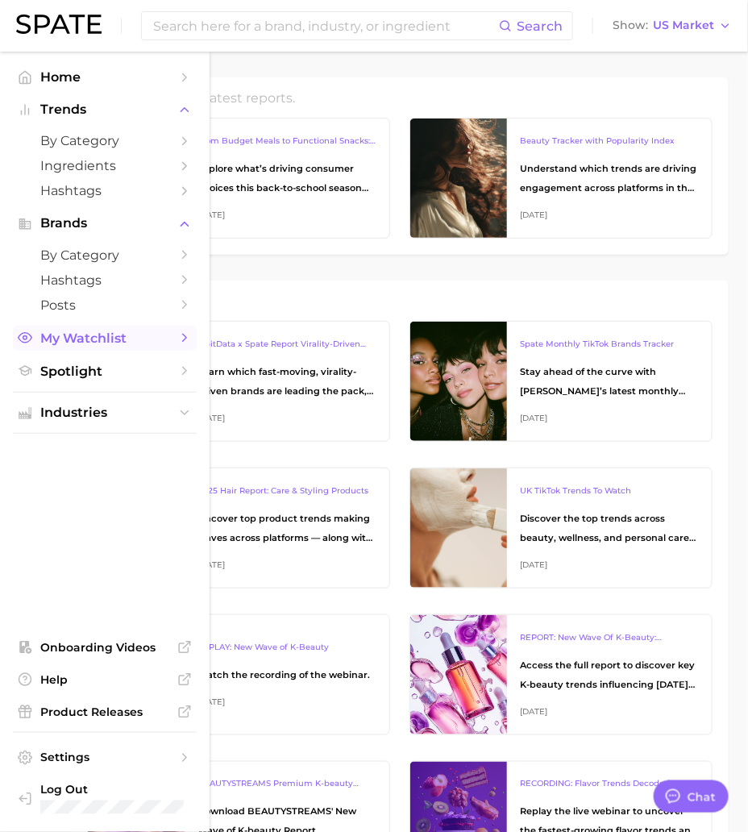
click at [92, 338] on span "My Watchlist" at bounding box center [104, 337] width 129 height 15
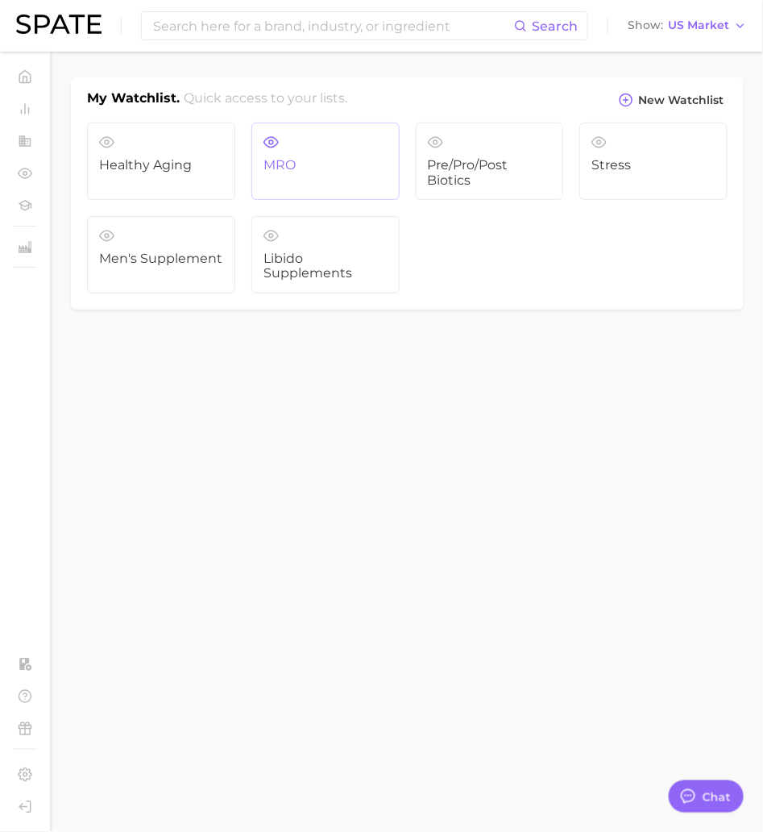
click at [355, 177] on link "MRO" at bounding box center [325, 160] width 148 height 77
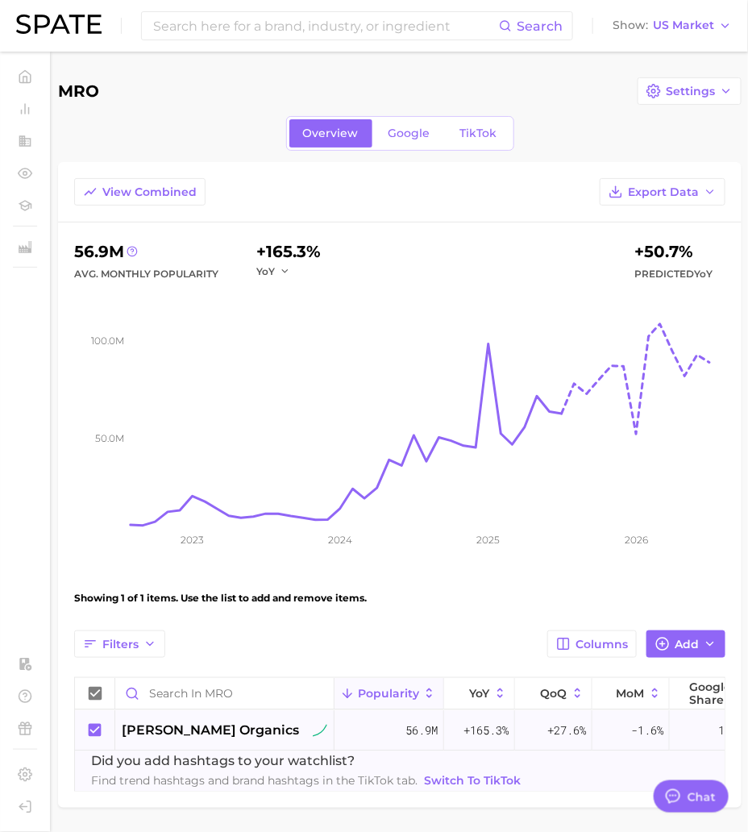
click at [235, 665] on span "[PERSON_NAME] organics" at bounding box center [210, 729] width 177 height 19
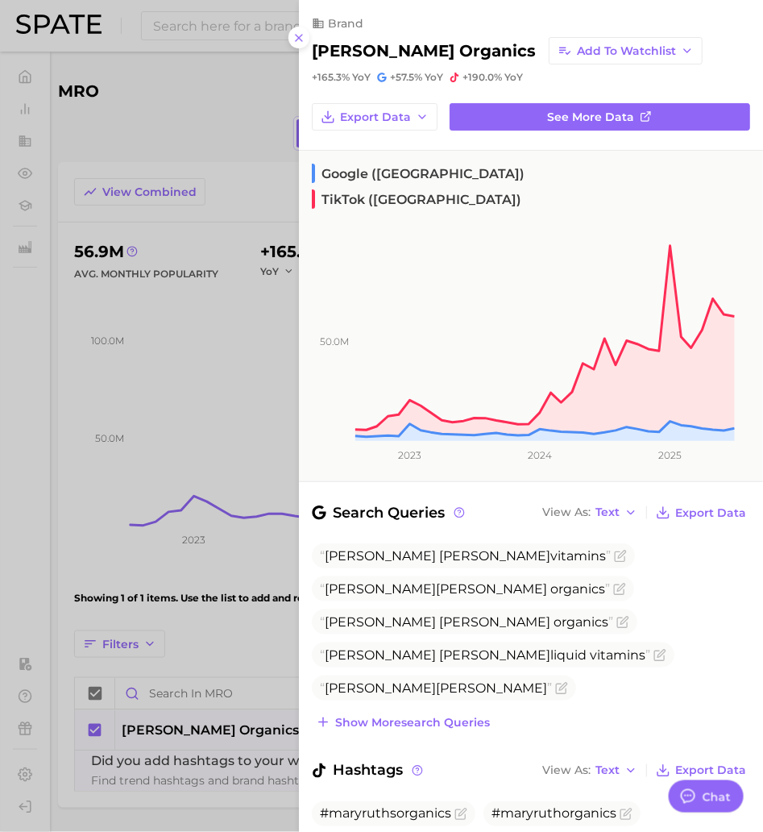
click at [544, 138] on div "brand [PERSON_NAME] organics Add to Watchlist +165.3% YoY +57.5% YoY +190.0% Yo…" at bounding box center [531, 523] width 464 height 1046
click at [539, 131] on div "brand [PERSON_NAME] organics Add to Watchlist +165.3% YoY +57.5% YoY +190.0% Yo…" at bounding box center [531, 523] width 464 height 1046
click at [538, 130] on div "brand [PERSON_NAME] organics Add to Watchlist +165.3% YoY +57.5% YoY +190.0% Yo…" at bounding box center [531, 523] width 464 height 1046
click at [538, 128] on link "See more data" at bounding box center [600, 116] width 301 height 27
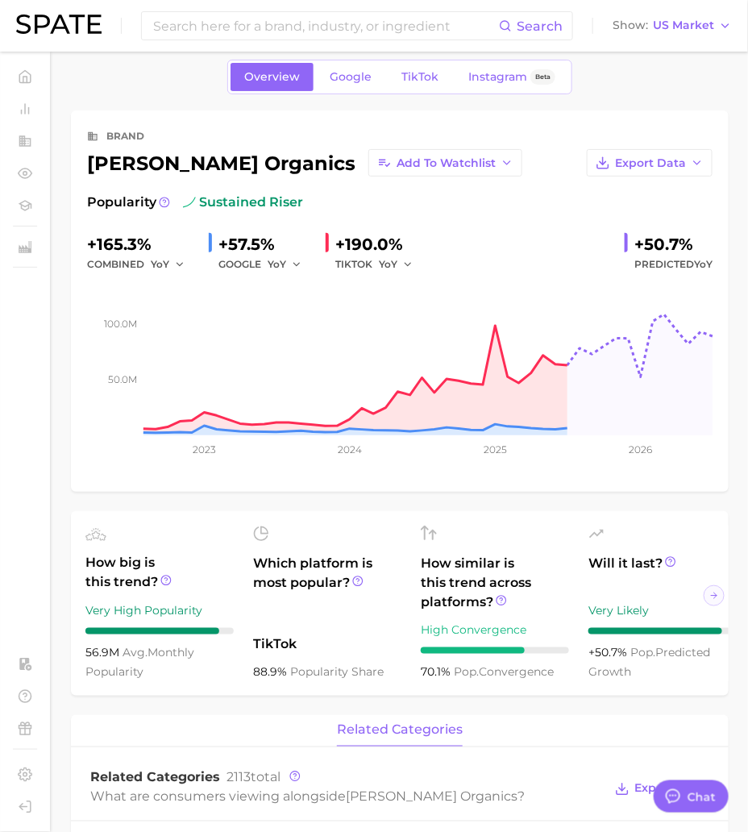
scroll to position [17, 0]
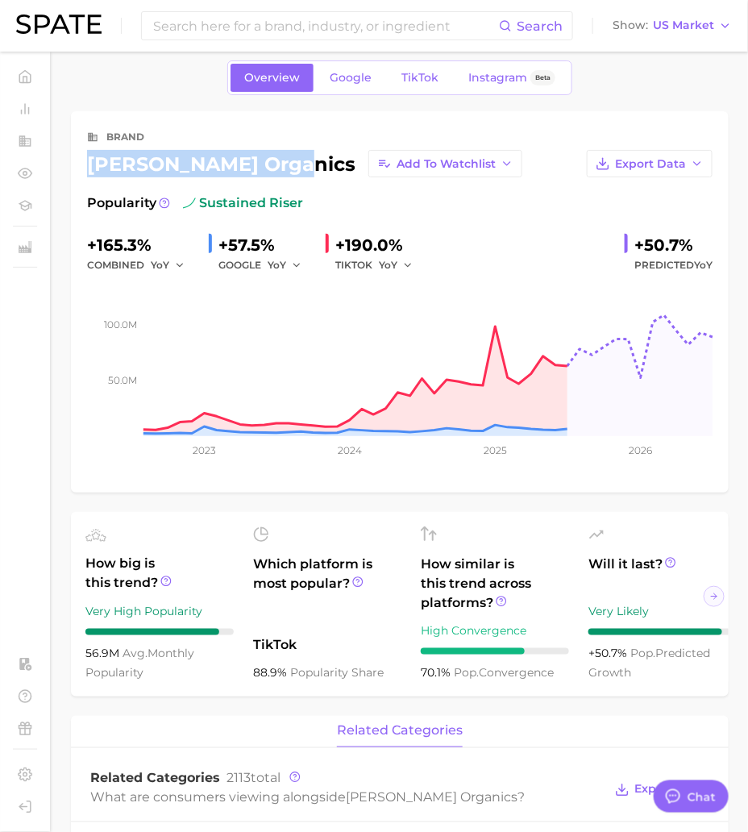
drag, startPoint x: 86, startPoint y: 164, endPoint x: 287, endPoint y: 168, distance: 200.7
click at [287, 168] on div "brand [PERSON_NAME] organics Add to Watchlist Export Data Popularity sustained …" at bounding box center [400, 301] width 658 height 381
copy div "[PERSON_NAME] organics"
click at [598, 200] on div "brand [PERSON_NAME] organics Add to Watchlist Export Data Popularity sustained …" at bounding box center [400, 301] width 658 height 381
click at [598, 69] on div "Overview Google TikTok Instagram Beta" at bounding box center [400, 77] width 658 height 35
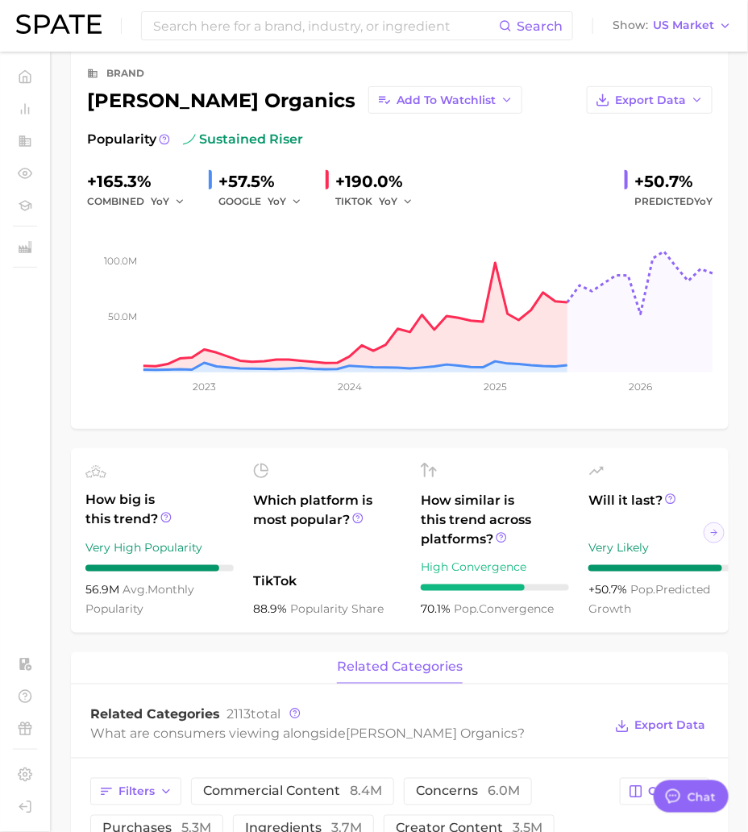
scroll to position [81, 0]
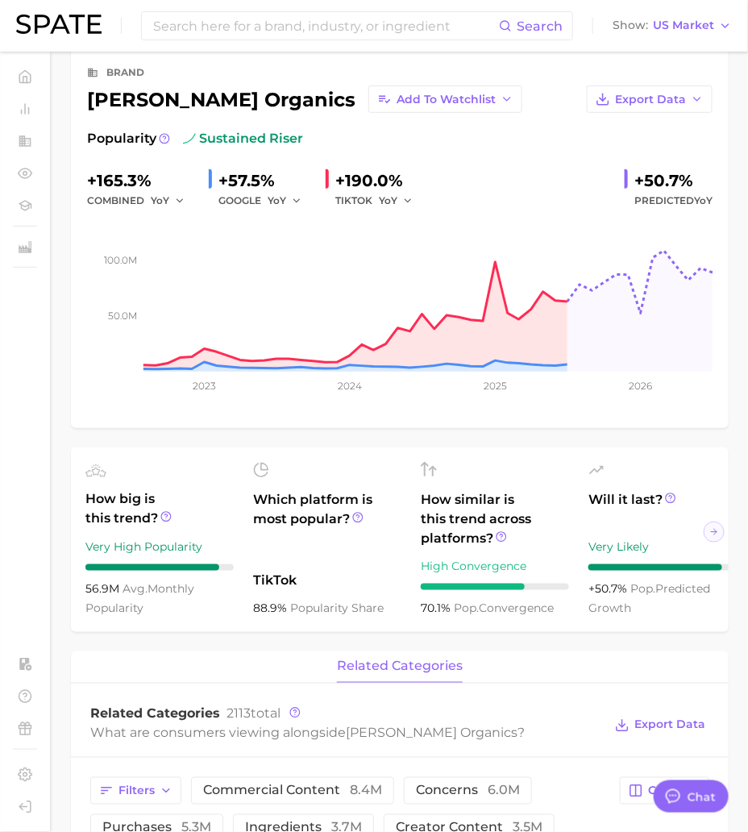
click at [387, 64] on div "brand" at bounding box center [399, 72] width 625 height 19
click at [598, 104] on span "Export Data" at bounding box center [650, 100] width 71 height 14
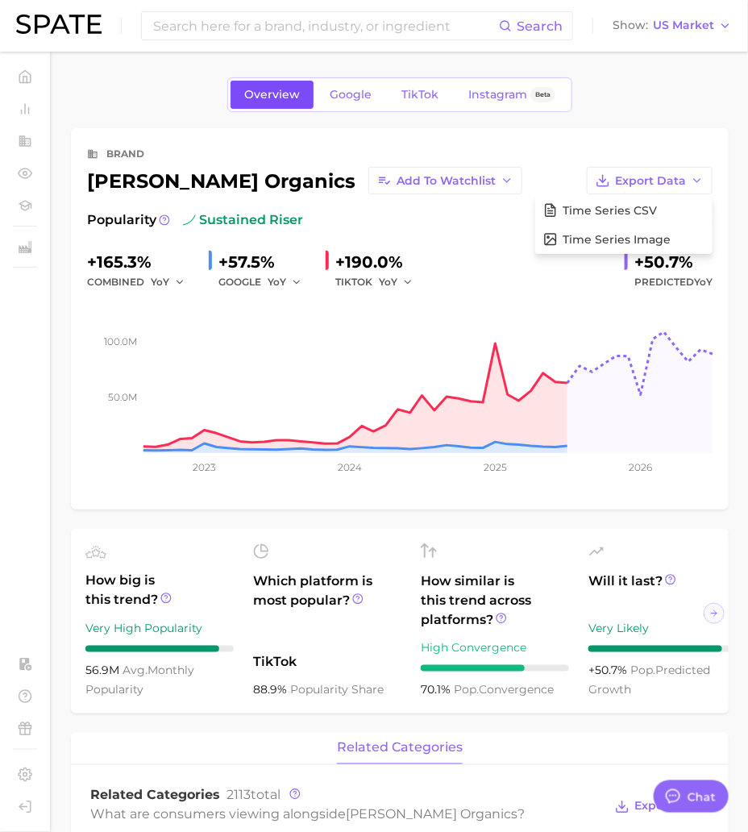
click at [288, 102] on link "Overview" at bounding box center [271, 95] width 83 height 28
click at [598, 175] on button "Export Data" at bounding box center [650, 180] width 126 height 27
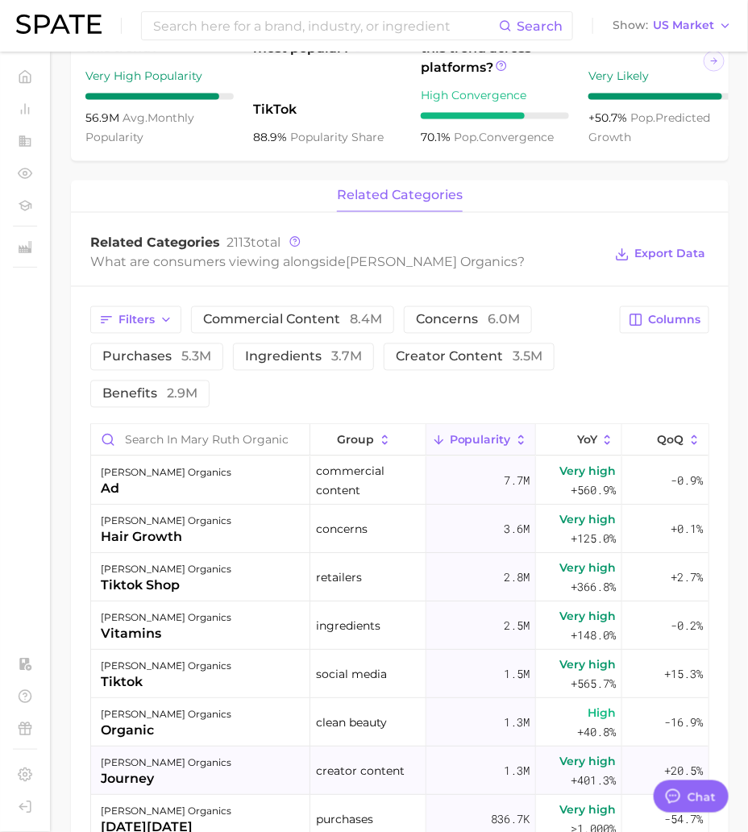
scroll to position [551, 0]
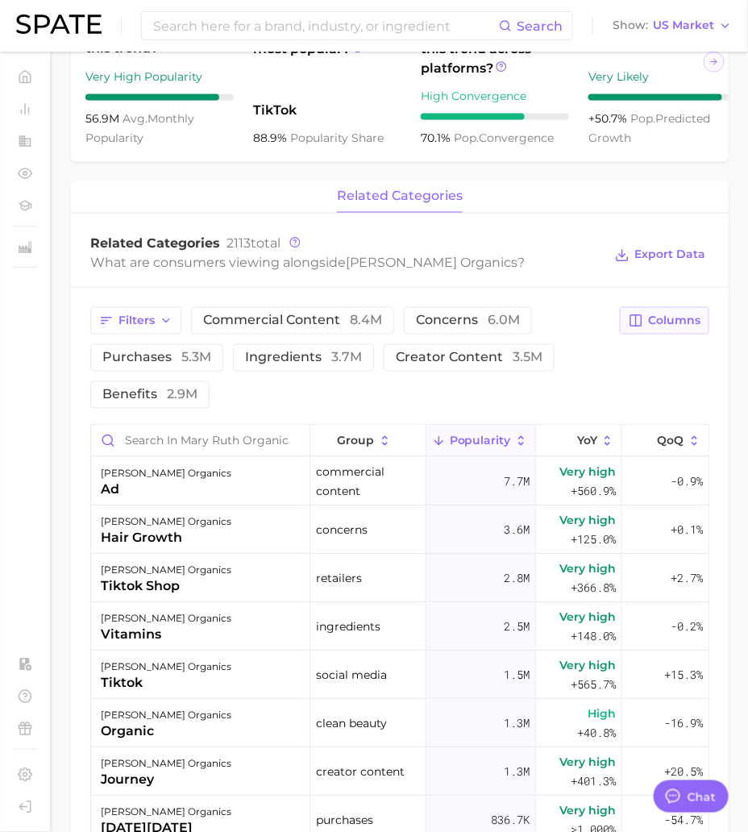
click at [598, 328] on span "Columns" at bounding box center [674, 321] width 52 height 14
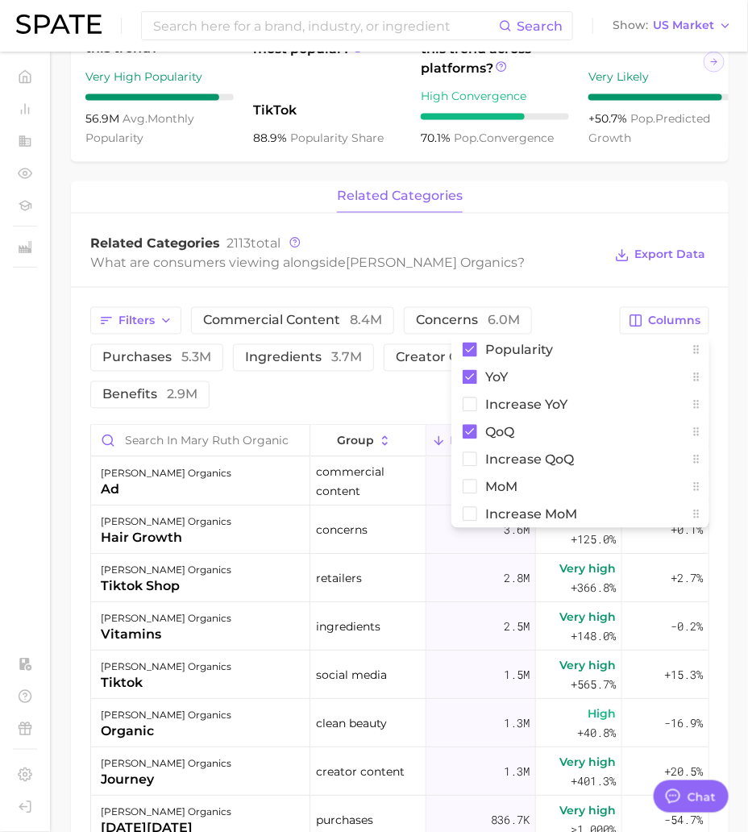
click at [416, 244] on div "Related Categories 2113 total What are consumers viewing alongside [PERSON_NAME…" at bounding box center [400, 255] width 658 height 64
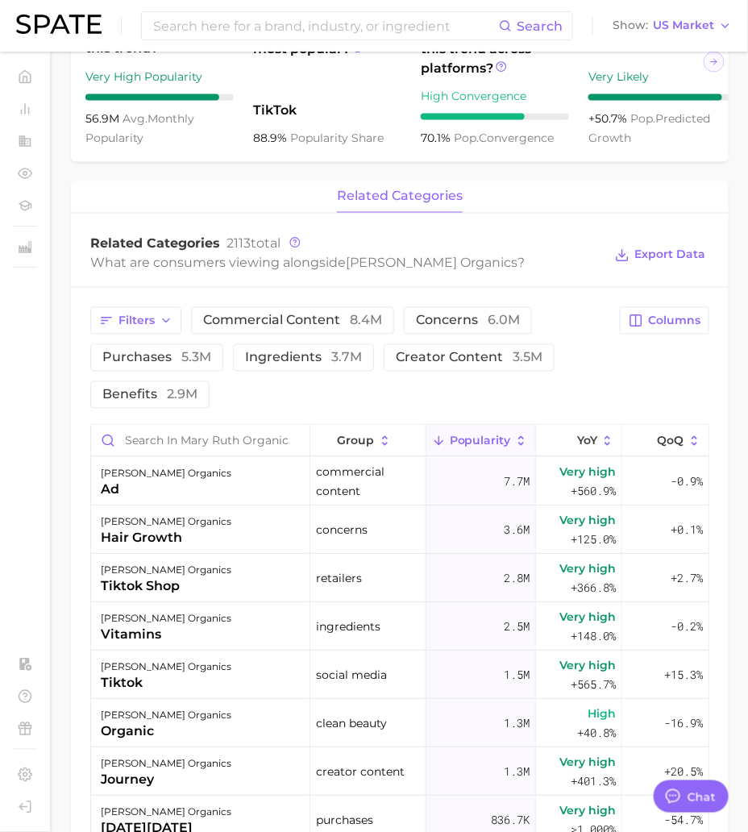
scroll to position [0, 0]
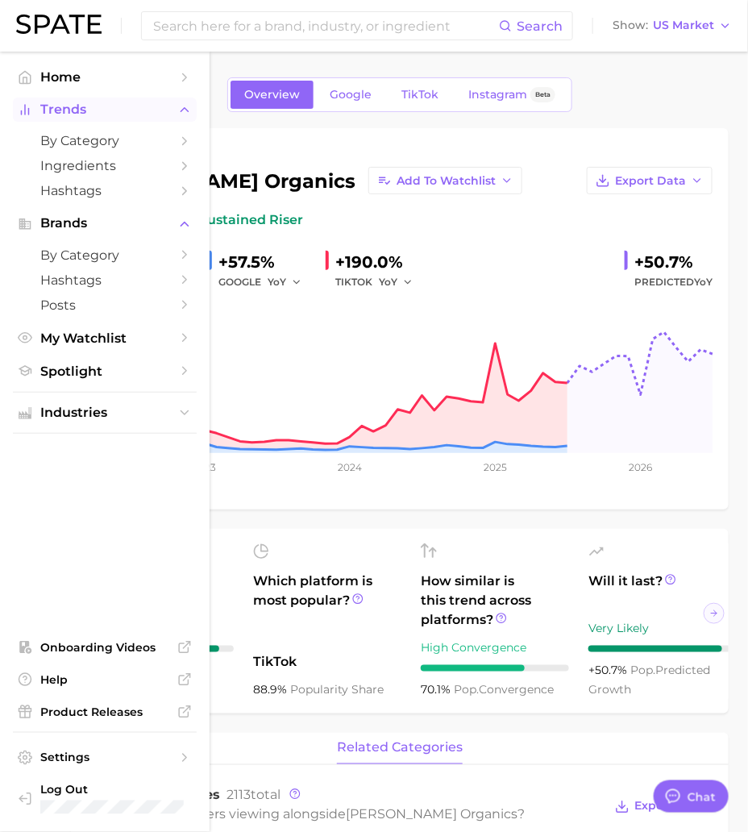
click at [82, 112] on span "Trends" at bounding box center [104, 109] width 129 height 15
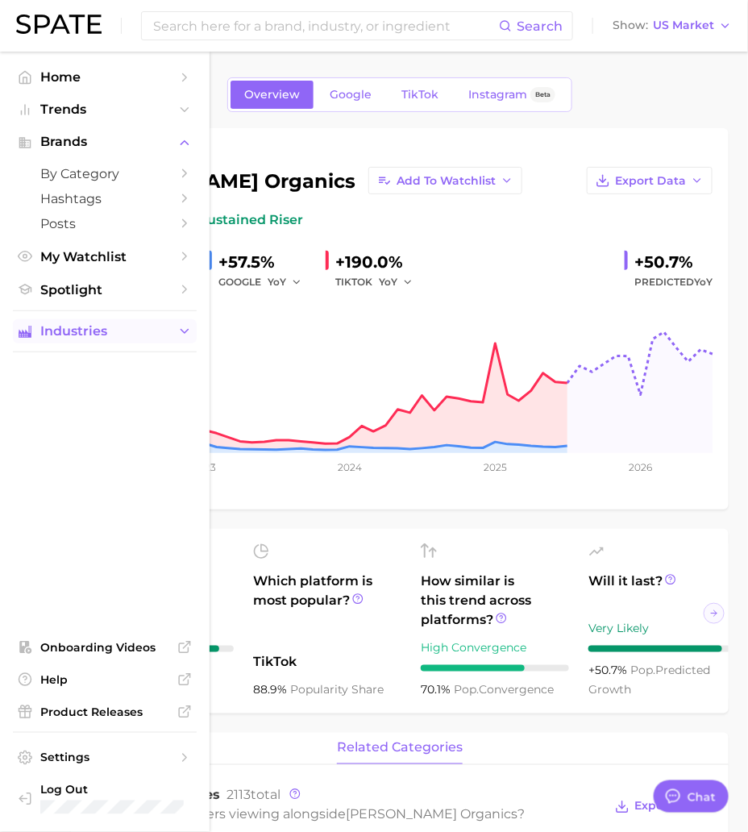
drag, startPoint x: 103, startPoint y: 322, endPoint x: 23, endPoint y: 327, distance: 79.9
click at [23, 327] on icon "Sidebar" at bounding box center [25, 331] width 15 height 15
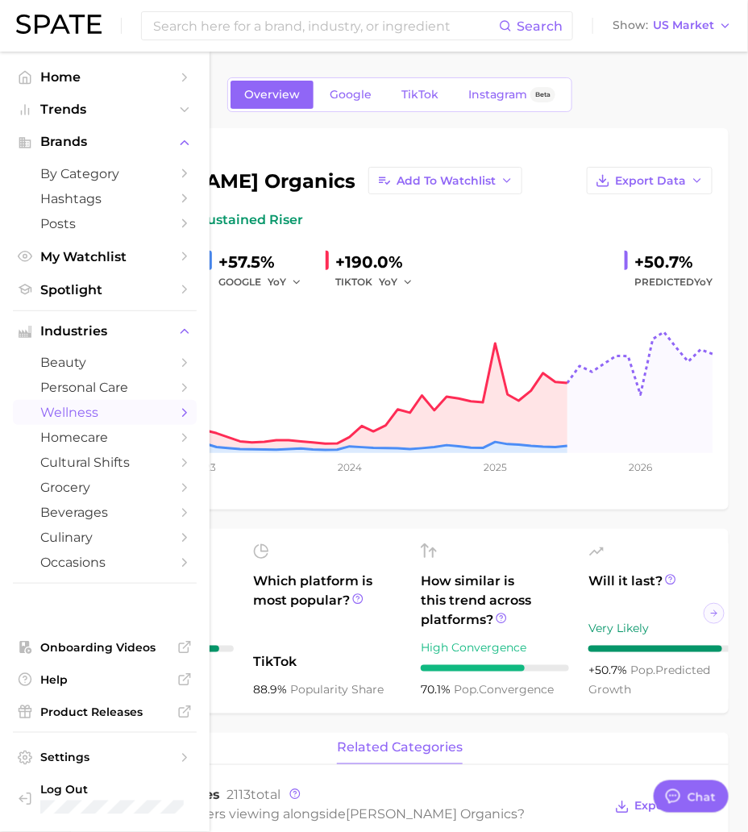
click at [92, 411] on span "wellness" at bounding box center [104, 412] width 129 height 15
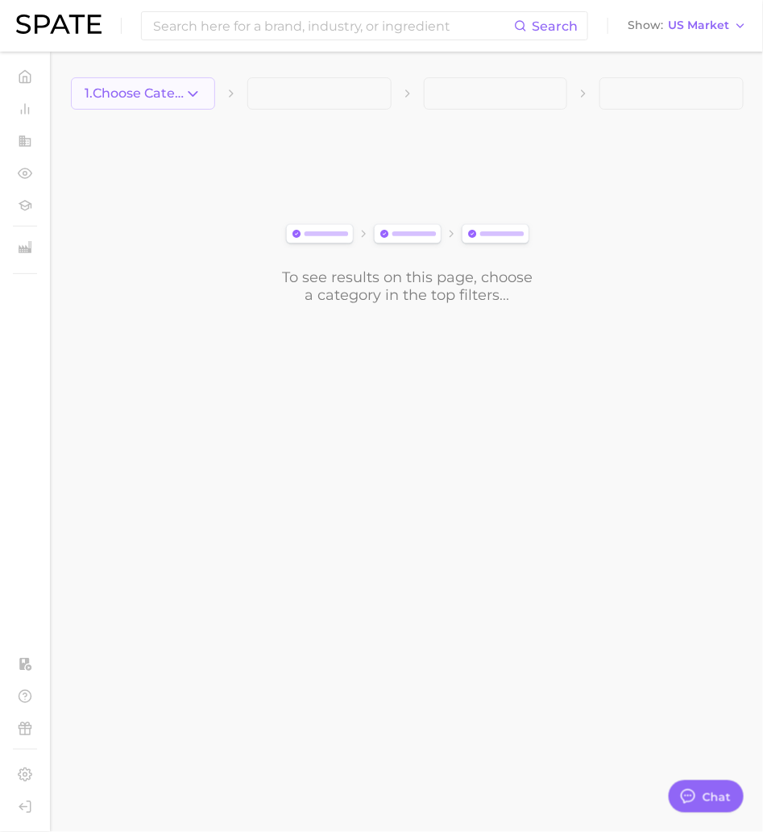
click at [202, 98] on button "1. Choose Category" at bounding box center [143, 93] width 144 height 32
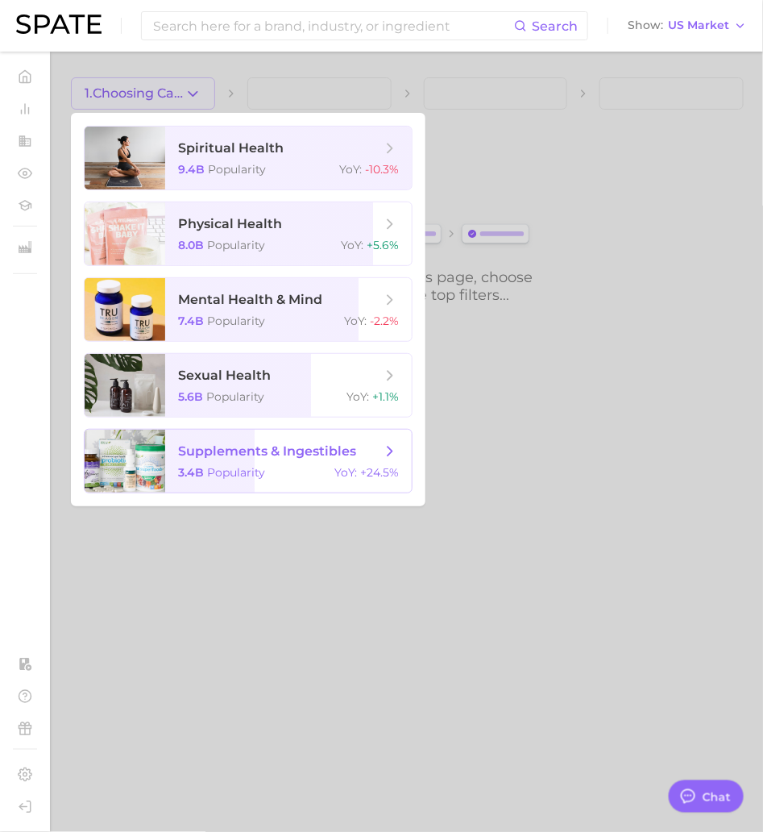
click at [255, 458] on span "supplements & ingestibles" at bounding box center [267, 450] width 178 height 15
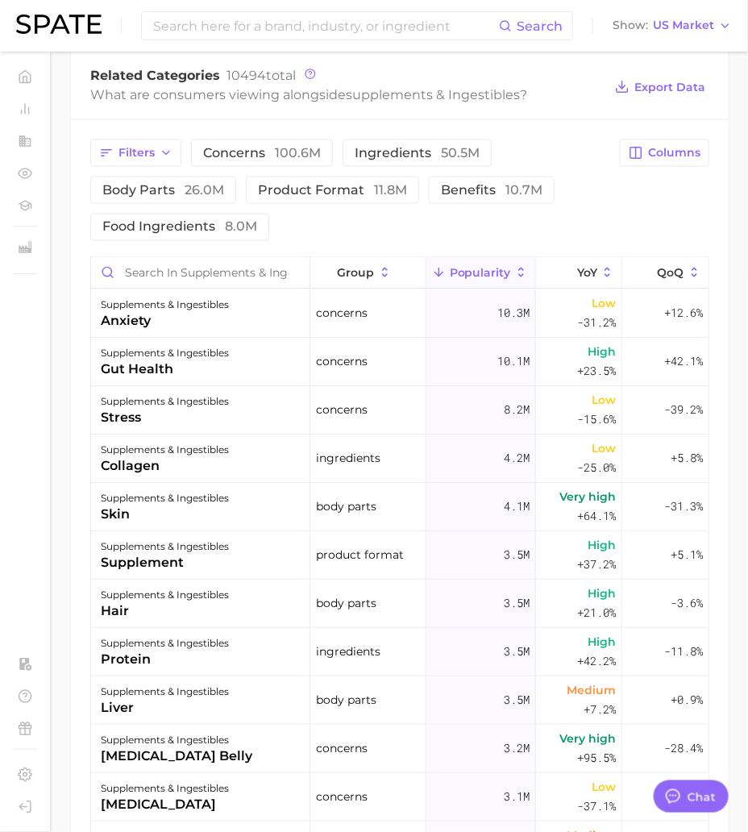
scroll to position [555, 0]
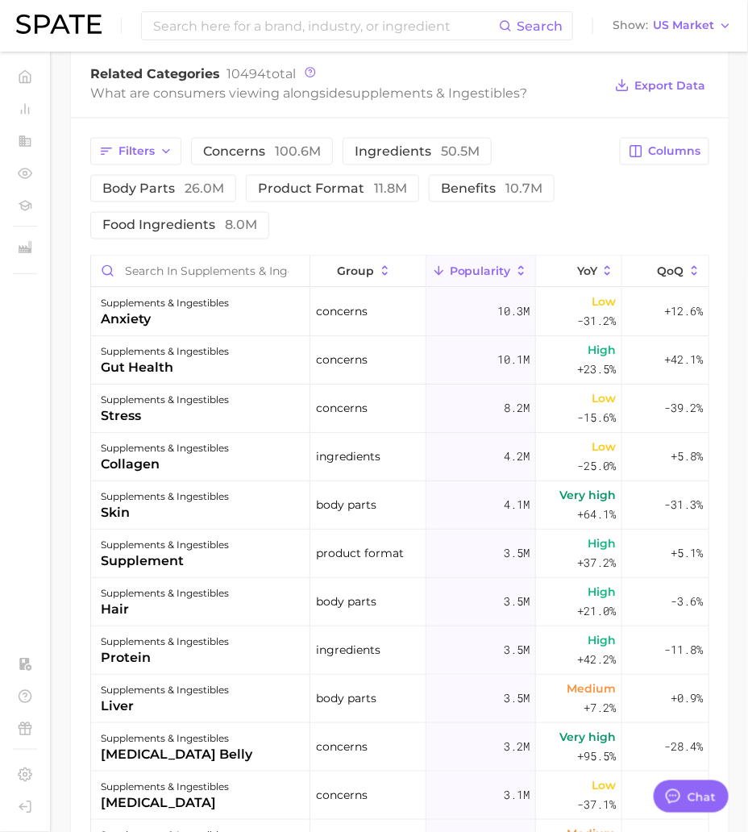
click at [479, 70] on div "Related Categories 10494 total" at bounding box center [346, 74] width 513 height 16
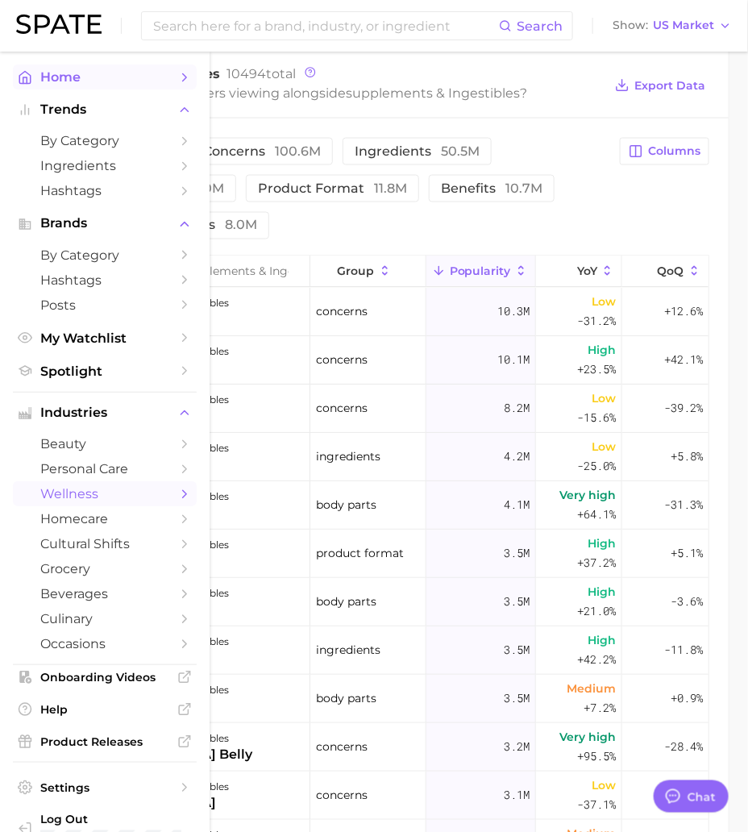
click at [36, 76] on link "Home" at bounding box center [105, 76] width 184 height 25
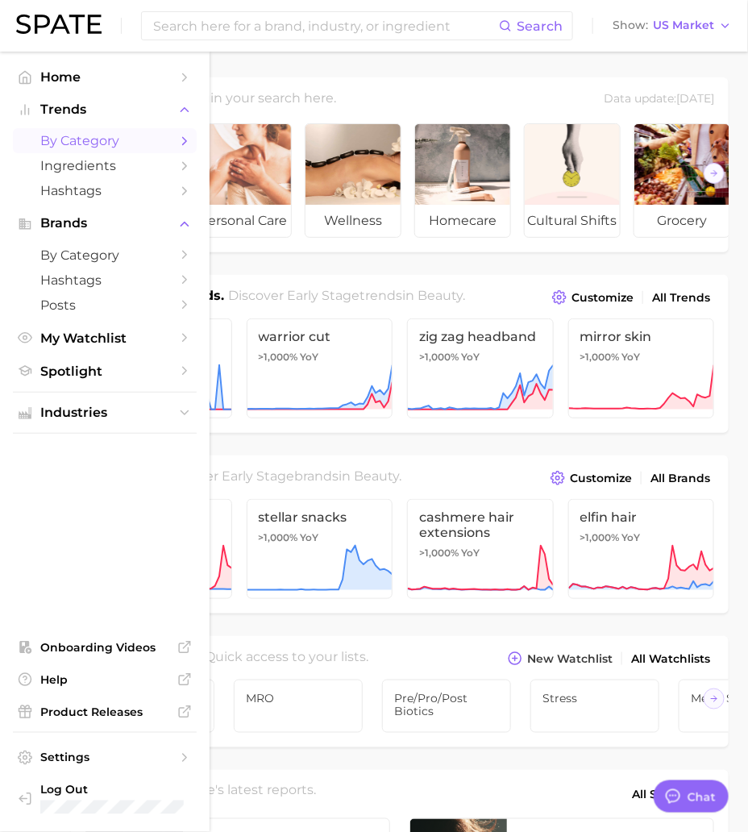
click at [83, 141] on span "by Category" at bounding box center [104, 140] width 129 height 15
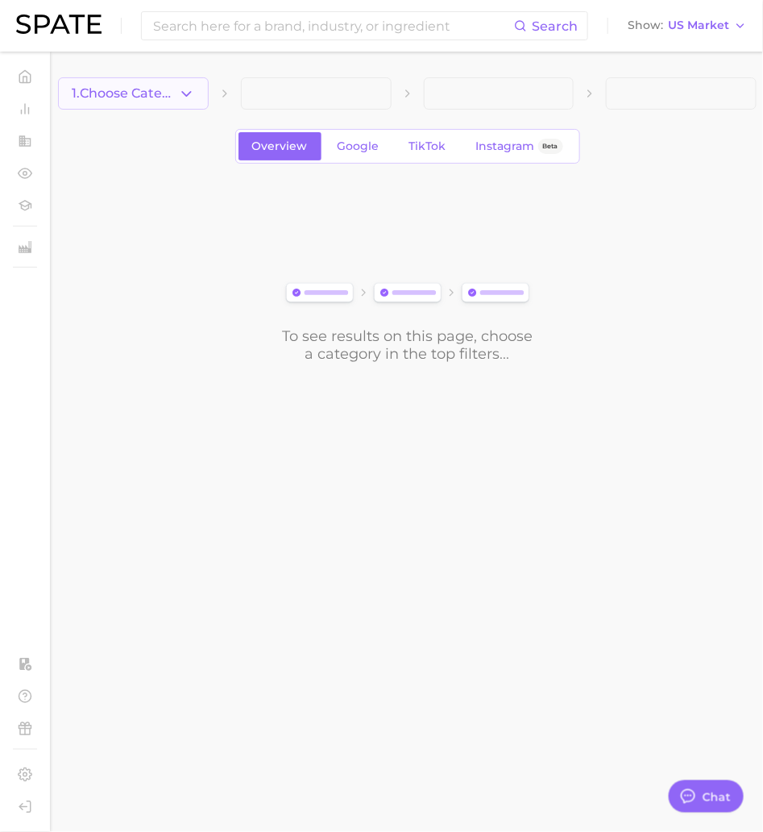
click at [172, 81] on button "1. Choose Category" at bounding box center [133, 93] width 151 height 32
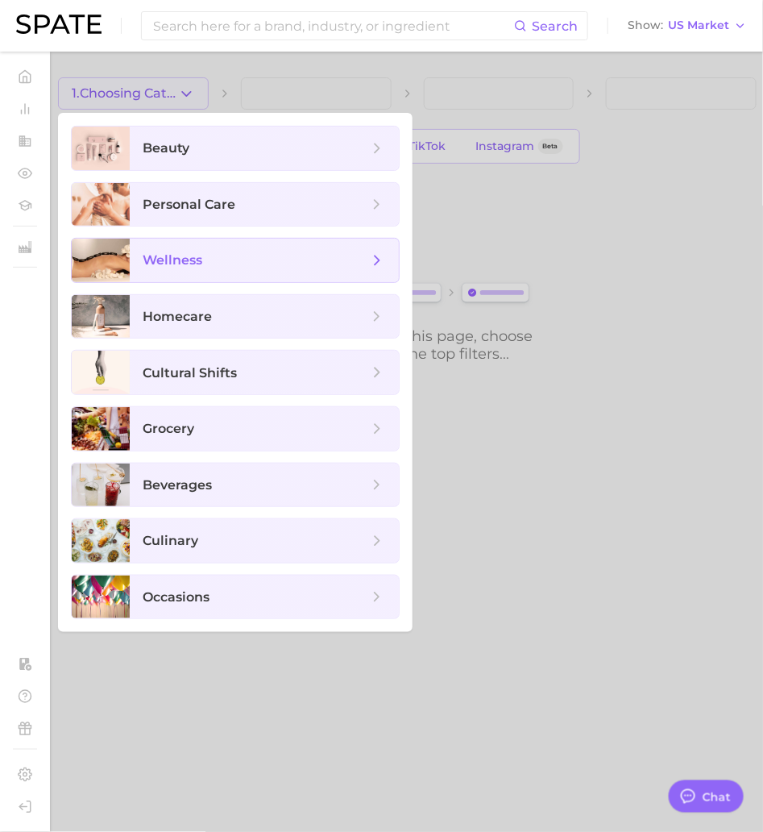
click at [192, 267] on span "wellness" at bounding box center [173, 259] width 60 height 15
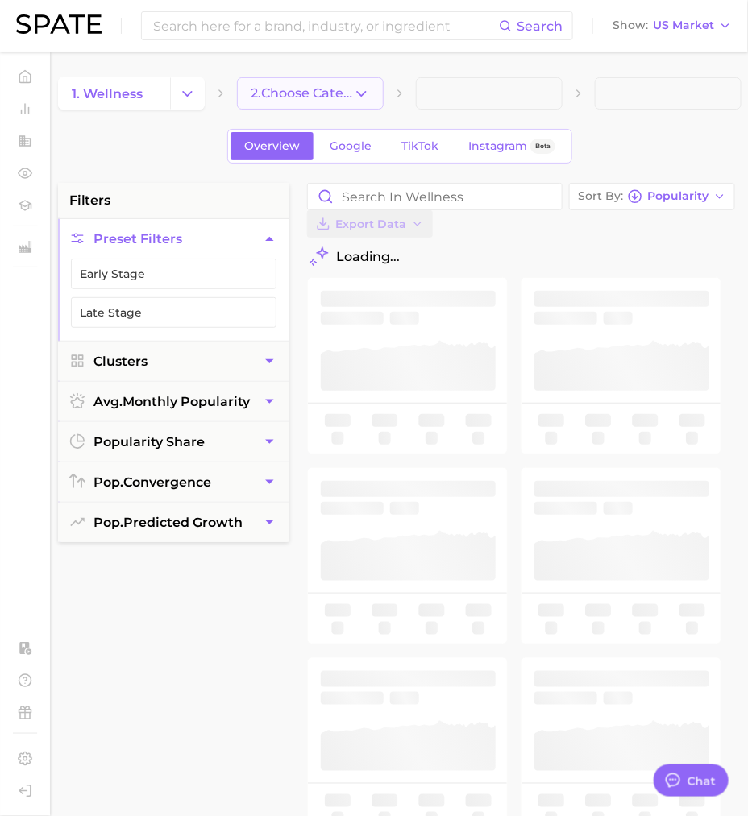
click at [363, 94] on polyline "button" at bounding box center [361, 93] width 9 height 4
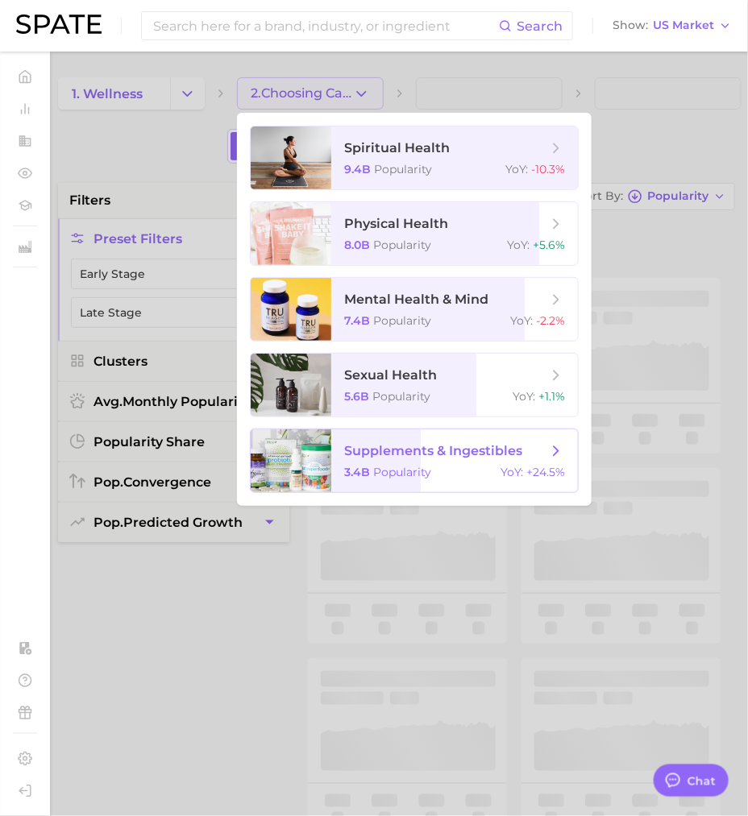
click at [387, 469] on span "Popularity" at bounding box center [402, 472] width 58 height 15
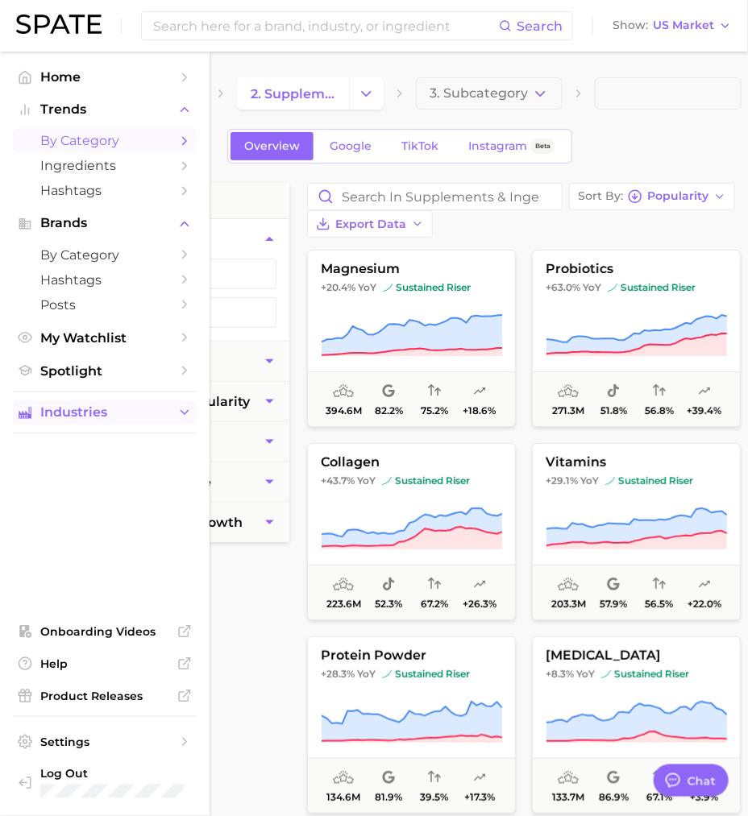
click at [98, 408] on button "Industries" at bounding box center [105, 413] width 184 height 24
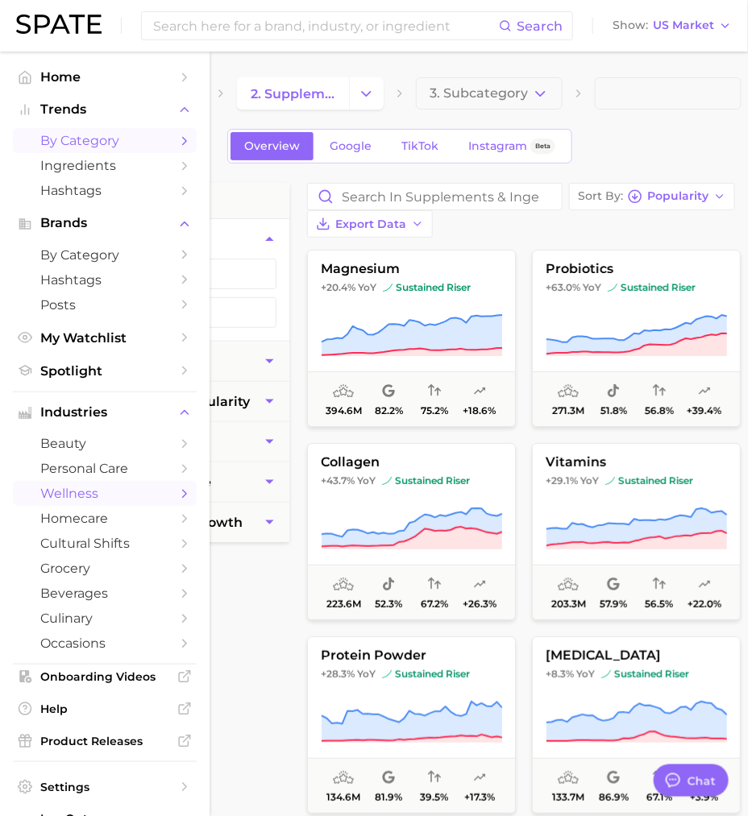
click at [83, 500] on span "wellness" at bounding box center [104, 493] width 129 height 15
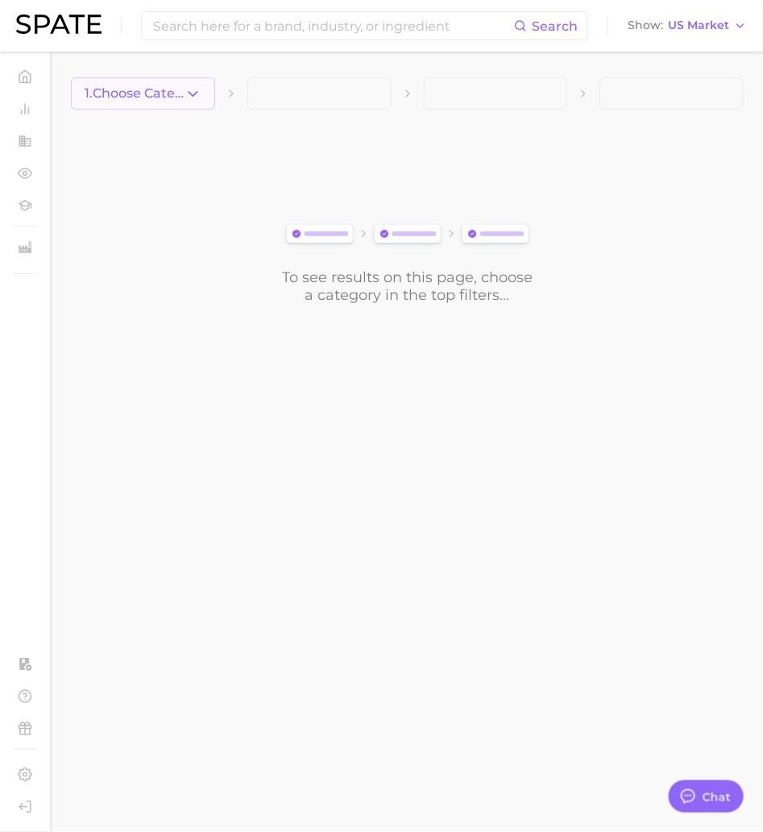
click at [185, 102] on button "1. Choose Category" at bounding box center [143, 93] width 144 height 32
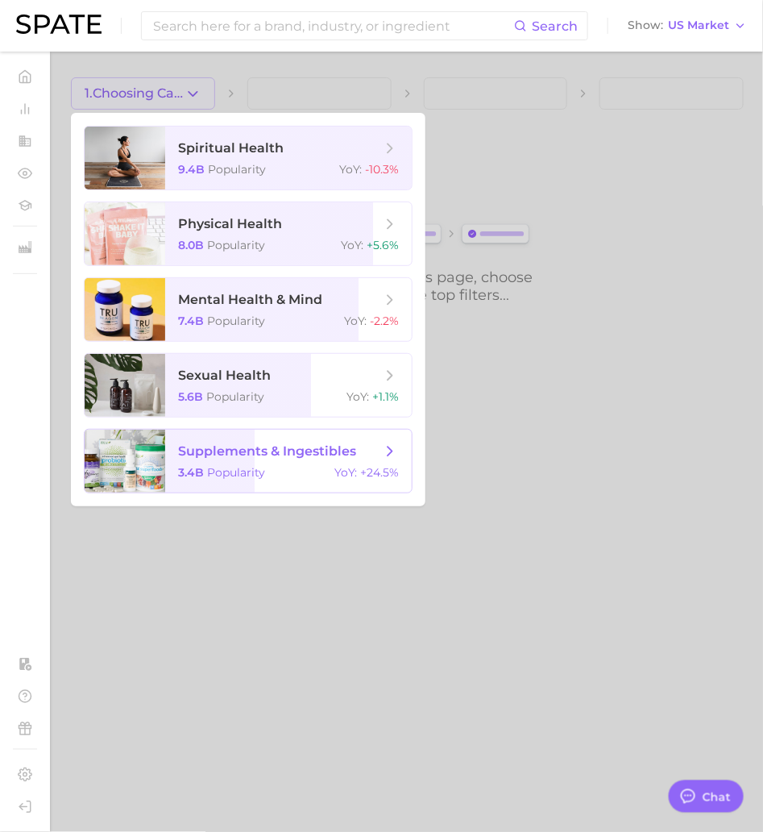
click at [215, 447] on span "supplements & ingestibles" at bounding box center [267, 450] width 178 height 15
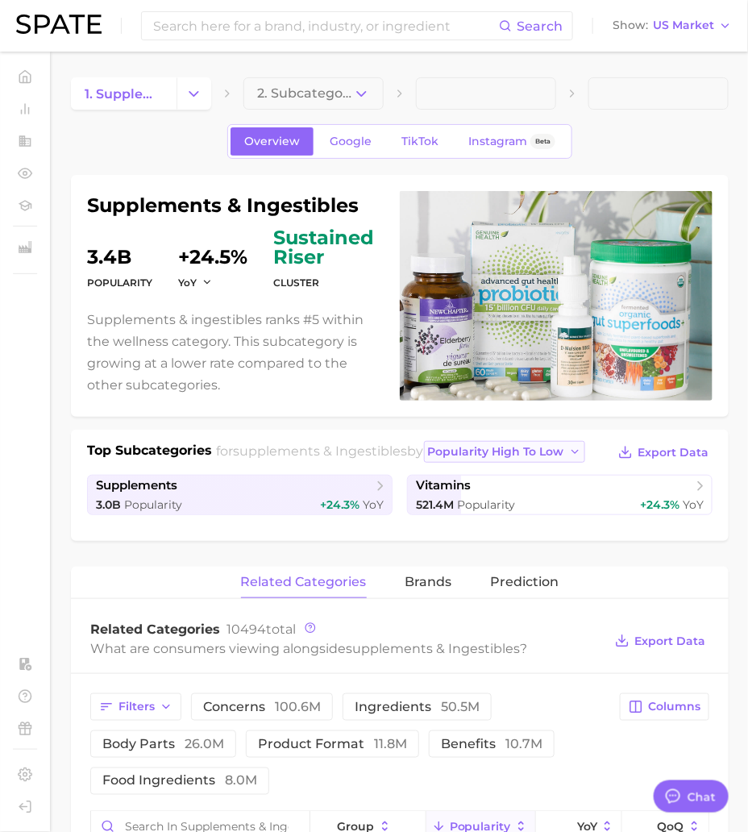
scroll to position [81, 0]
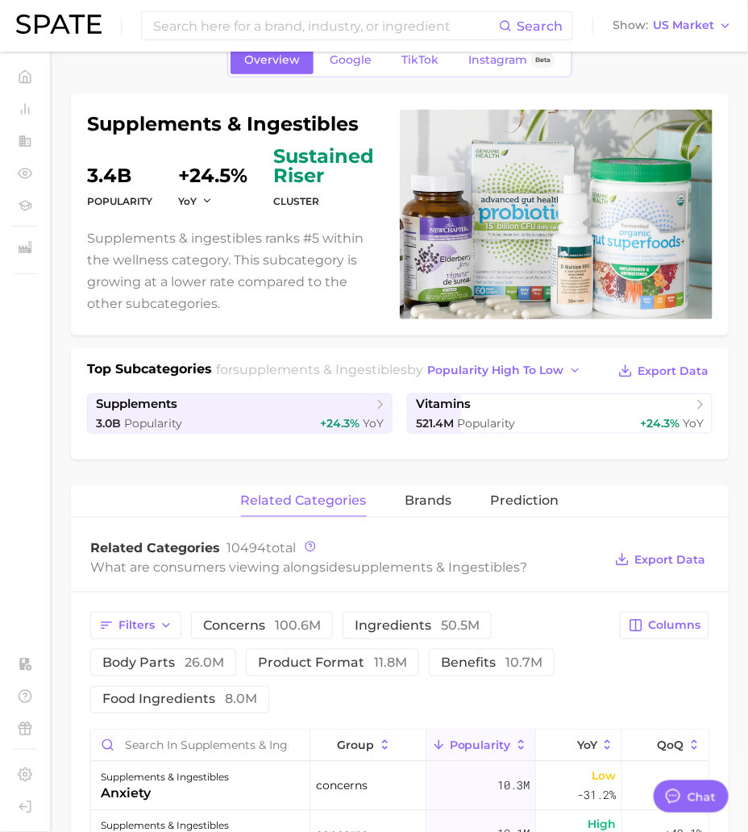
click at [327, 497] on span "related categories" at bounding box center [304, 500] width 126 height 15
click at [406, 60] on span "TikTok" at bounding box center [419, 60] width 37 height 14
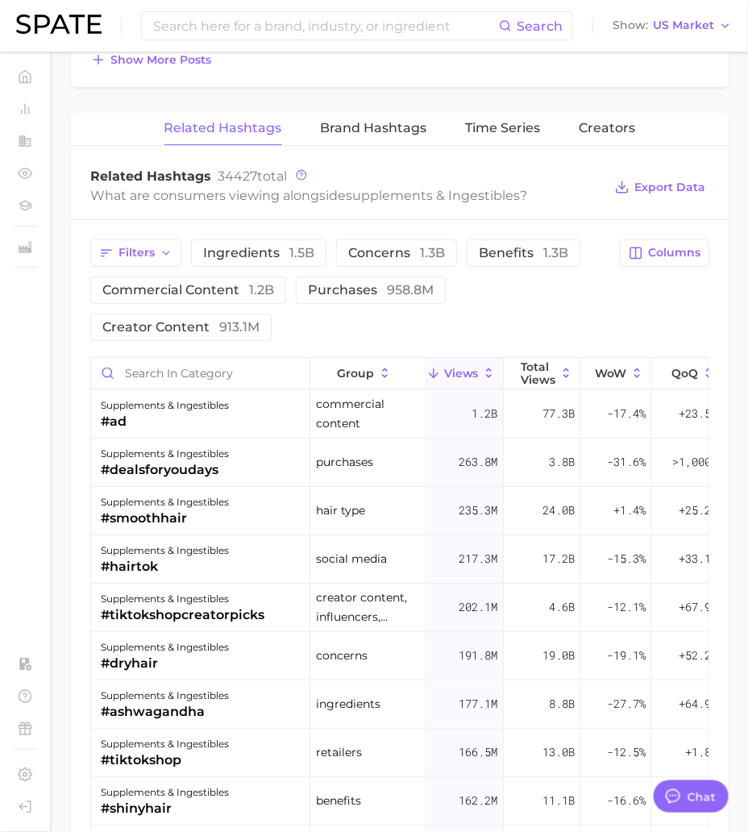
scroll to position [1430, 0]
